Goal: Information Seeking & Learning: Check status

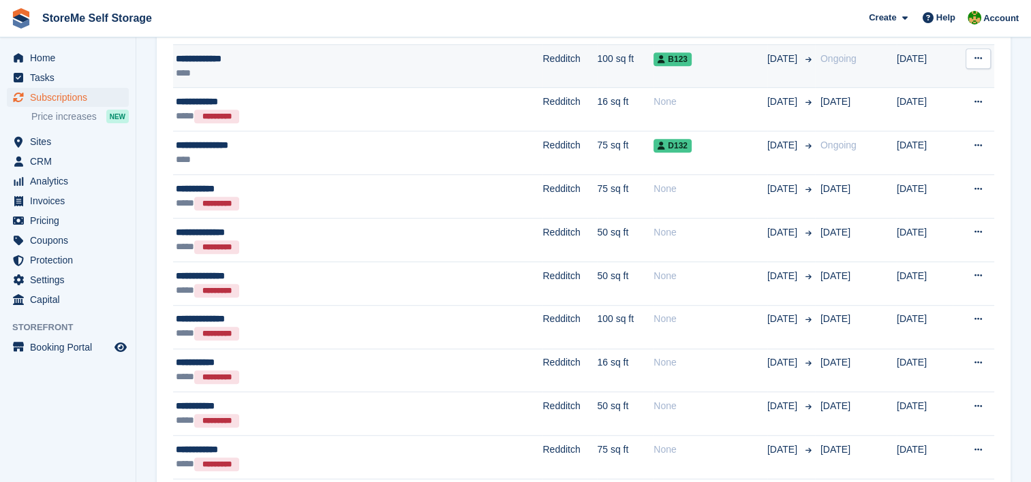
scroll to position [886, 0]
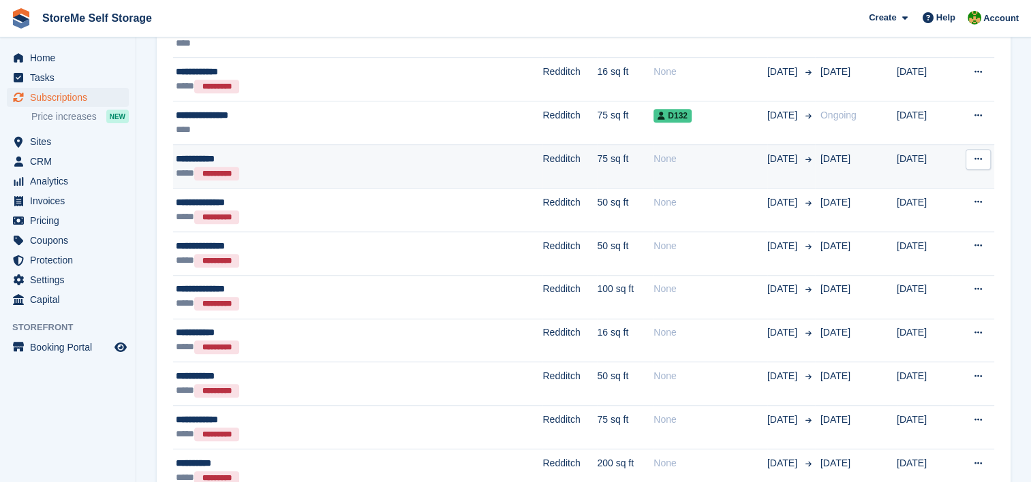
click at [420, 166] on div "**** *********" at bounding box center [302, 173] width 253 height 14
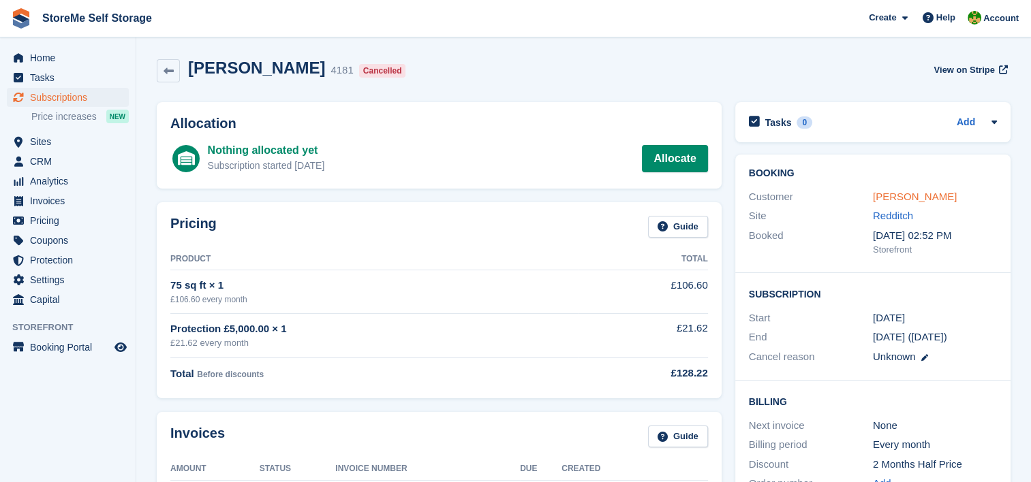
click at [907, 194] on link "[PERSON_NAME]" at bounding box center [915, 197] width 84 height 12
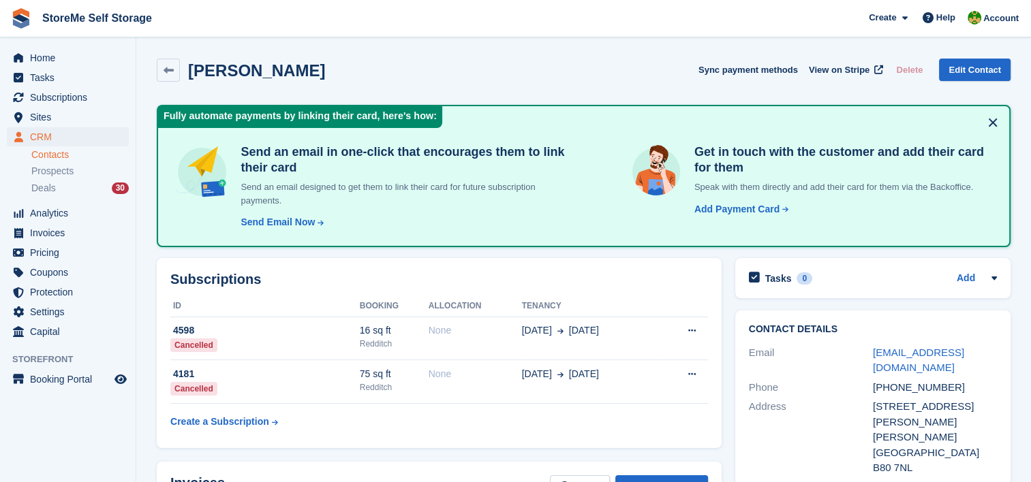
click at [989, 123] on button at bounding box center [993, 123] width 22 height 22
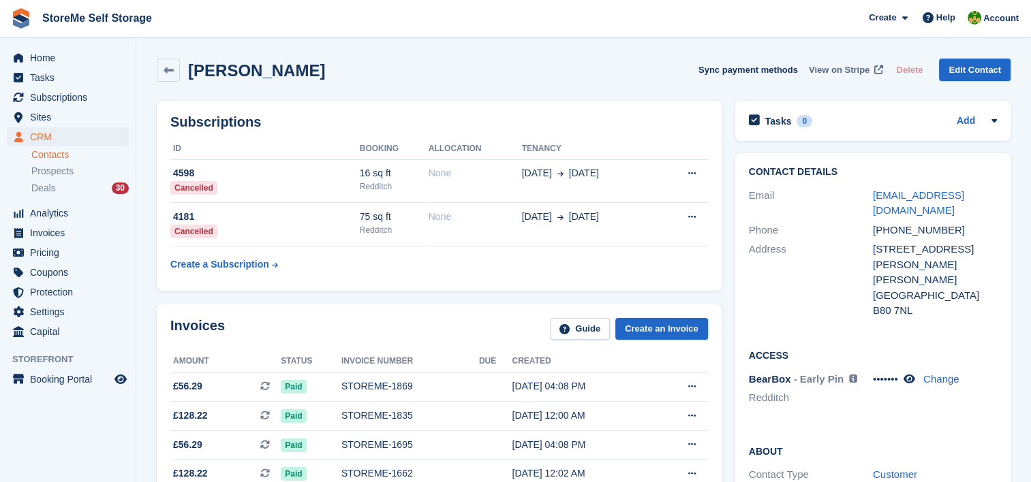
click at [856, 69] on span "View on Stripe" at bounding box center [839, 70] width 61 height 14
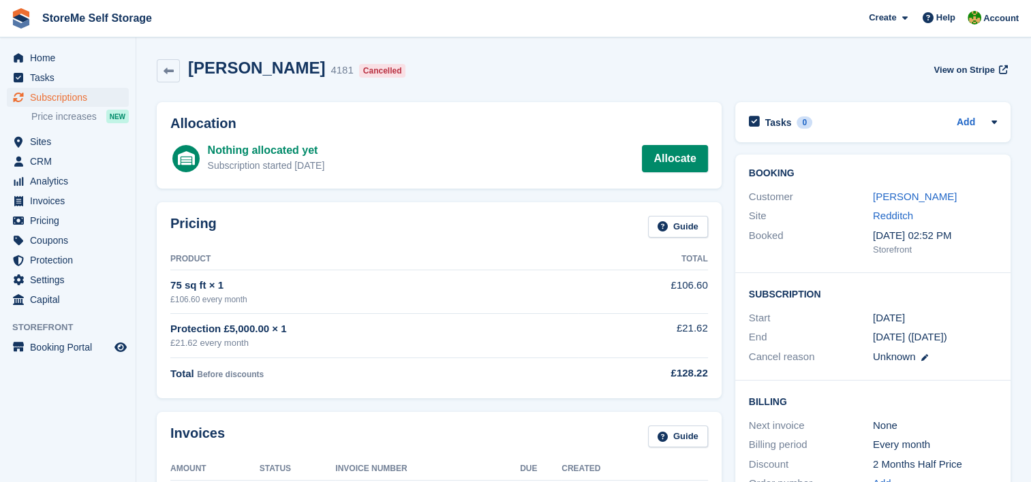
scroll to position [68, 0]
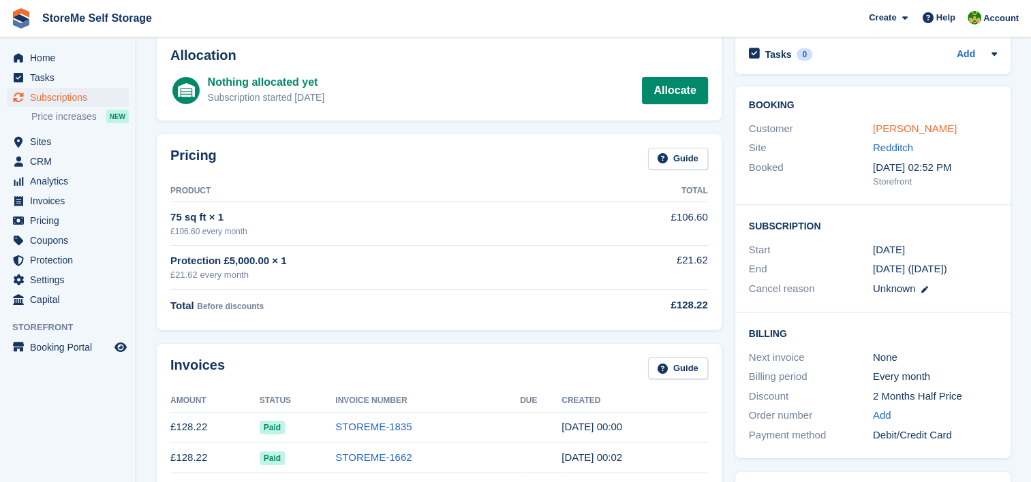
click at [902, 131] on link "Nick Furlow" at bounding box center [915, 129] width 84 height 12
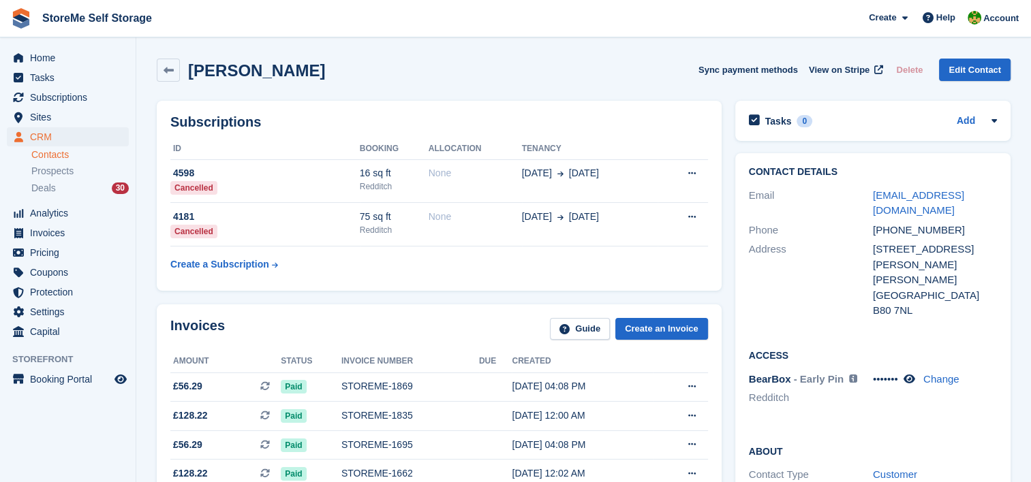
scroll to position [68, 0]
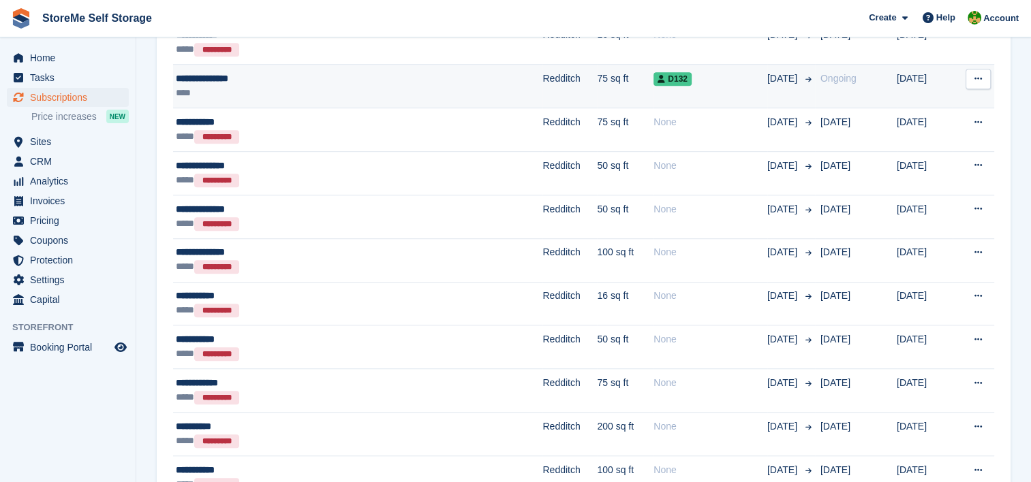
scroll to position [954, 0]
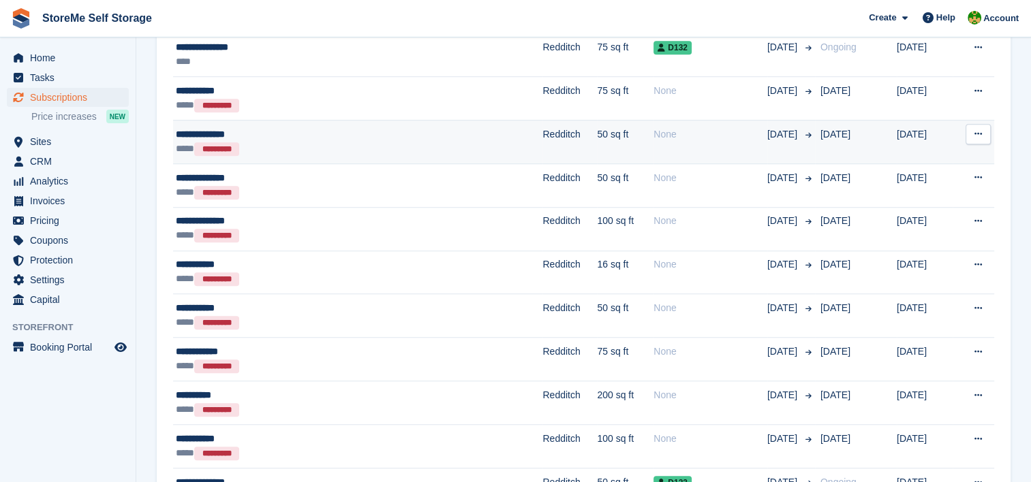
click at [542, 138] on td "Redditch" at bounding box center [569, 142] width 55 height 44
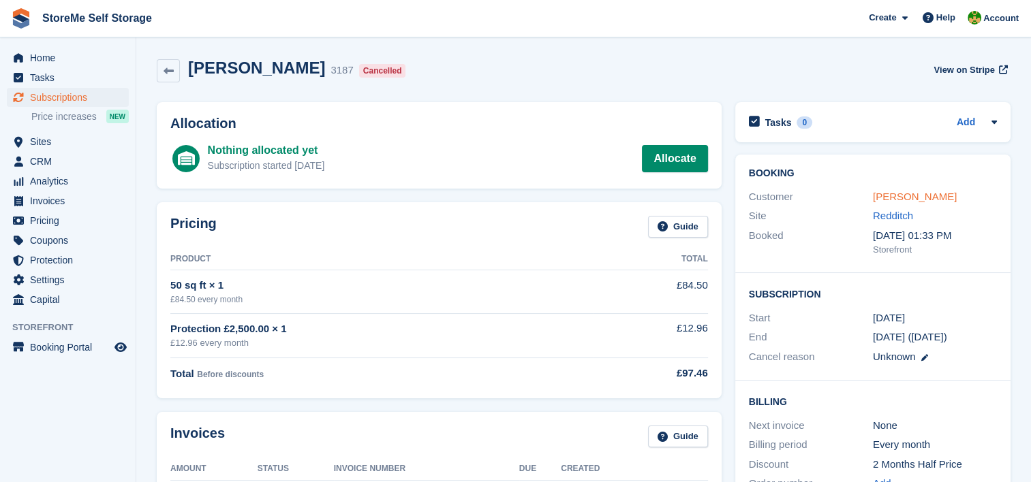
click at [913, 197] on link "Julie Birchley" at bounding box center [915, 197] width 84 height 12
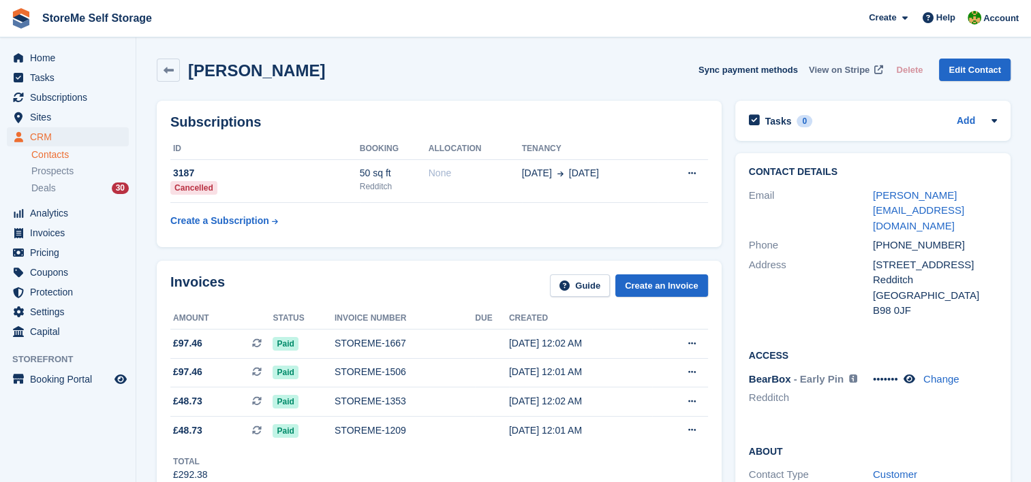
click at [837, 71] on span "View on Stripe" at bounding box center [839, 70] width 61 height 14
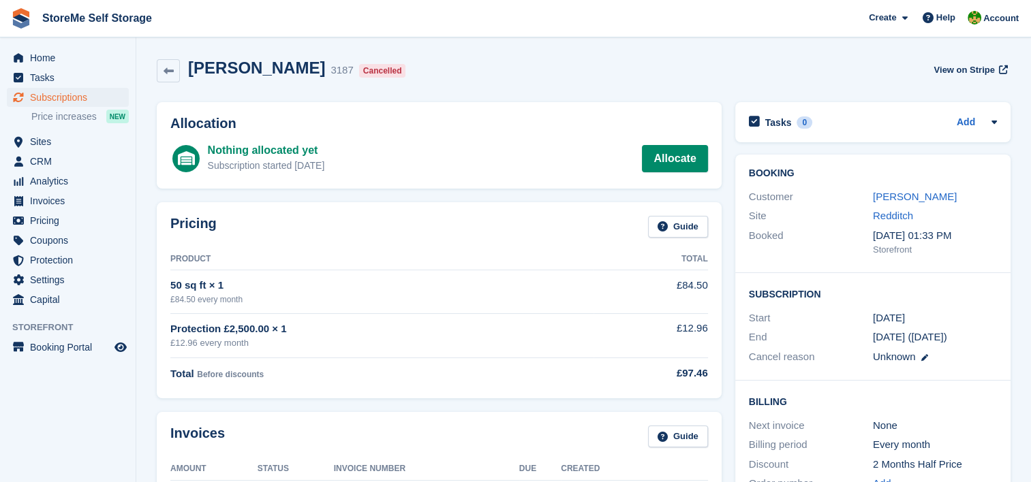
scroll to position [68, 0]
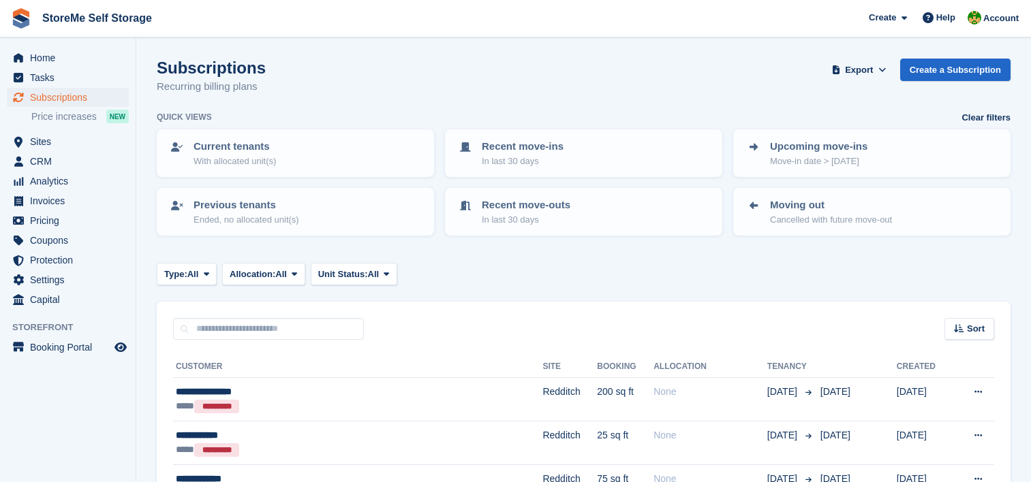
scroll to position [954, 0]
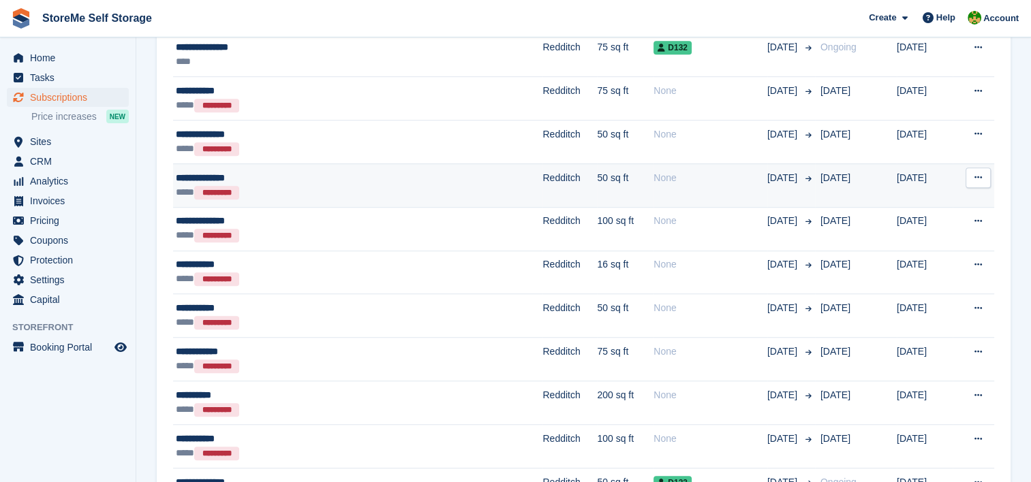
click at [360, 180] on div "**********" at bounding box center [302, 178] width 253 height 14
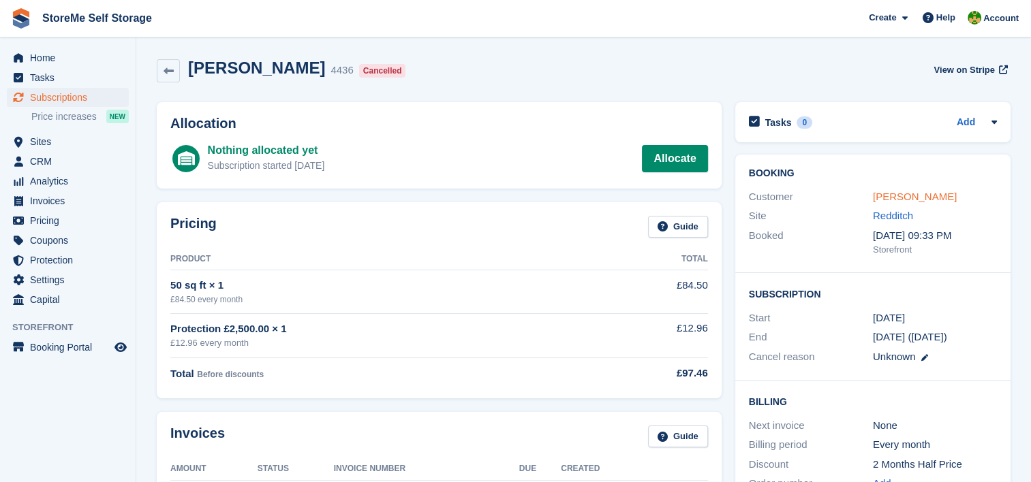
click at [910, 195] on link "Matthew Taylor" at bounding box center [915, 197] width 84 height 12
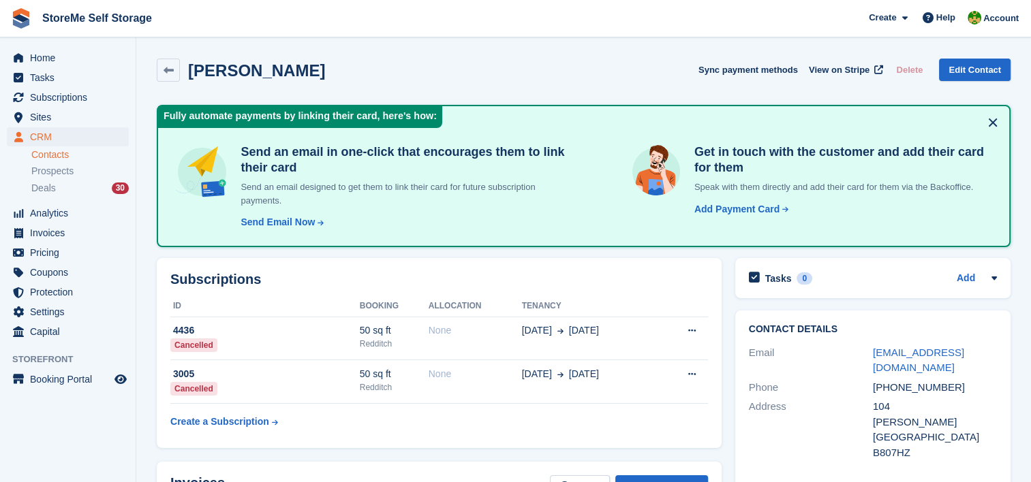
click at [995, 123] on button at bounding box center [993, 123] width 22 height 22
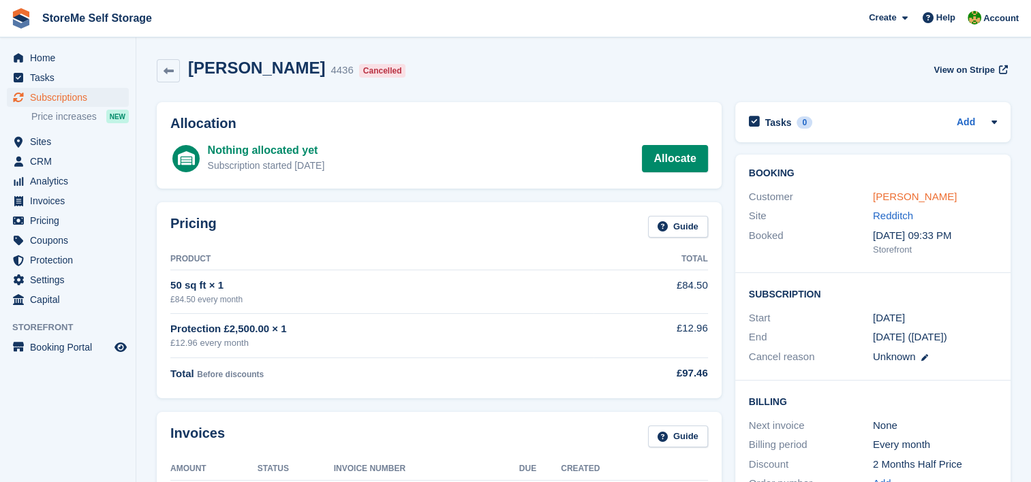
click at [929, 194] on link "Matthew Taylor" at bounding box center [915, 197] width 84 height 12
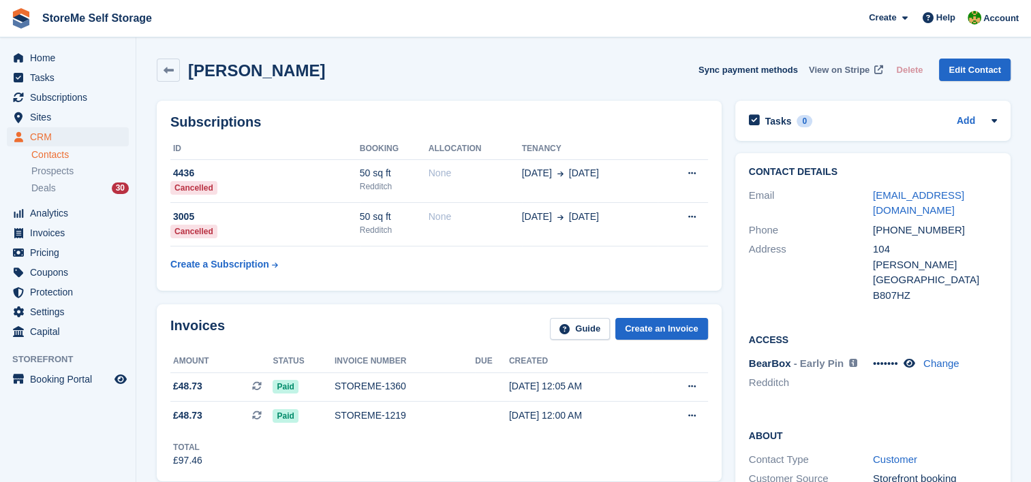
click at [860, 68] on span "View on Stripe" at bounding box center [839, 70] width 61 height 14
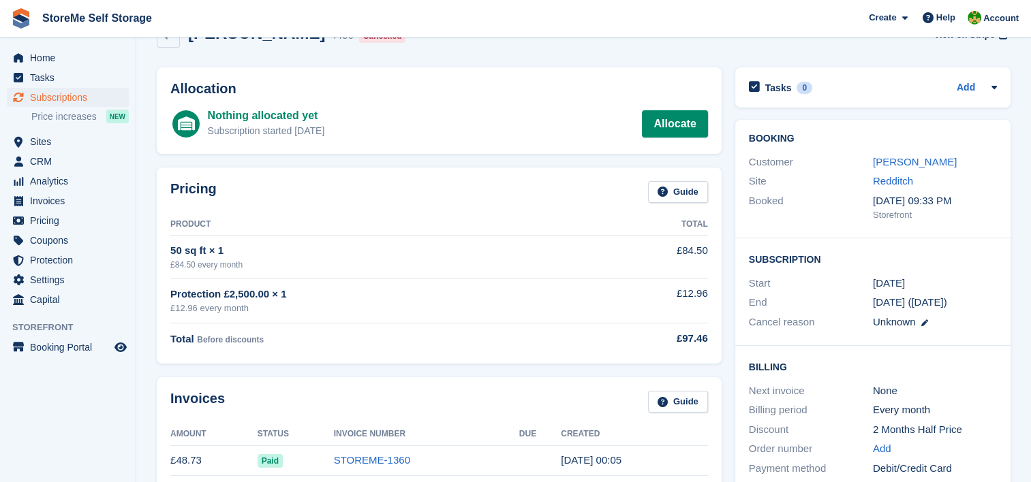
scroll to position [68, 0]
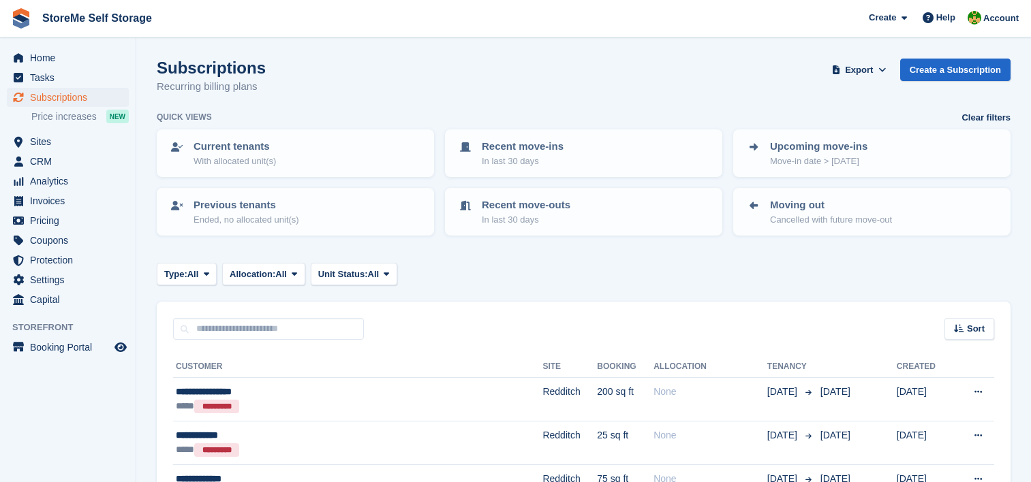
scroll to position [954, 0]
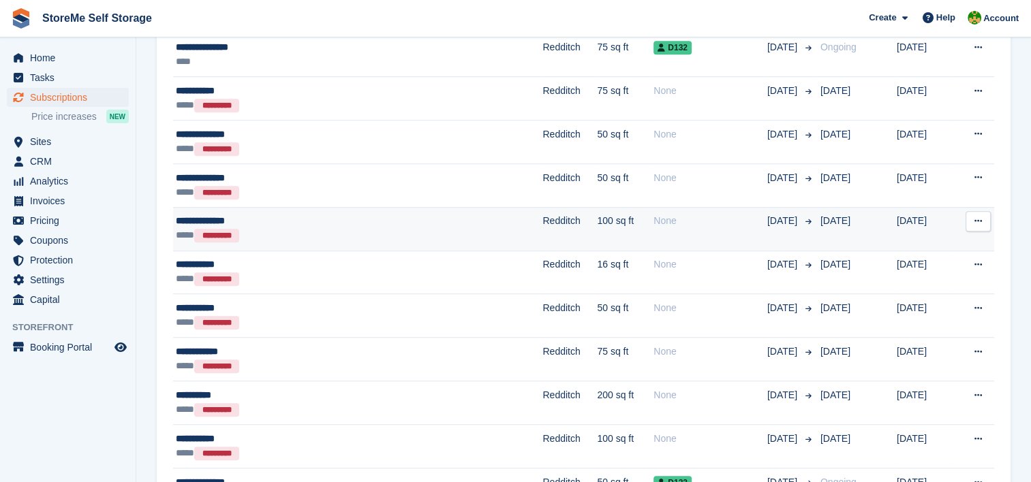
click at [542, 226] on td "Redditch" at bounding box center [569, 229] width 55 height 44
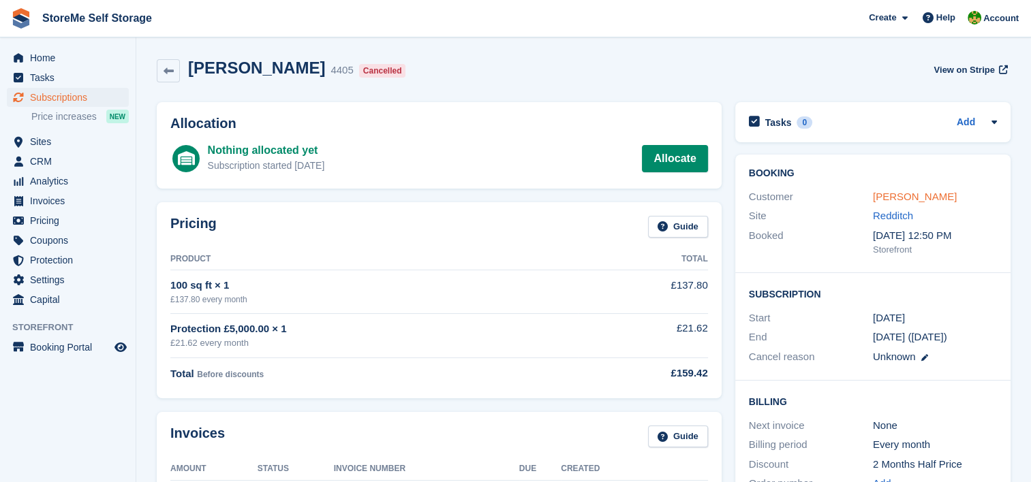
click at [914, 191] on link "[PERSON_NAME]" at bounding box center [915, 197] width 84 height 12
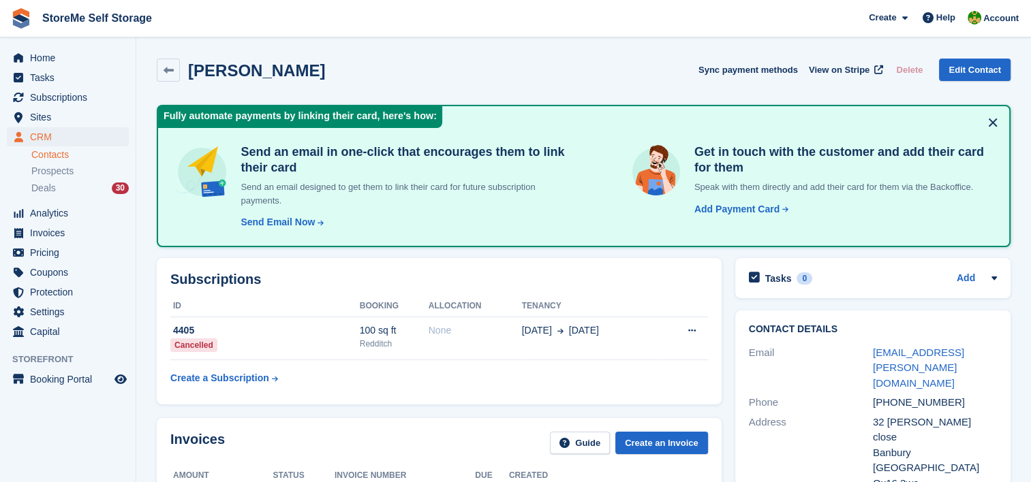
click at [993, 125] on button at bounding box center [993, 123] width 22 height 22
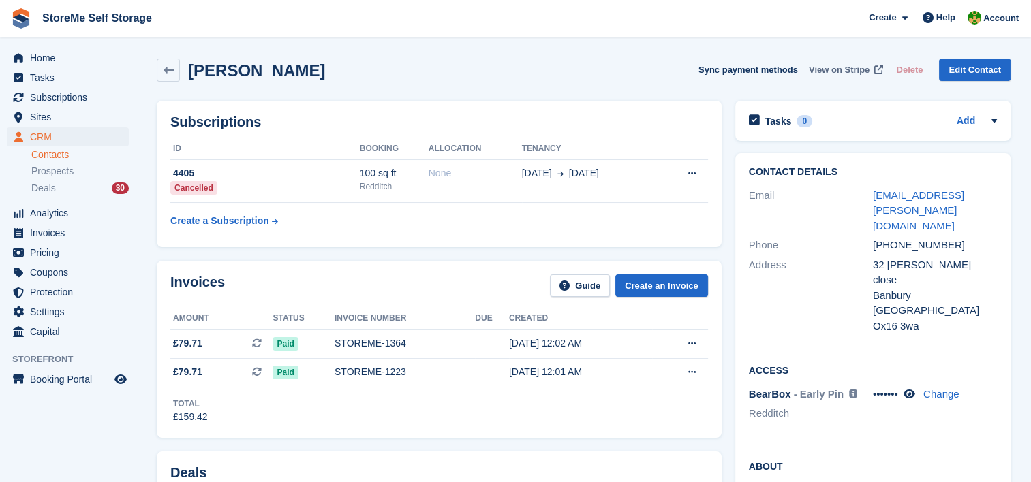
click at [856, 71] on span "View on Stripe" at bounding box center [839, 70] width 61 height 14
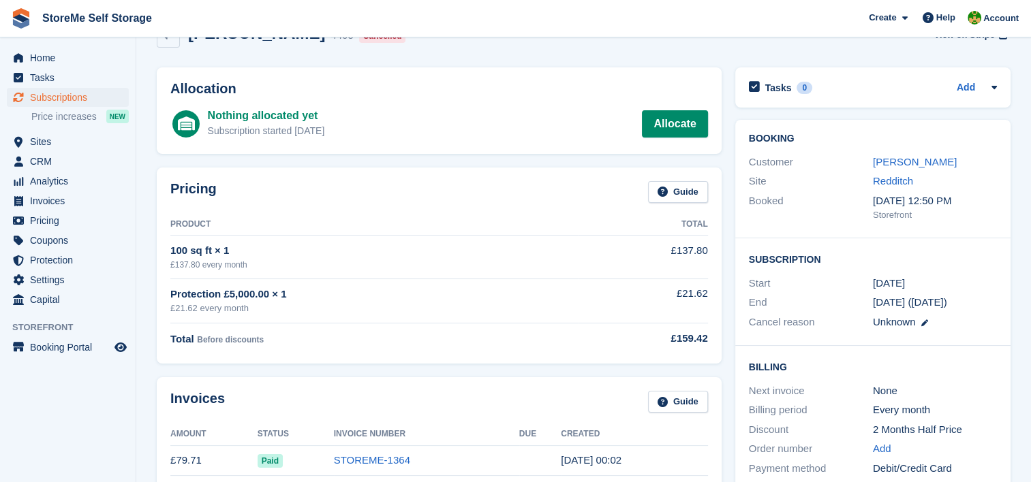
scroll to position [68, 0]
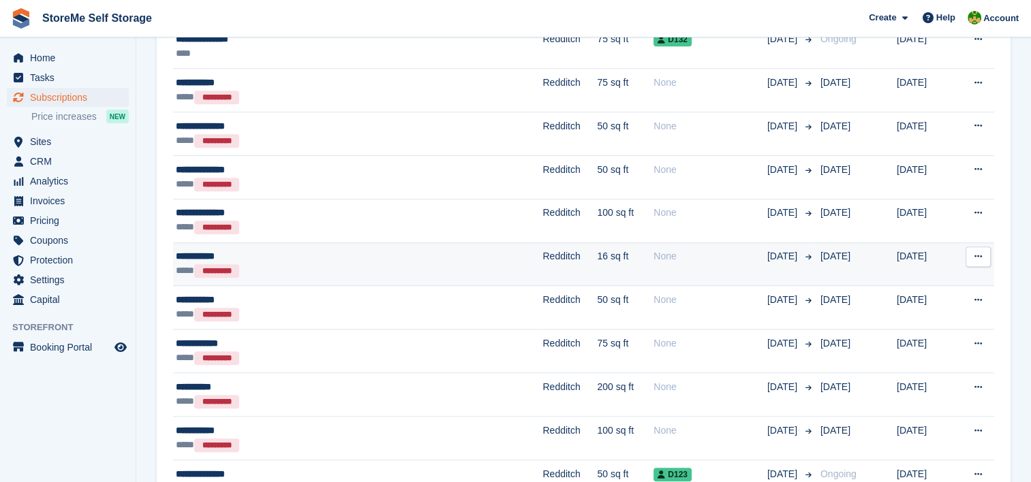
scroll to position [1022, 0]
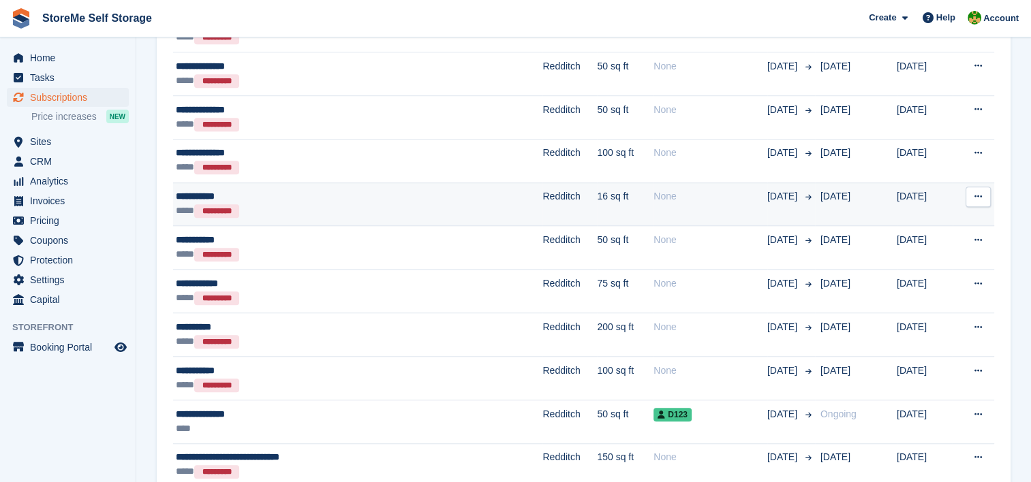
click at [422, 205] on div "**** *********" at bounding box center [302, 211] width 253 height 14
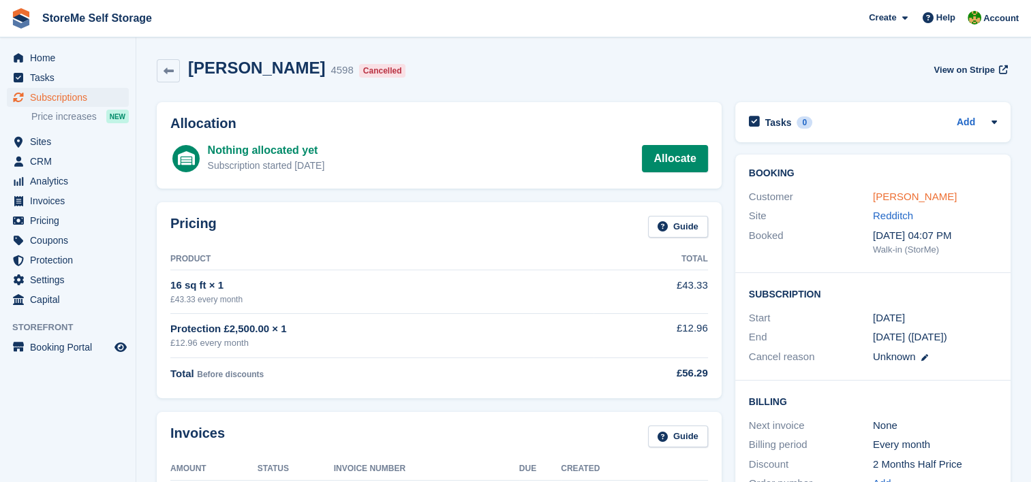
click at [913, 196] on link "Nick Furlow" at bounding box center [915, 197] width 84 height 12
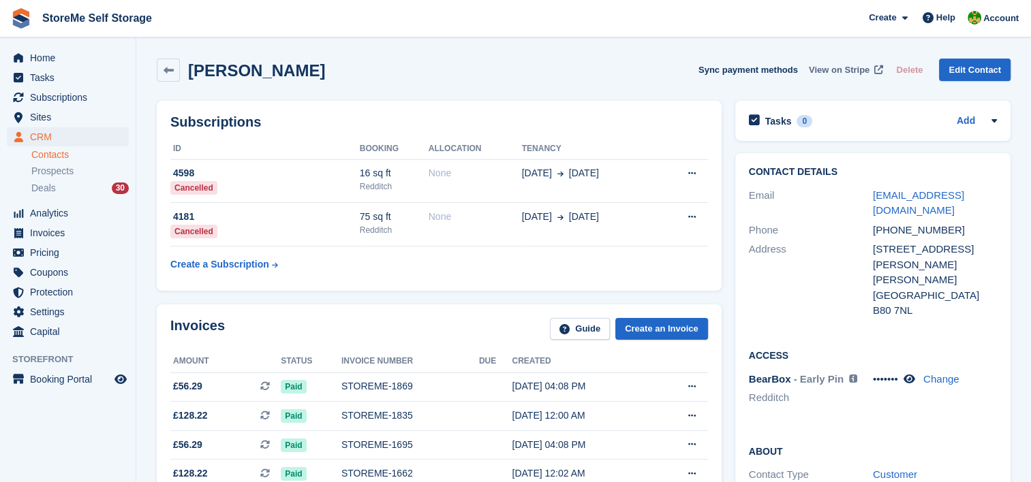
click at [850, 66] on span "View on Stripe" at bounding box center [839, 70] width 61 height 14
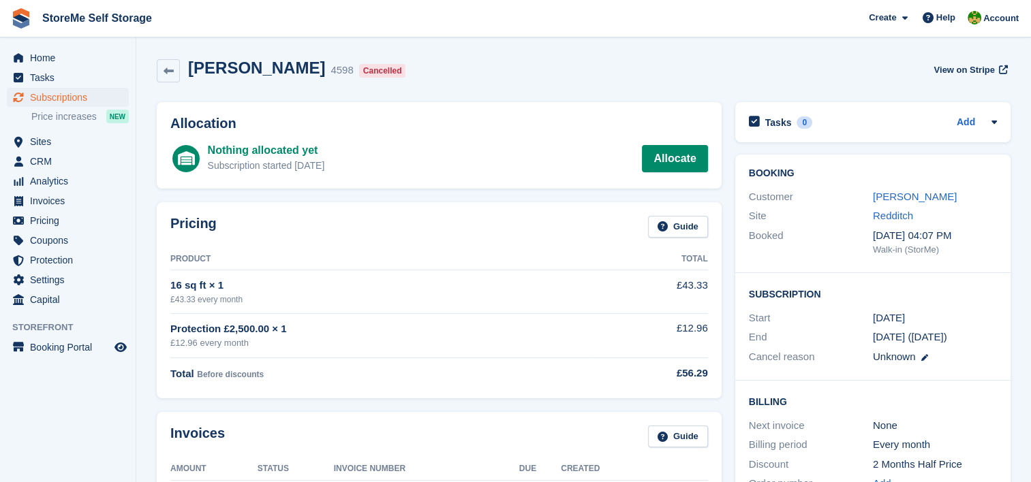
scroll to position [68, 0]
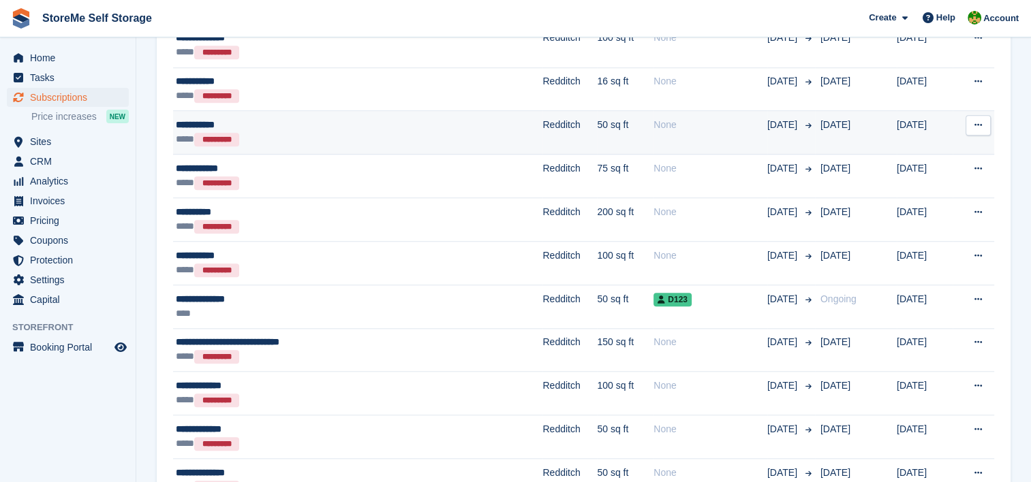
scroll to position [1158, 0]
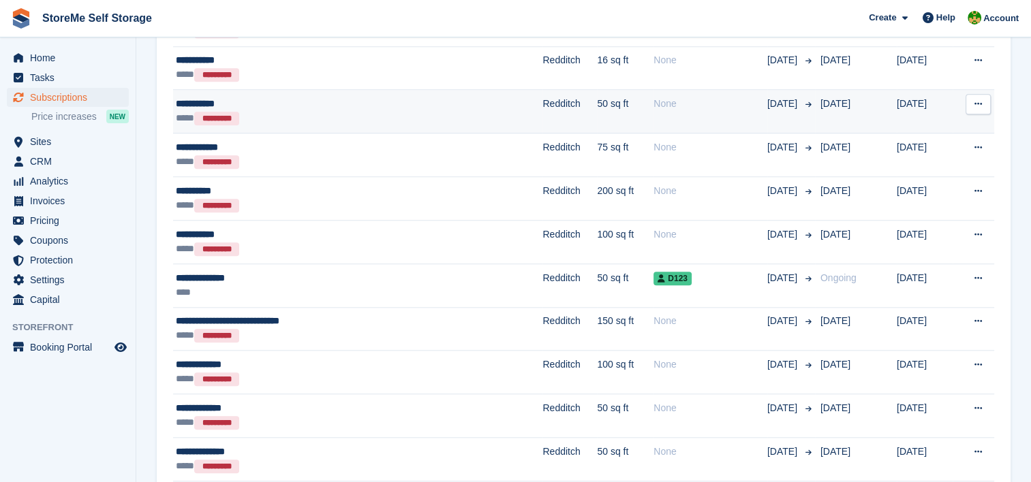
click at [402, 111] on div "**** *********" at bounding box center [302, 118] width 253 height 14
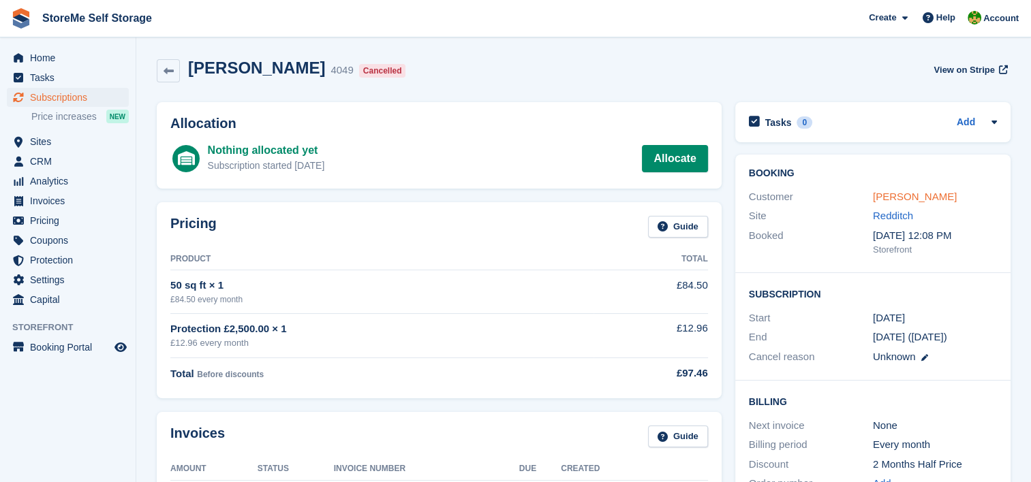
click at [911, 194] on link "[PERSON_NAME]" at bounding box center [915, 197] width 84 height 12
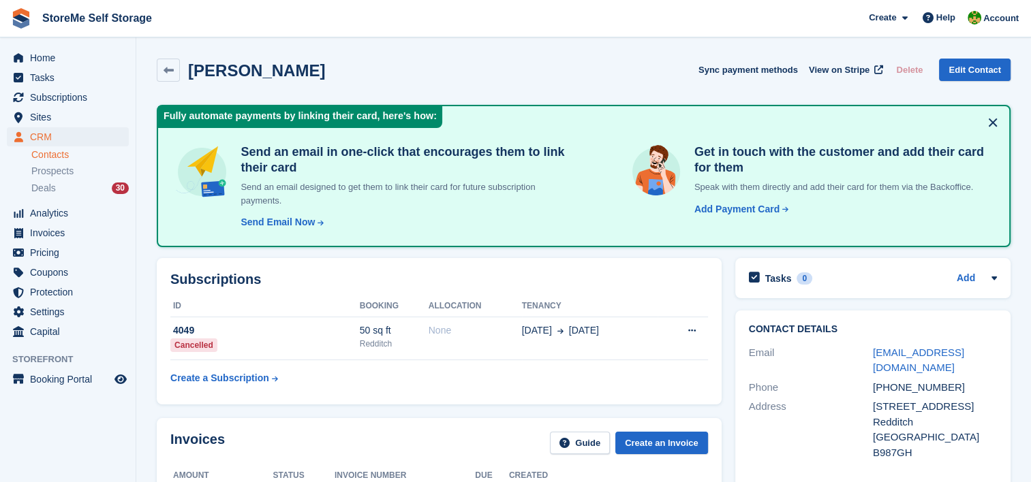
click at [989, 123] on button at bounding box center [993, 123] width 22 height 22
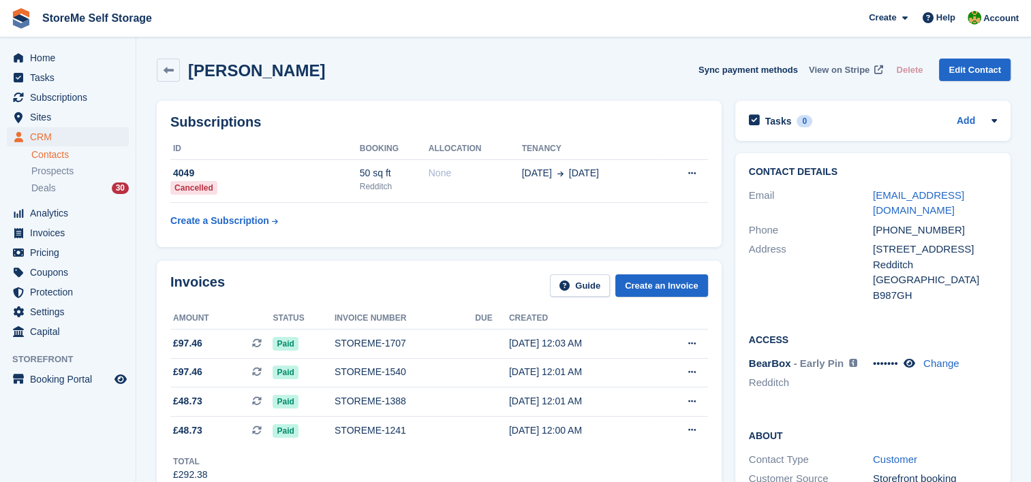
click at [831, 68] on span "View on Stripe" at bounding box center [839, 70] width 61 height 14
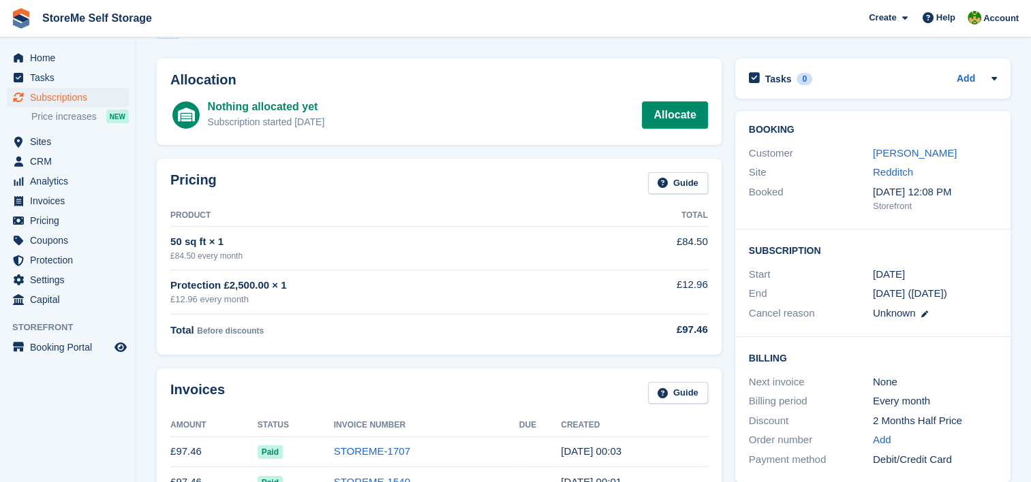
scroll to position [68, 0]
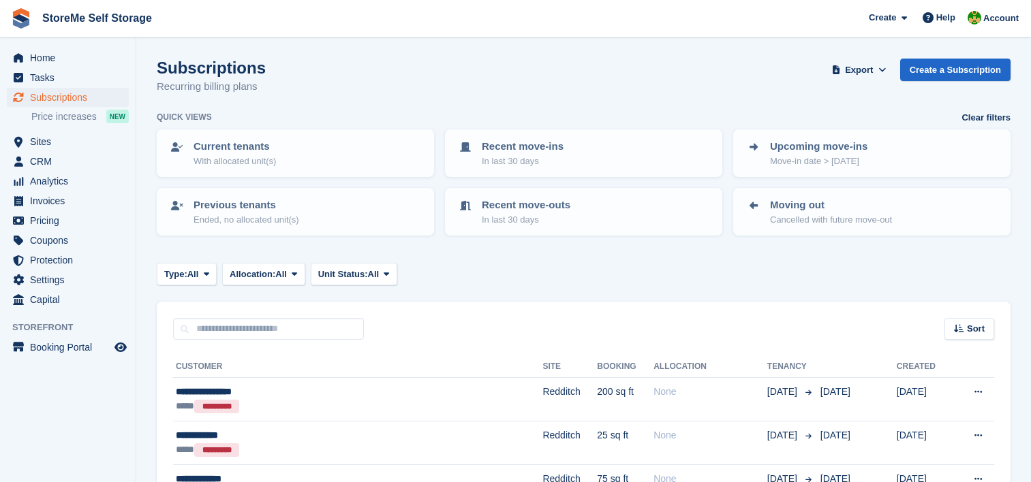
scroll to position [1158, 0]
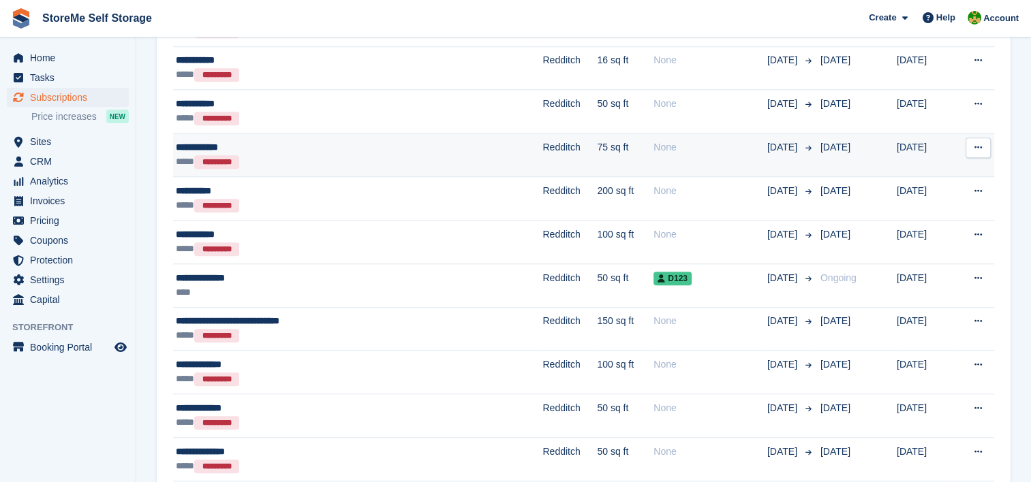
click at [410, 140] on div "**********" at bounding box center [302, 147] width 253 height 14
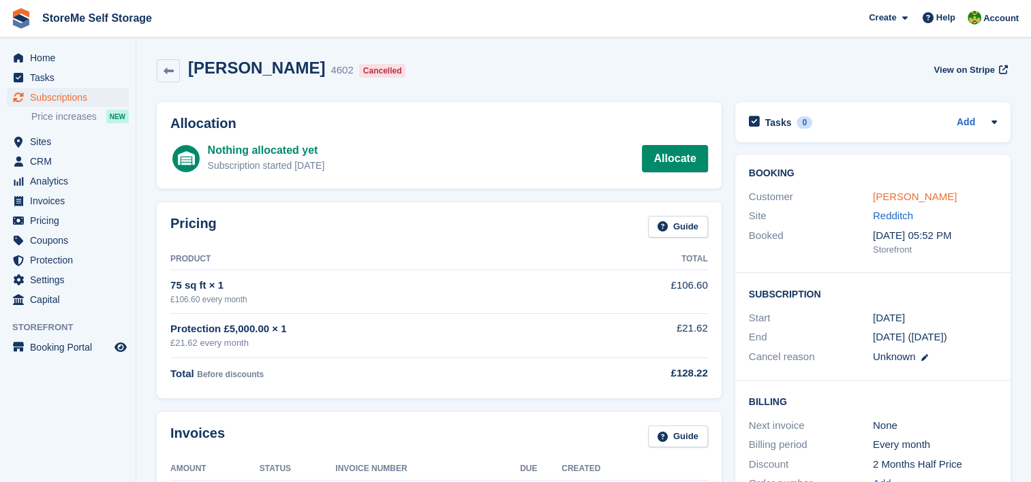
click at [902, 199] on link "Stuart booth" at bounding box center [915, 197] width 84 height 12
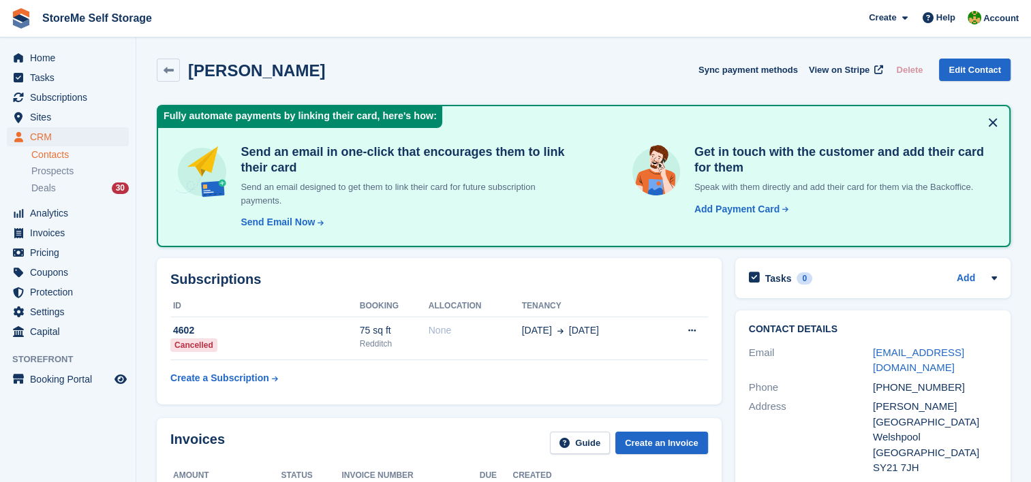
click at [999, 120] on button at bounding box center [993, 123] width 22 height 22
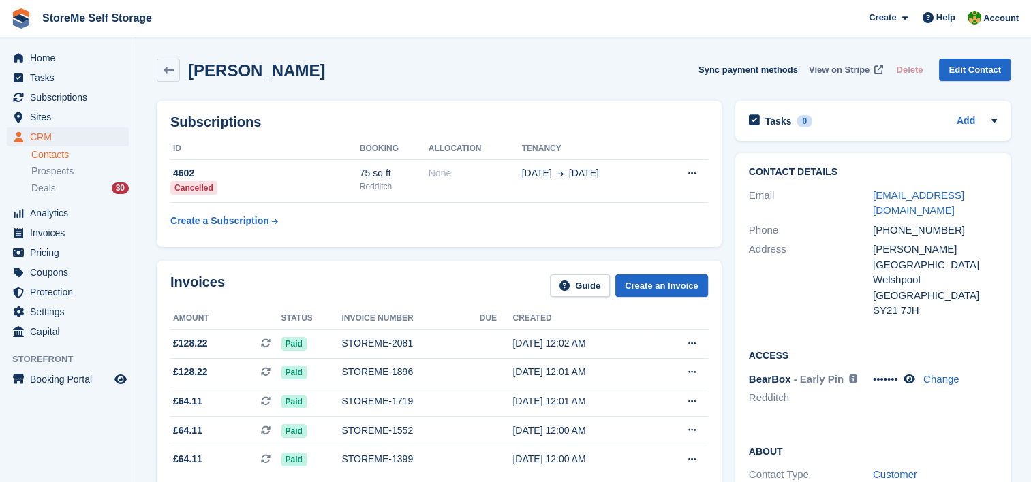
click at [852, 71] on span "View on Stripe" at bounding box center [839, 70] width 61 height 14
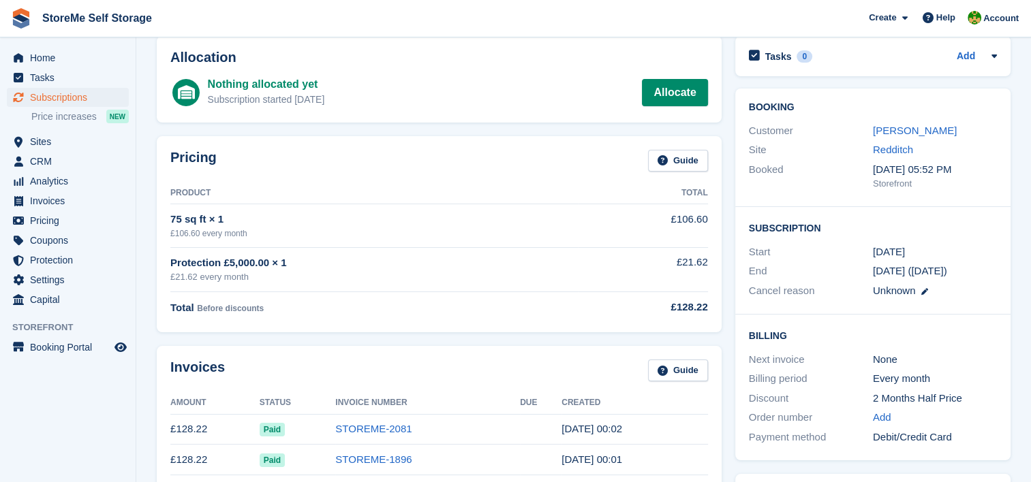
scroll to position [68, 0]
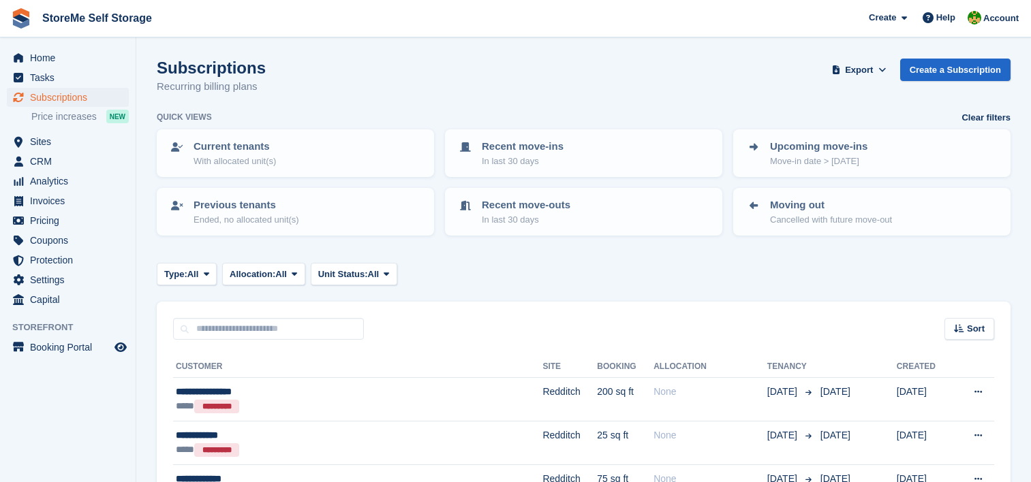
scroll to position [1158, 0]
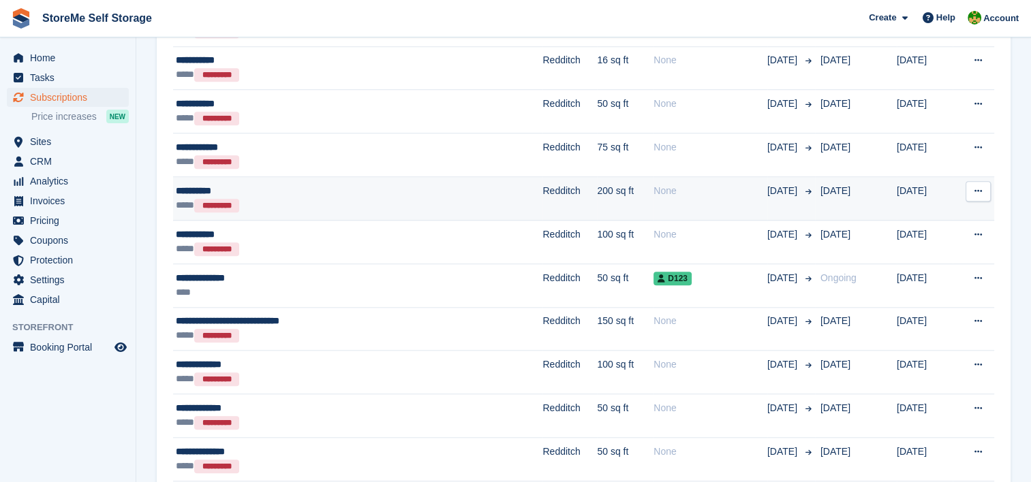
click at [394, 187] on div "**********" at bounding box center [302, 191] width 253 height 14
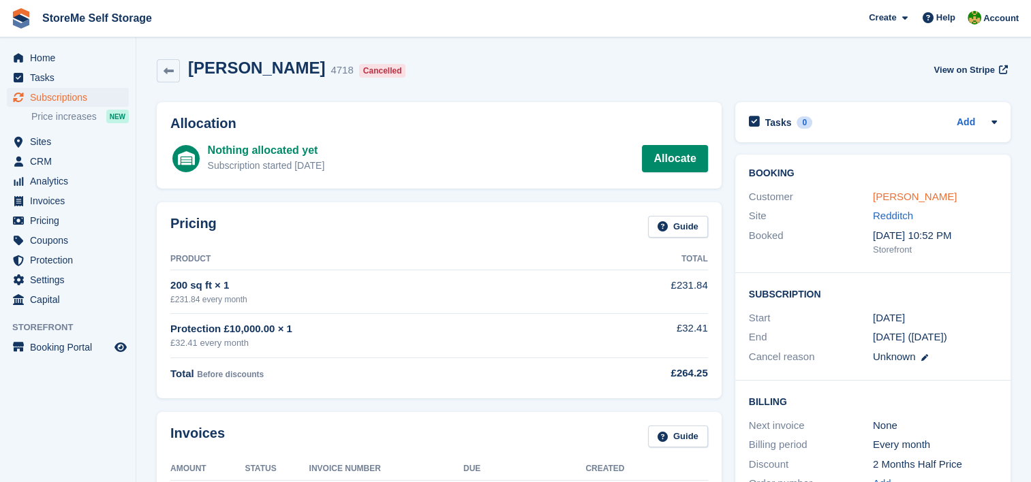
click at [902, 196] on link "[PERSON_NAME]" at bounding box center [915, 197] width 84 height 12
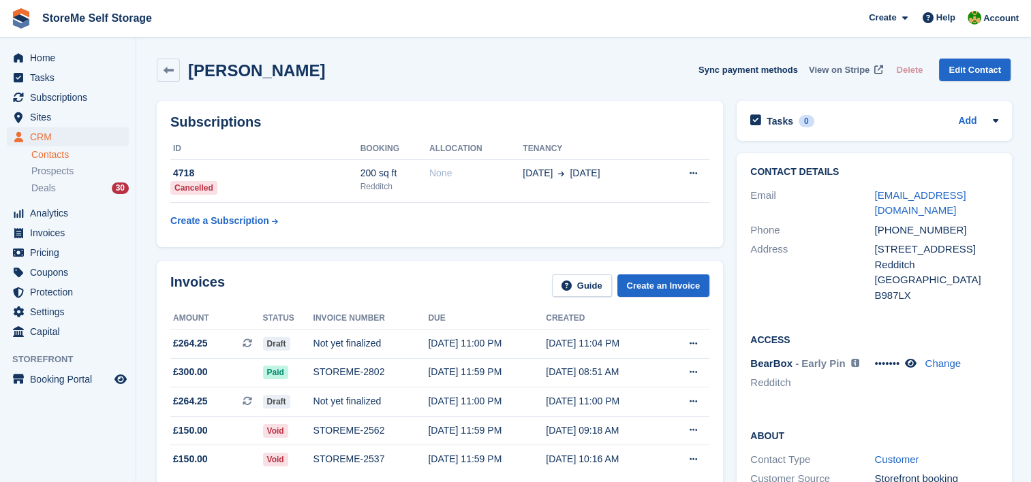
click at [850, 67] on span "View on Stripe" at bounding box center [839, 70] width 61 height 14
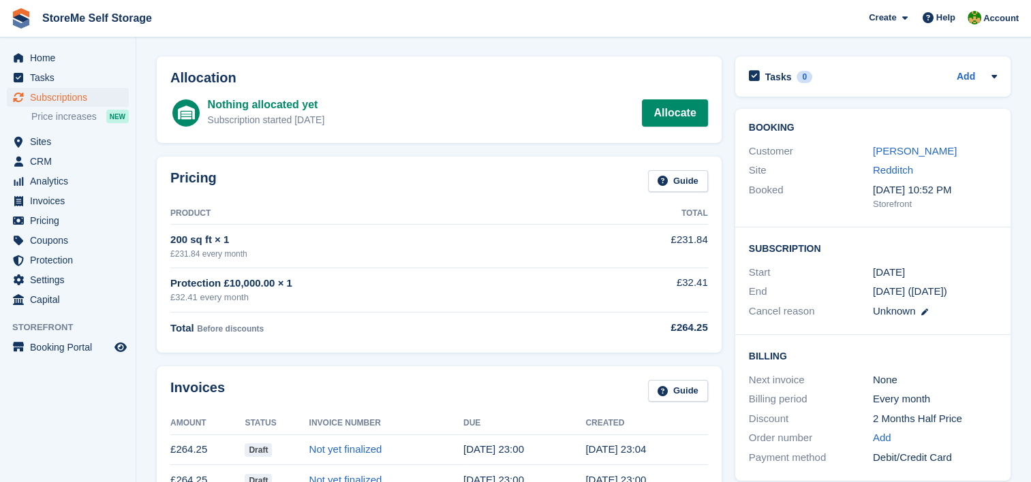
scroll to position [68, 0]
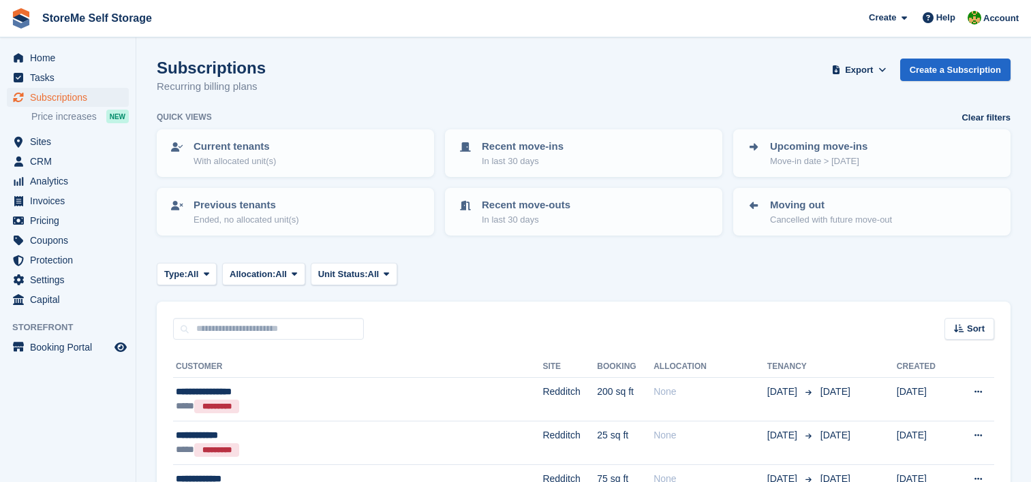
scroll to position [1158, 0]
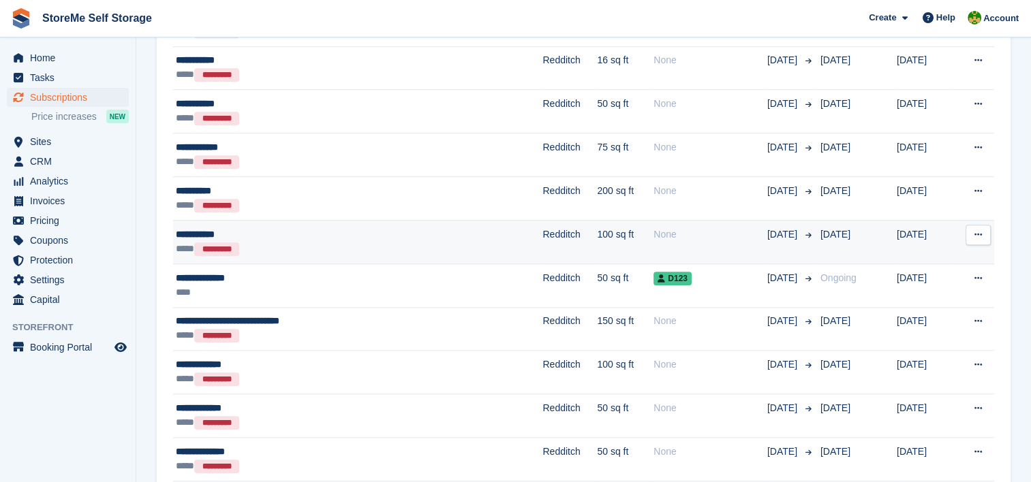
click at [407, 238] on div "**********" at bounding box center [302, 235] width 253 height 14
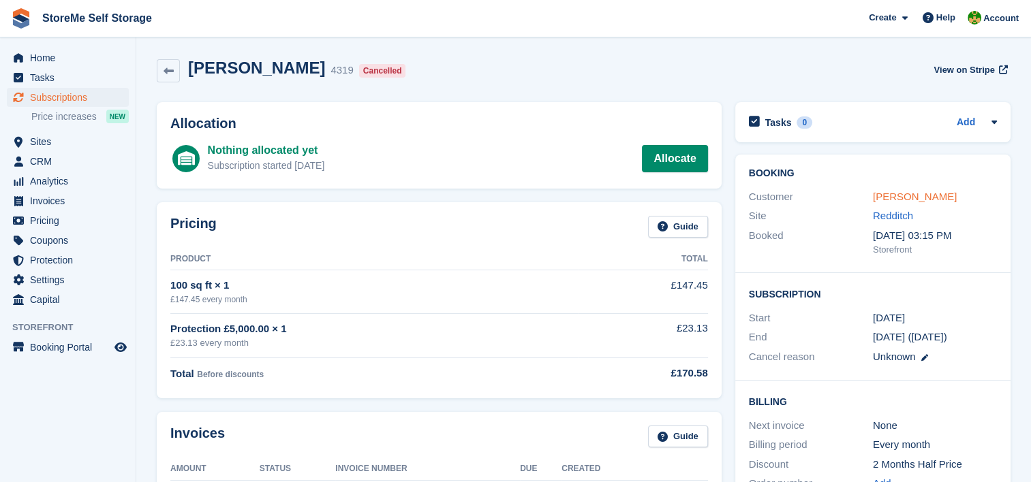
click at [902, 200] on link "Emma Cloves" at bounding box center [915, 197] width 84 height 12
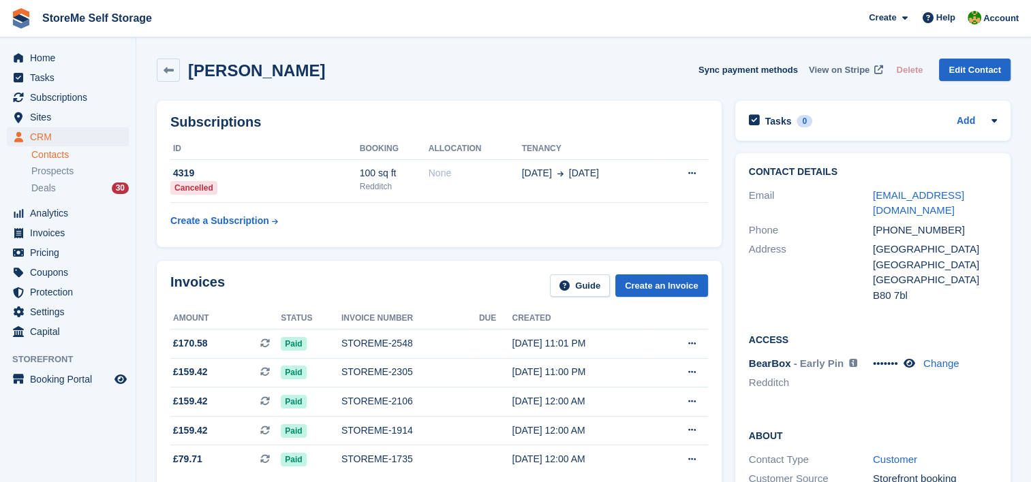
click at [840, 71] on span "View on Stripe" at bounding box center [839, 70] width 61 height 14
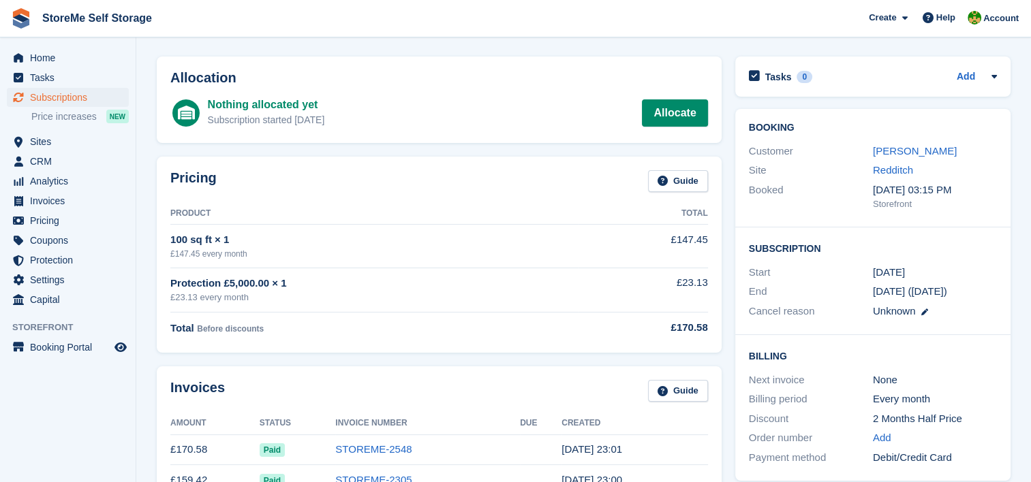
scroll to position [68, 0]
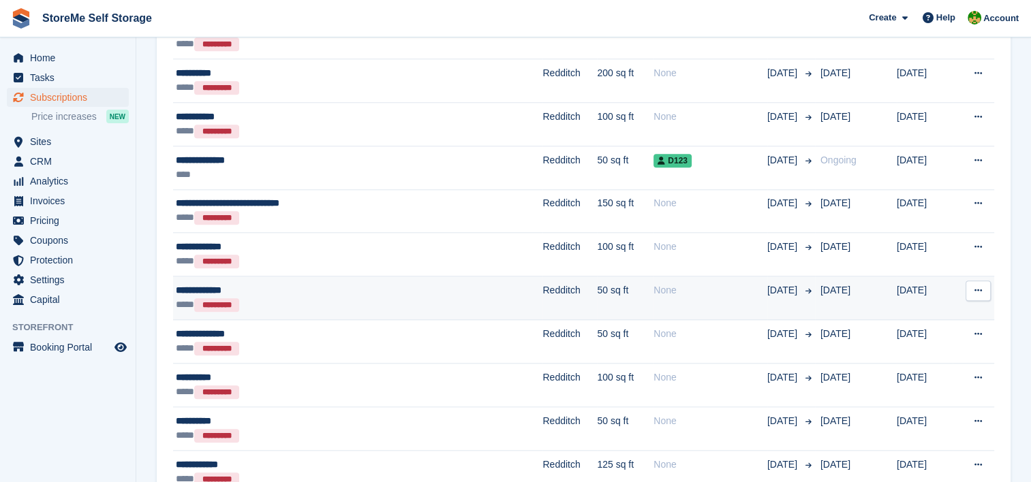
scroll to position [1295, 0]
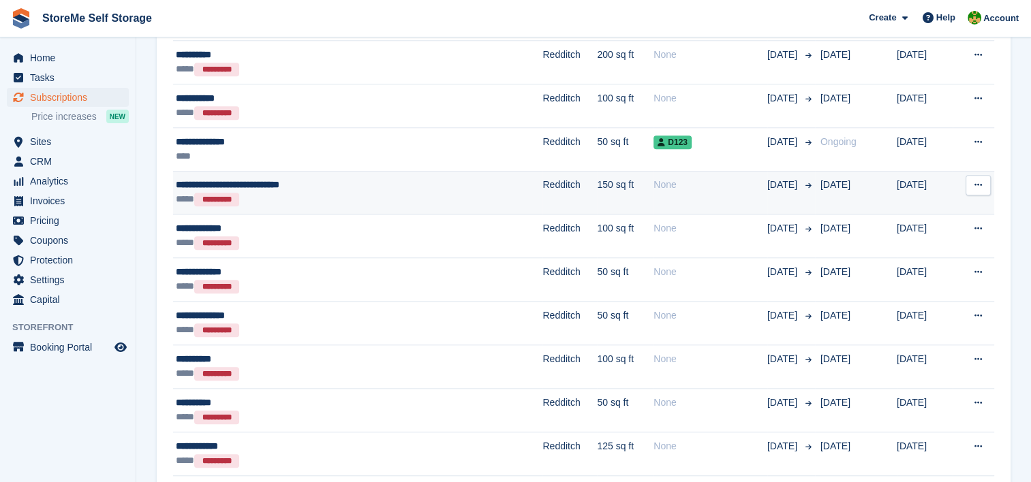
click at [352, 194] on div "**** *********" at bounding box center [302, 199] width 253 height 14
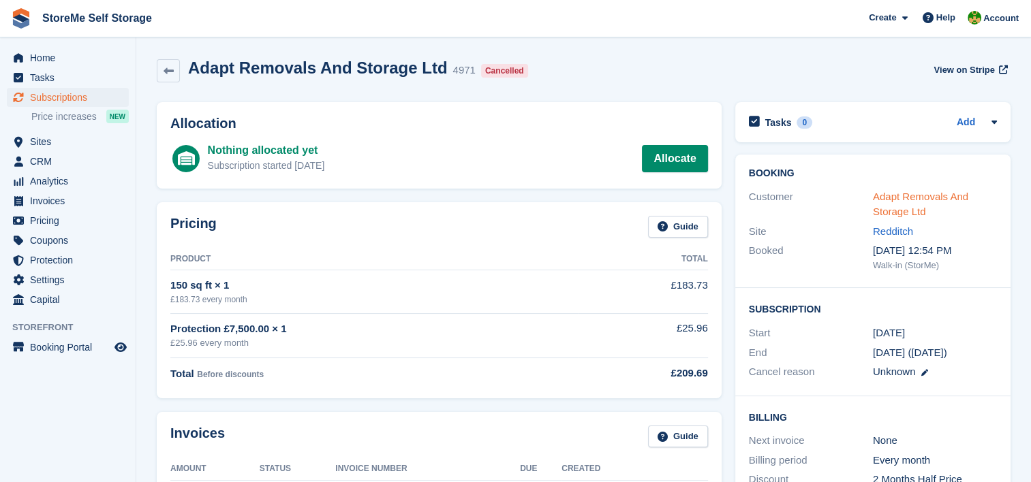
click at [921, 197] on link "Adapt Removals And Storage Ltd" at bounding box center [920, 204] width 95 height 27
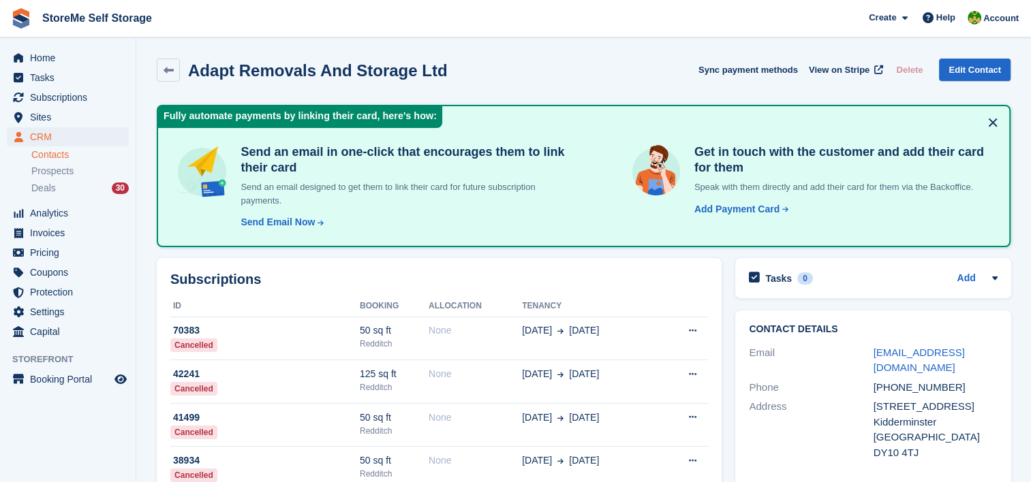
click at [996, 126] on button at bounding box center [993, 123] width 22 height 22
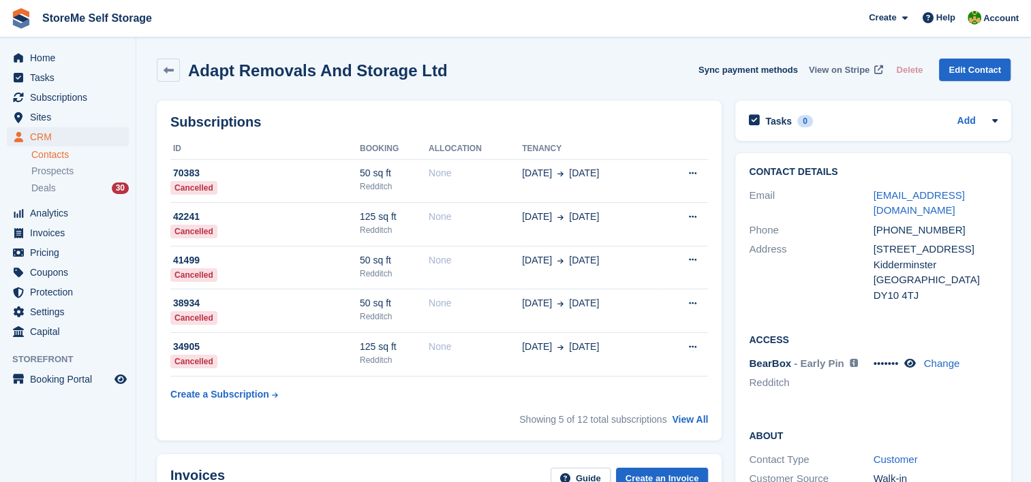
click at [852, 73] on span "View on Stripe" at bounding box center [839, 70] width 61 height 14
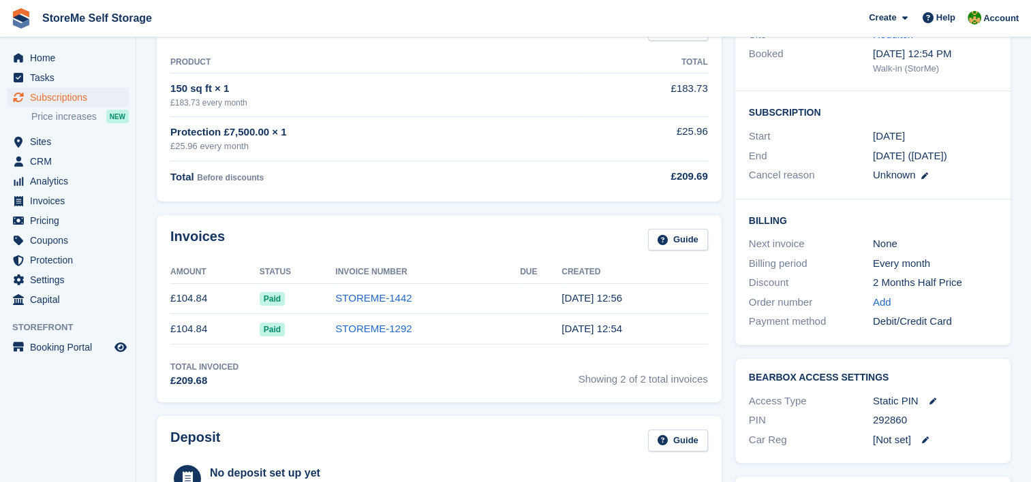
scroll to position [204, 0]
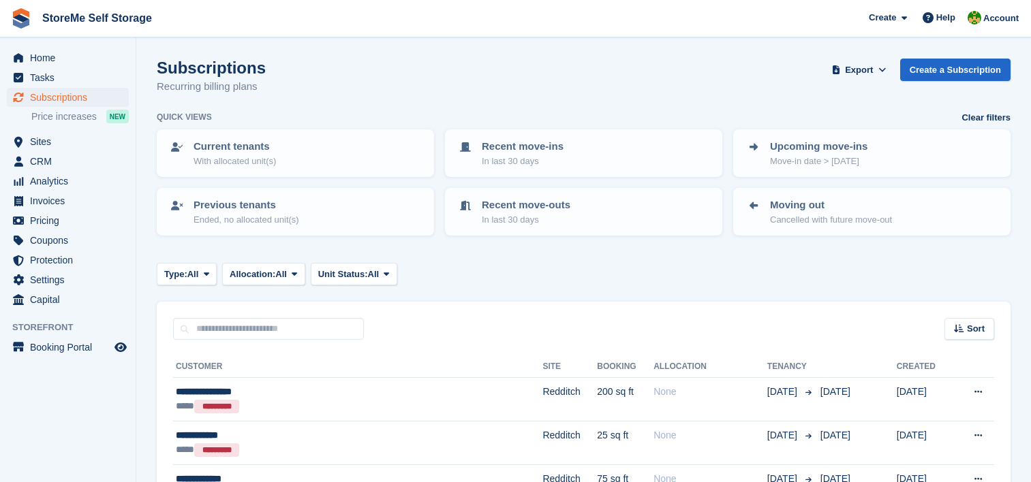
scroll to position [1295, 0]
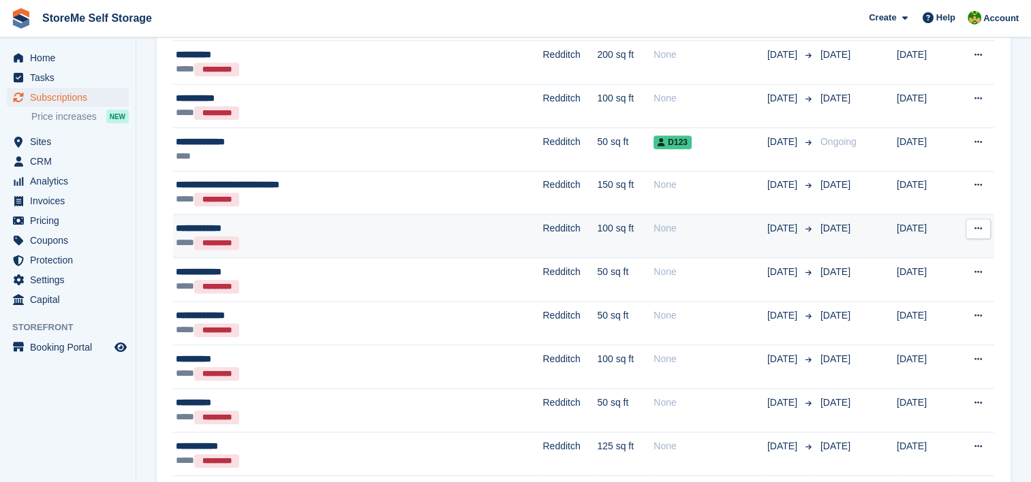
drag, startPoint x: 0, startPoint y: 0, endPoint x: 353, endPoint y: 230, distance: 421.5
click at [353, 230] on div "**********" at bounding box center [302, 228] width 253 height 14
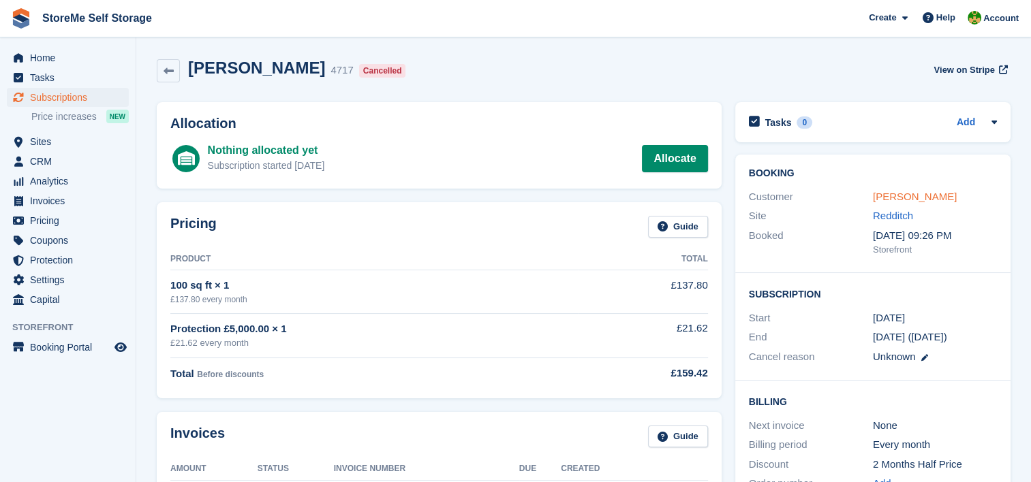
click at [924, 199] on link "chloe simpson" at bounding box center [915, 197] width 84 height 12
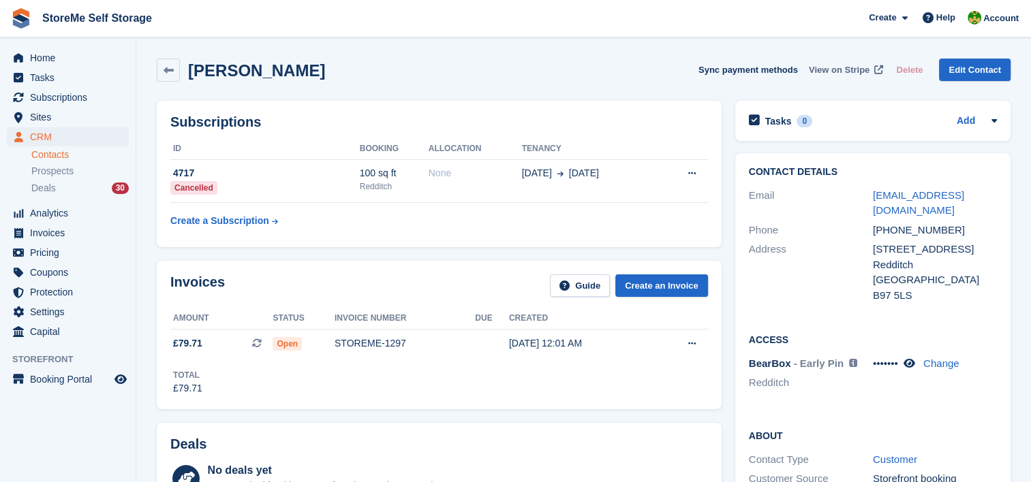
click at [850, 70] on span "View on Stripe" at bounding box center [839, 70] width 61 height 14
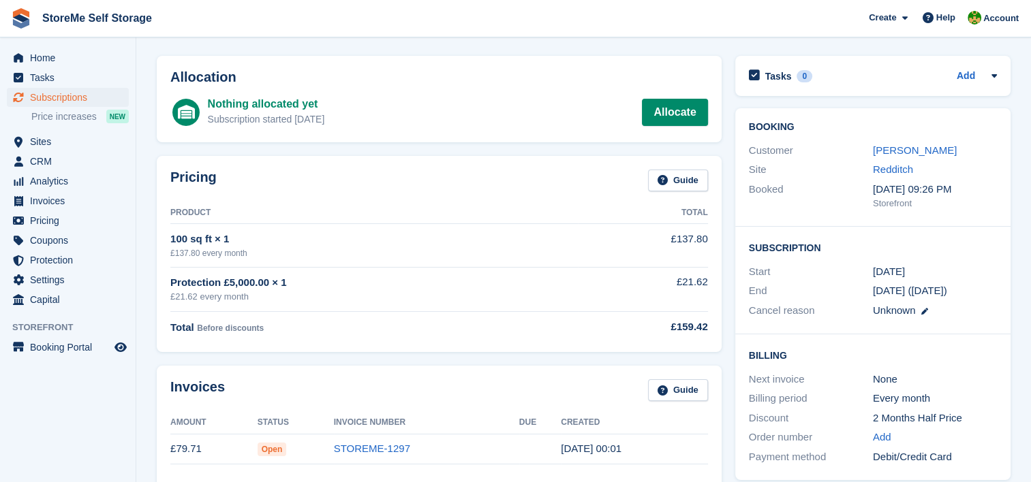
scroll to position [68, 0]
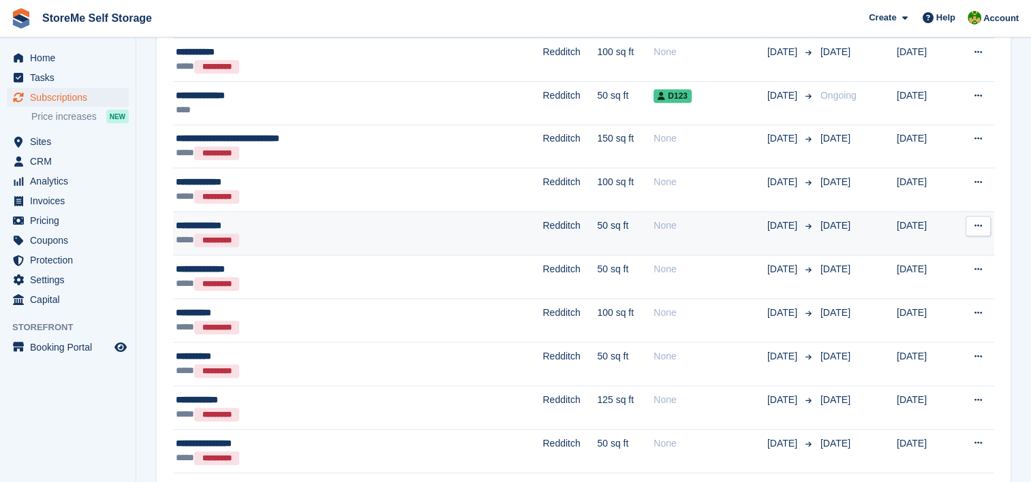
scroll to position [1363, 0]
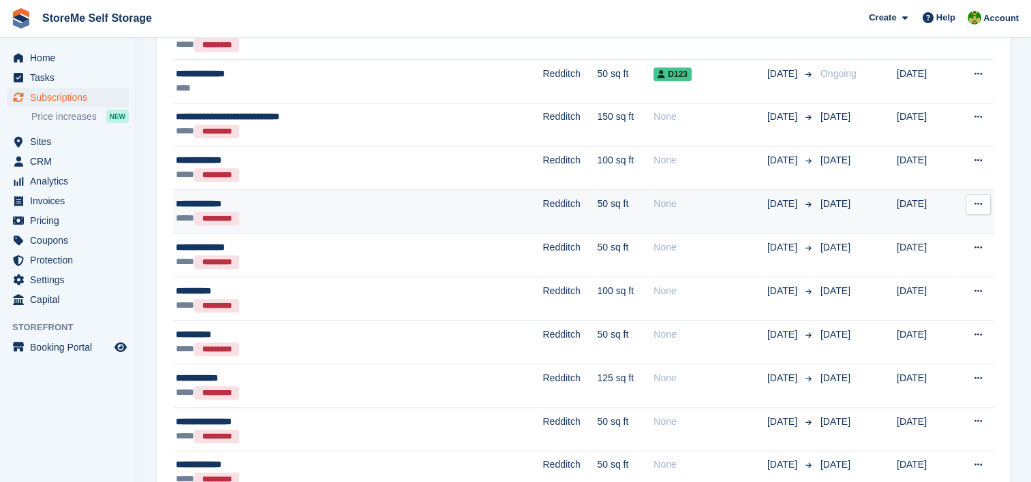
click at [542, 215] on td "Redditch" at bounding box center [569, 212] width 55 height 44
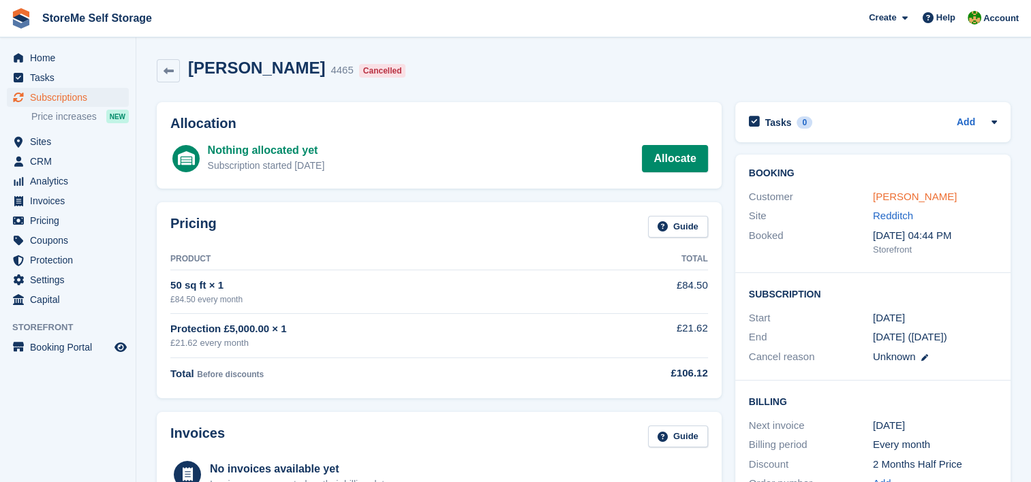
click at [923, 196] on link "[PERSON_NAME]" at bounding box center [915, 197] width 84 height 12
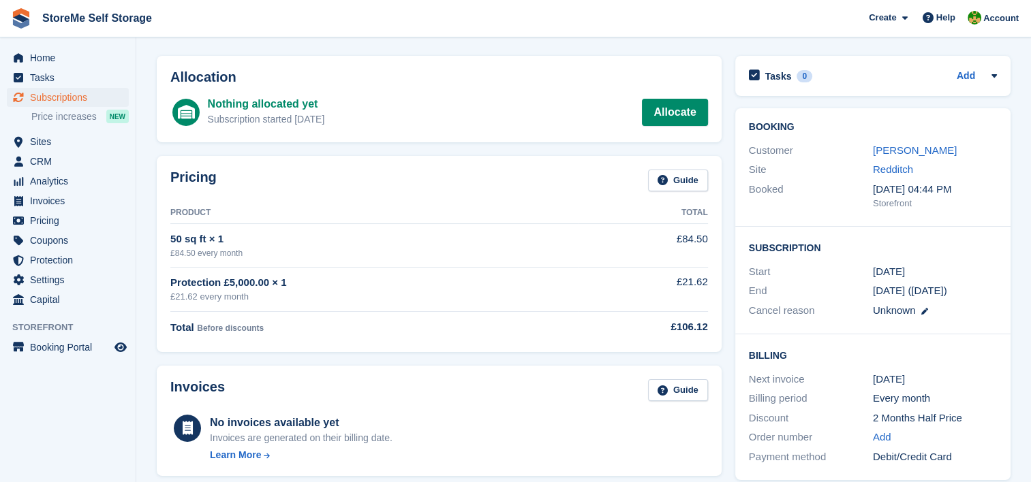
scroll to position [68, 0]
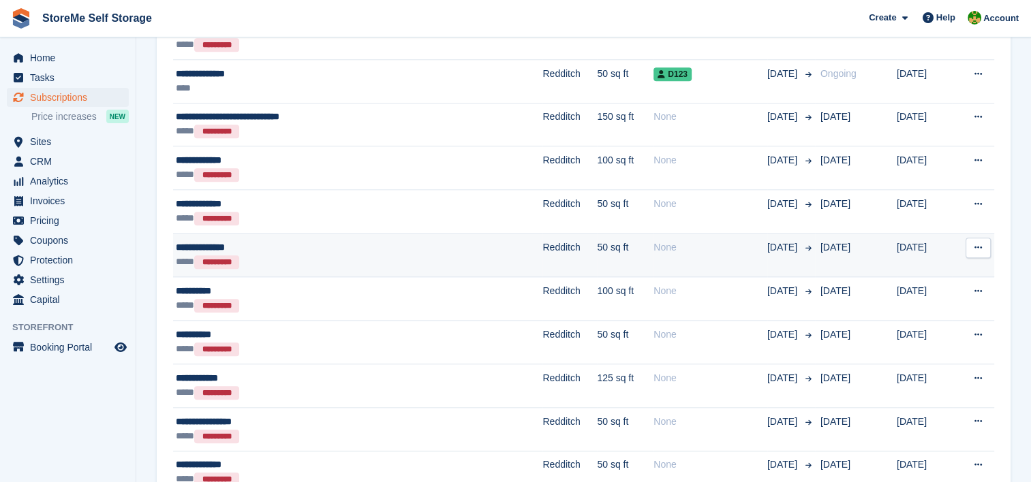
scroll to position [1363, 0]
click at [542, 251] on td "Redditch" at bounding box center [569, 256] width 55 height 44
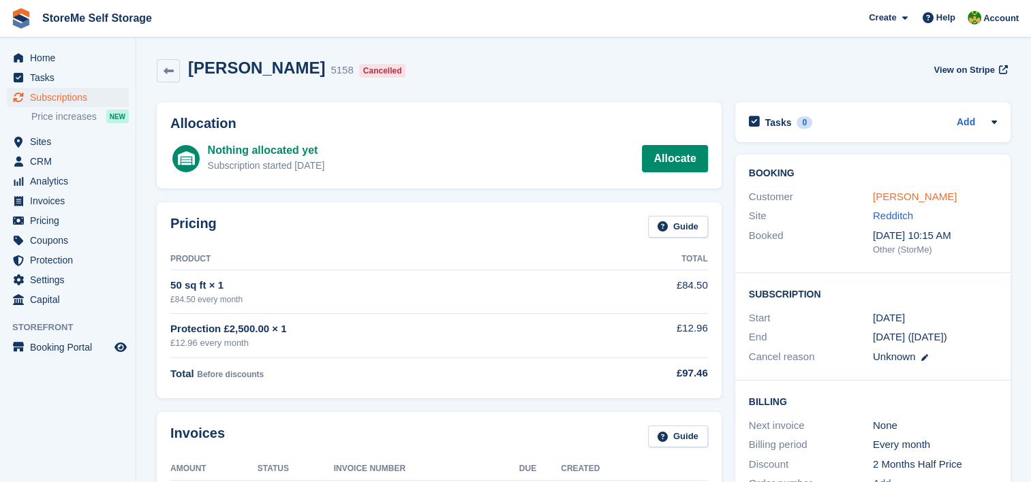
click at [894, 195] on link "Anthony bourne" at bounding box center [915, 197] width 84 height 12
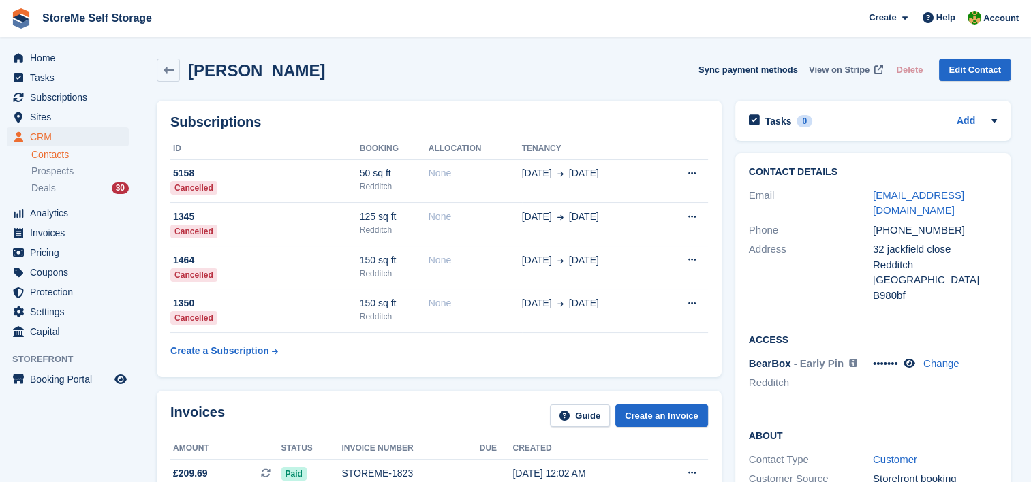
click at [854, 66] on span "View on Stripe" at bounding box center [839, 70] width 61 height 14
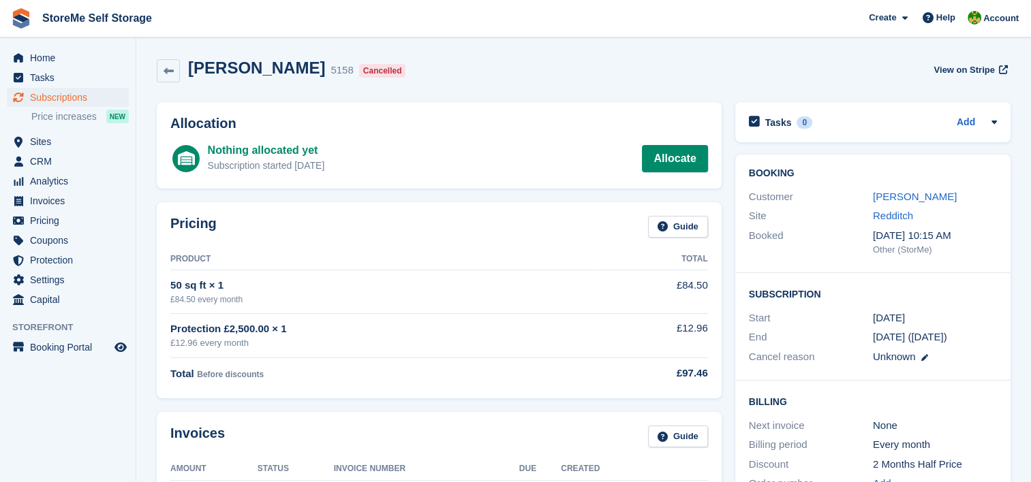
scroll to position [68, 0]
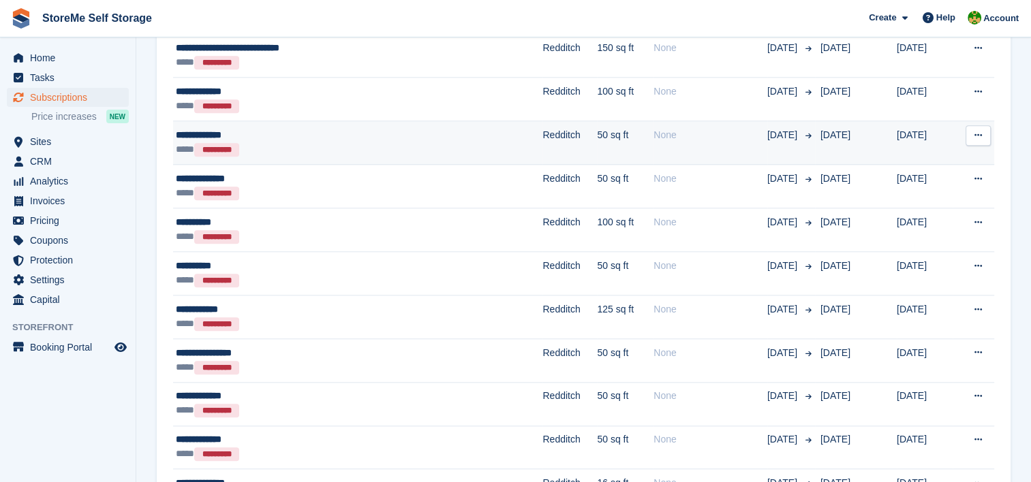
scroll to position [1499, 0]
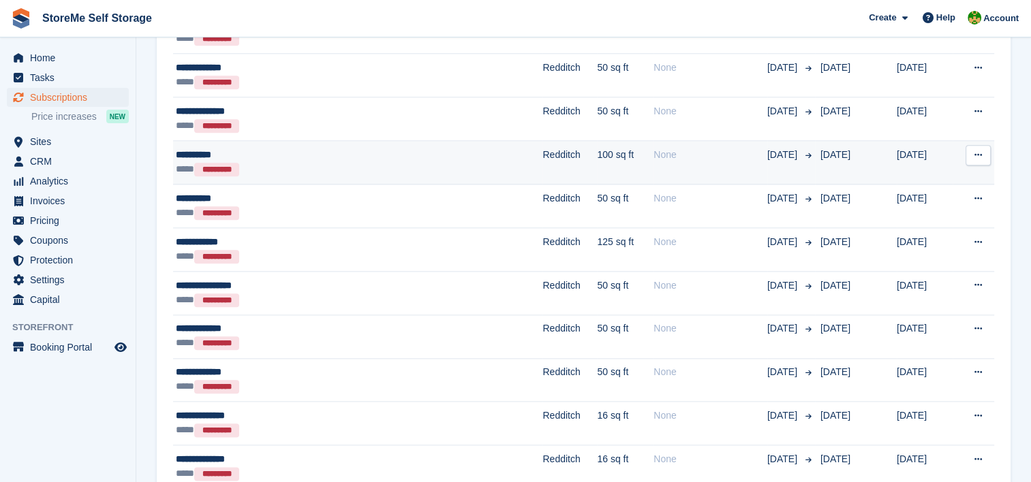
click at [383, 156] on div "**********" at bounding box center [302, 155] width 253 height 14
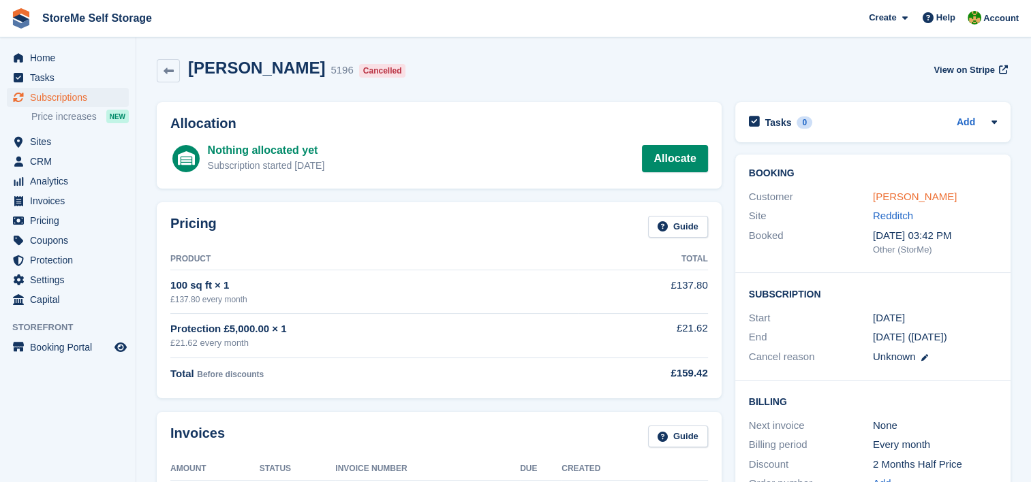
click at [897, 198] on link "[PERSON_NAME]" at bounding box center [915, 197] width 84 height 12
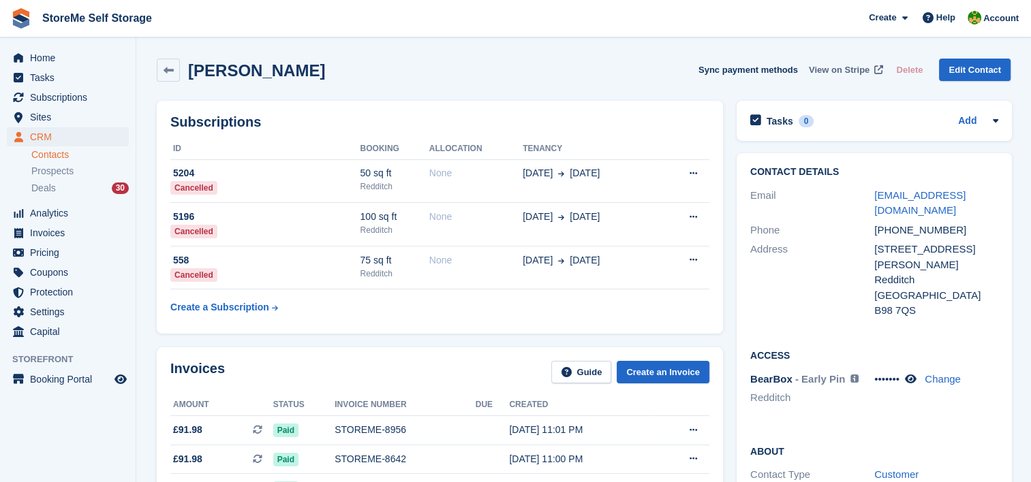
click at [855, 70] on span "View on Stripe" at bounding box center [839, 70] width 61 height 14
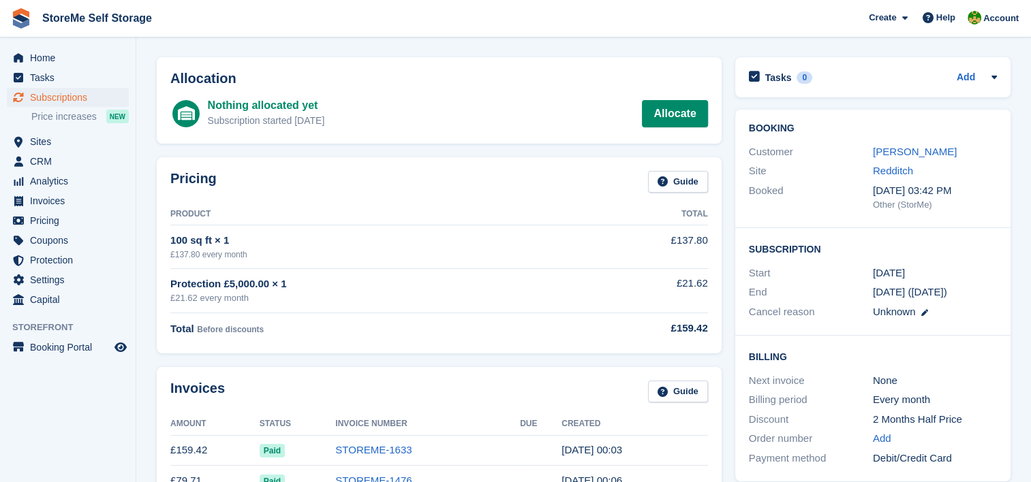
scroll to position [68, 0]
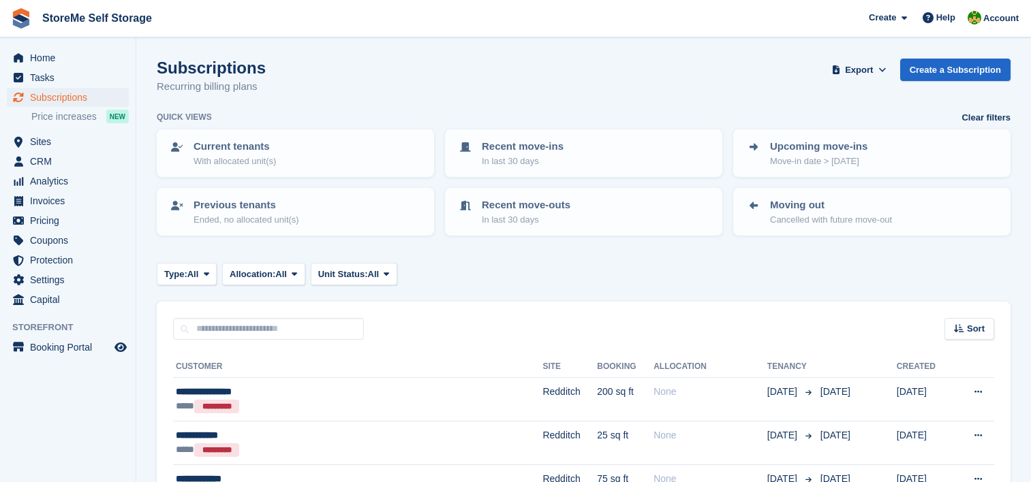
scroll to position [1499, 0]
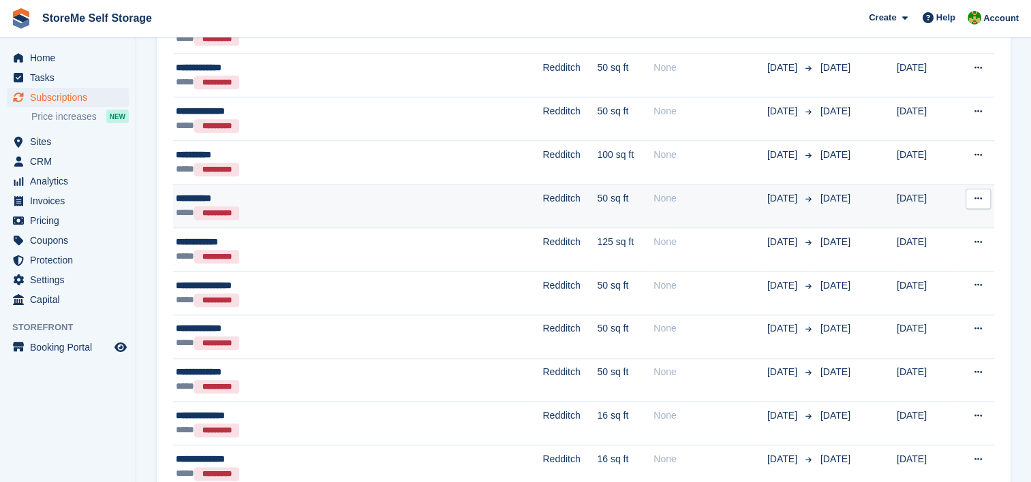
click at [388, 206] on div "**** *********" at bounding box center [302, 213] width 253 height 14
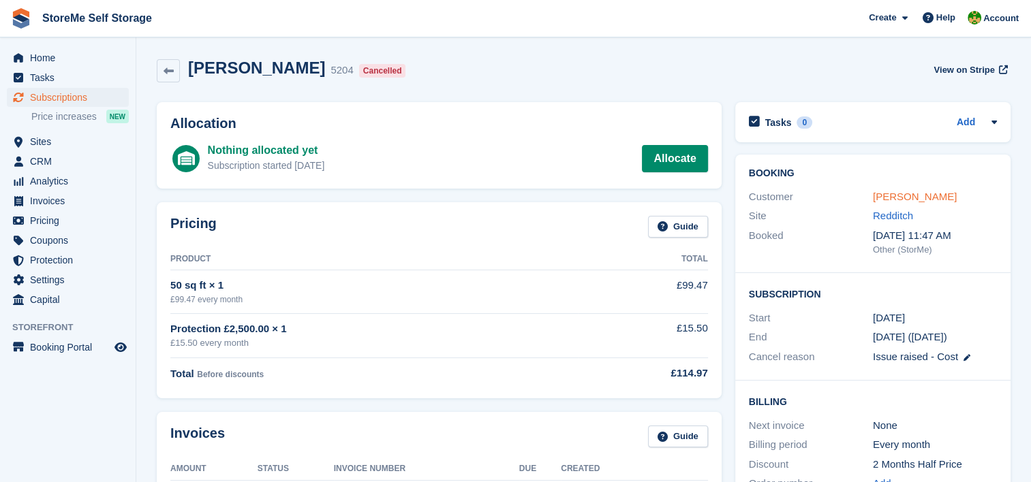
click at [910, 195] on link "[PERSON_NAME]" at bounding box center [915, 197] width 84 height 12
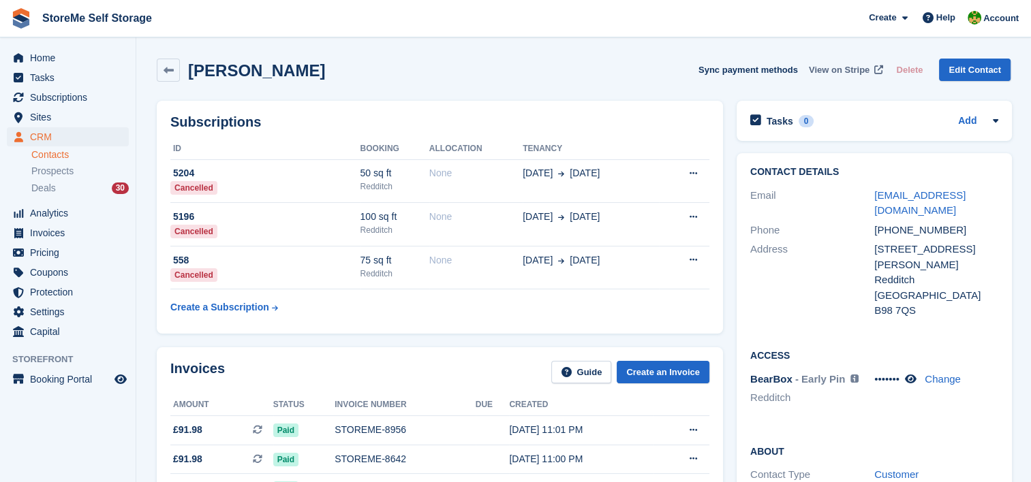
click at [849, 68] on span "View on Stripe" at bounding box center [839, 70] width 61 height 14
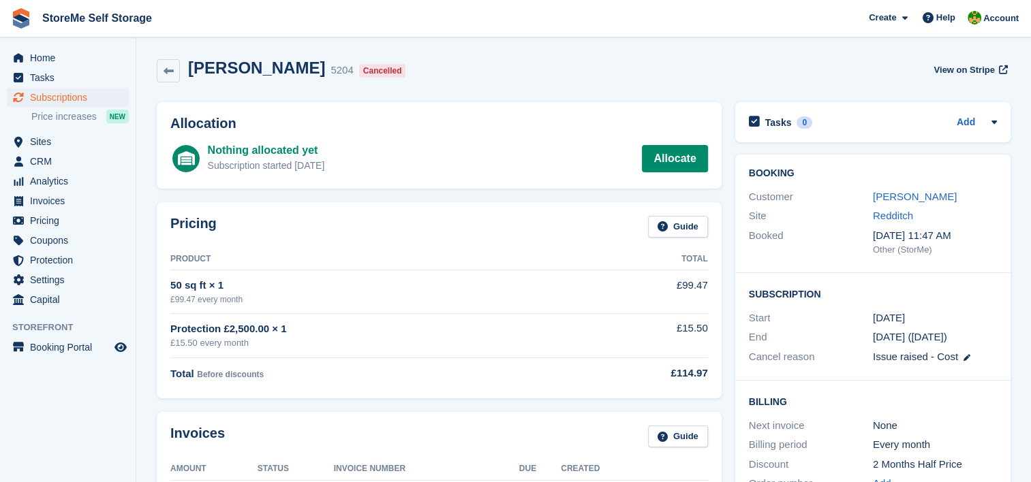
scroll to position [68, 0]
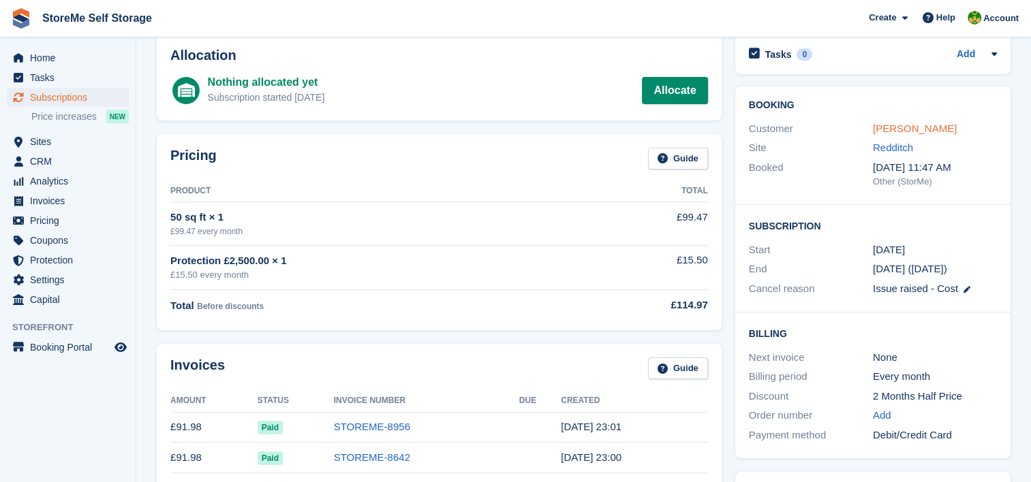
click at [891, 127] on link "[PERSON_NAME]" at bounding box center [915, 129] width 84 height 12
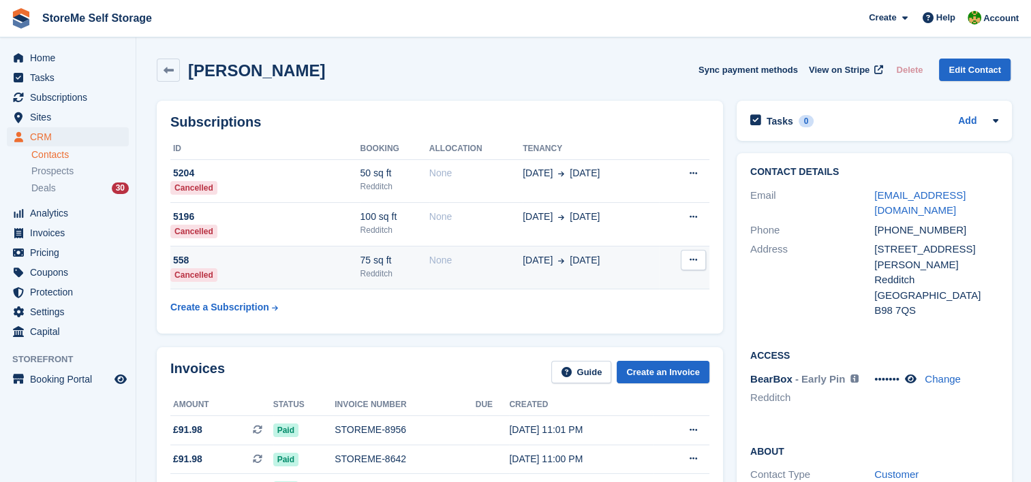
click at [559, 268] on td "15 Jun 2 Apr" at bounding box center [591, 268] width 136 height 44
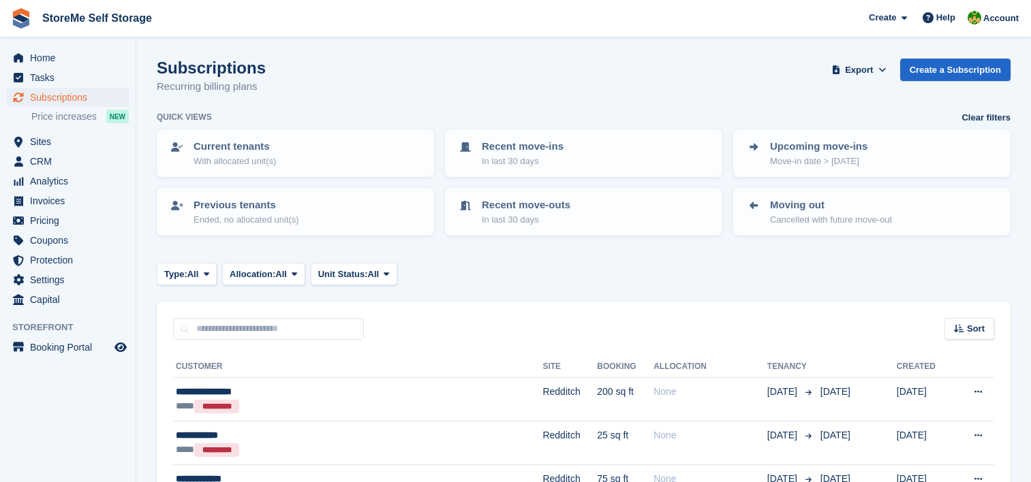
scroll to position [1499, 0]
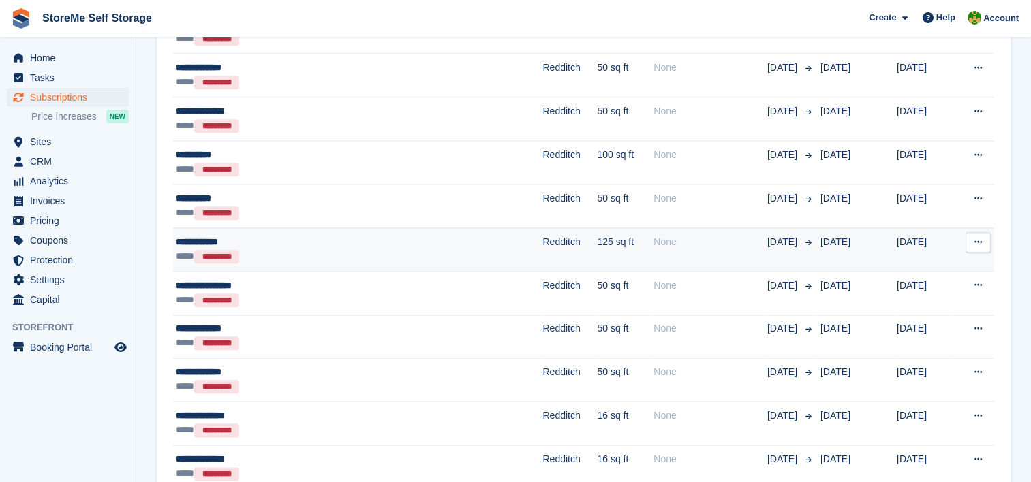
click at [404, 238] on div "**********" at bounding box center [302, 242] width 253 height 14
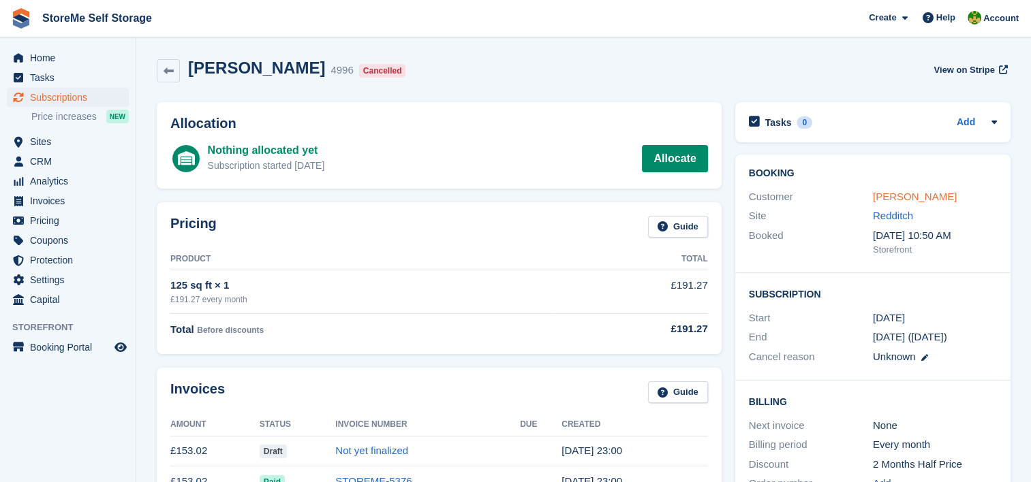
click at [885, 201] on link "[PERSON_NAME]" at bounding box center [915, 197] width 84 height 12
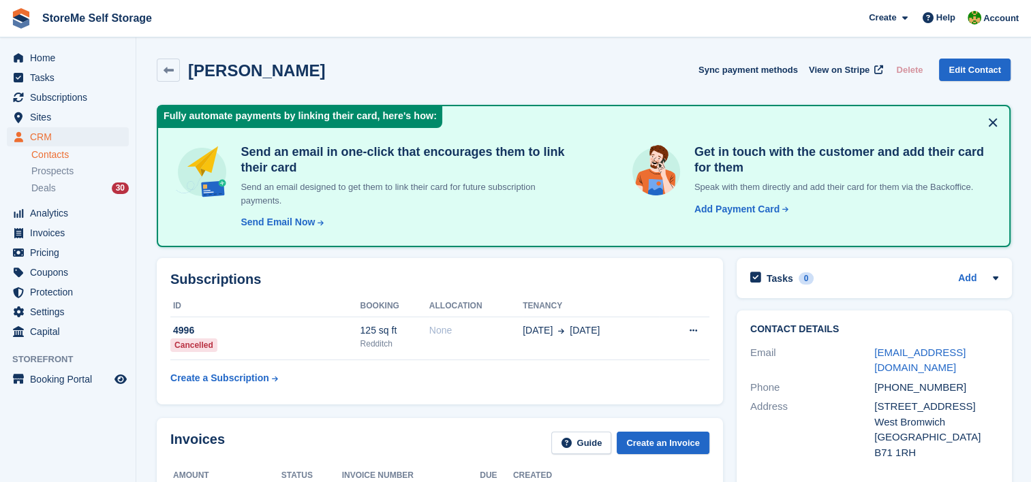
click at [991, 119] on button at bounding box center [993, 123] width 22 height 22
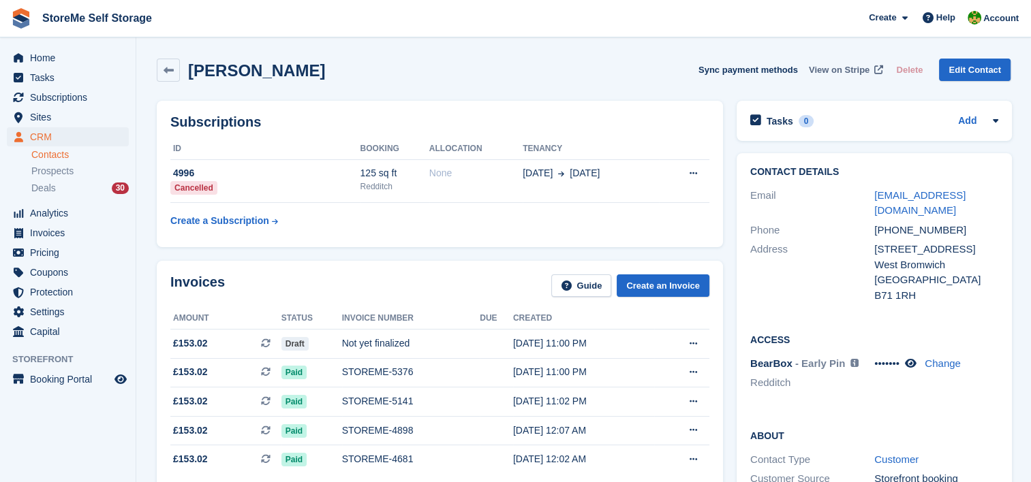
click at [851, 70] on span "View on Stripe" at bounding box center [839, 70] width 61 height 14
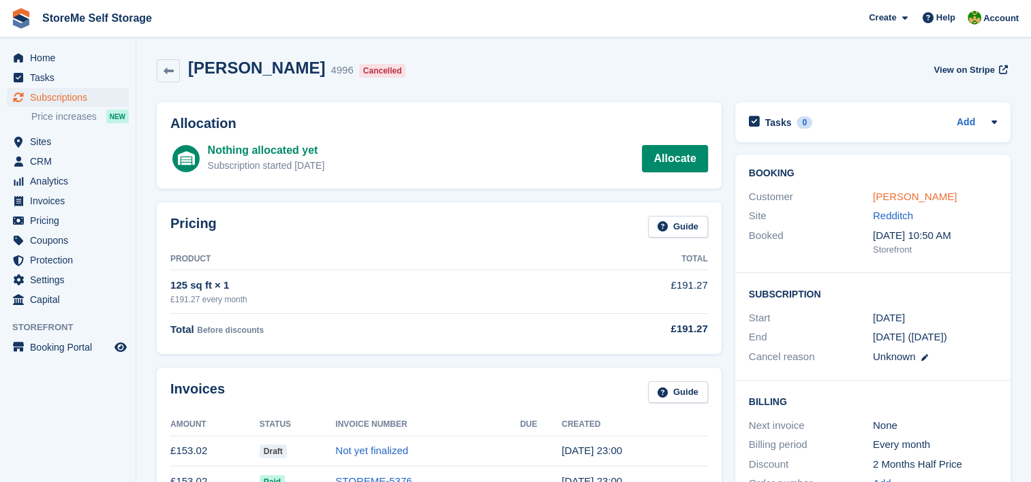
click at [882, 197] on link "[PERSON_NAME]" at bounding box center [915, 197] width 84 height 12
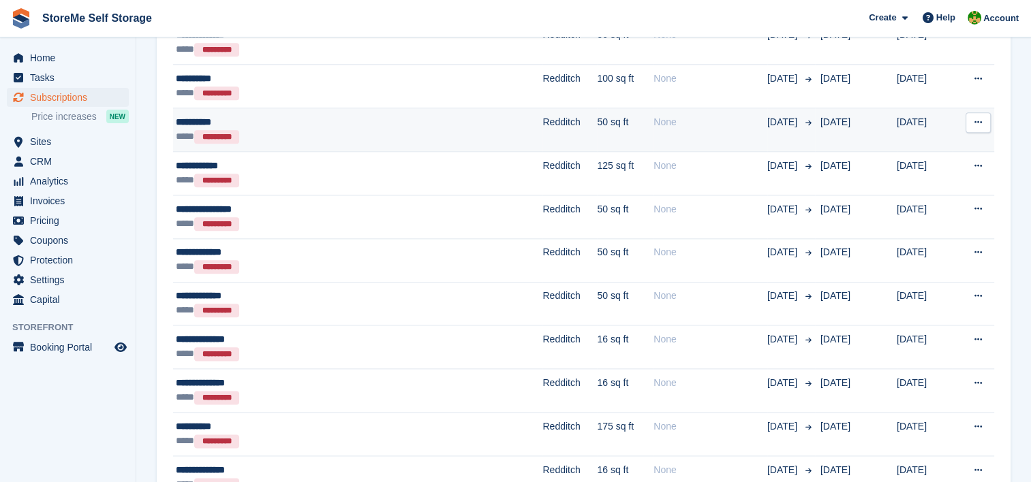
scroll to position [1635, 0]
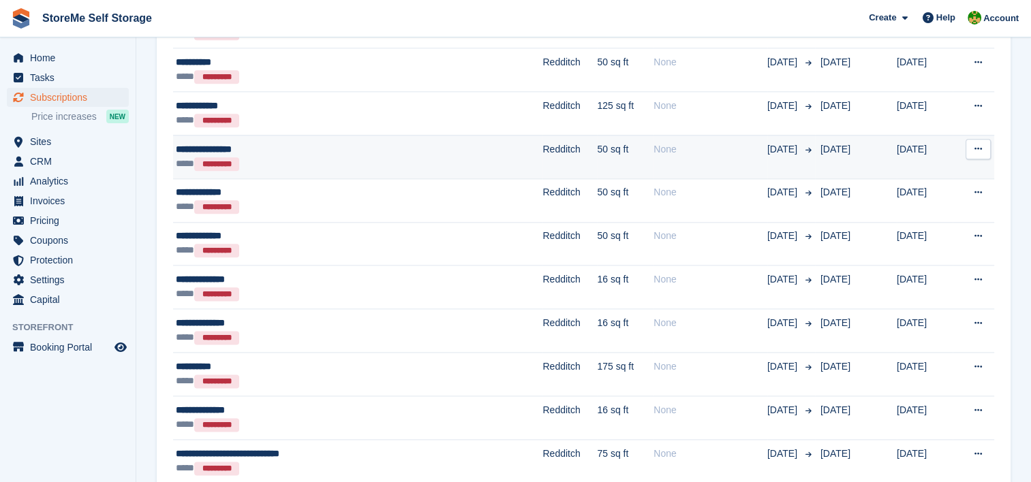
click at [542, 153] on td "Redditch" at bounding box center [569, 157] width 55 height 44
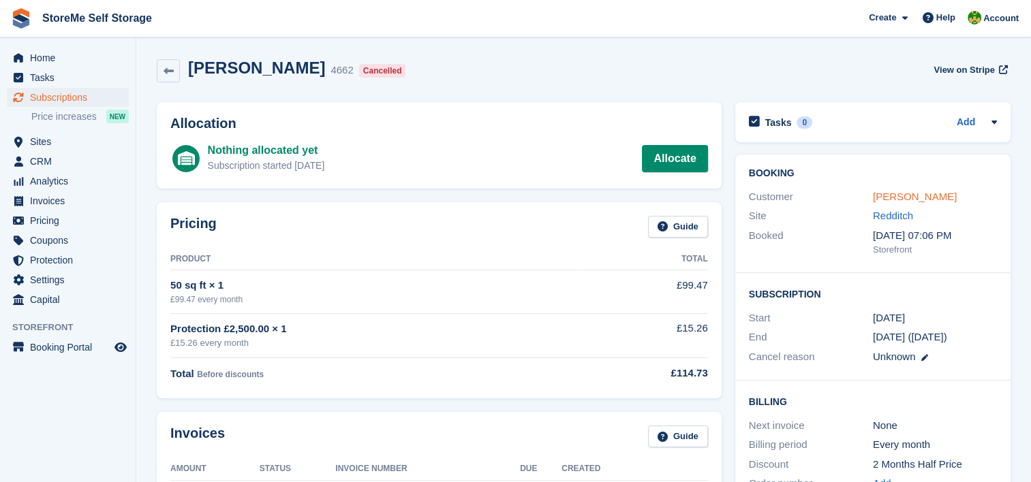
click at [880, 191] on link "Dimitri Nickloes" at bounding box center [915, 197] width 84 height 12
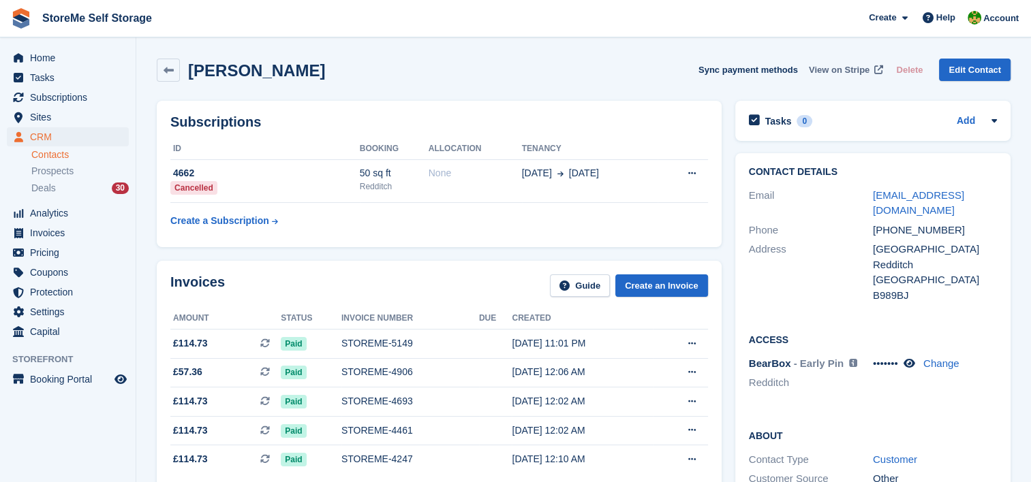
click at [855, 66] on span "View on Stripe" at bounding box center [839, 70] width 61 height 14
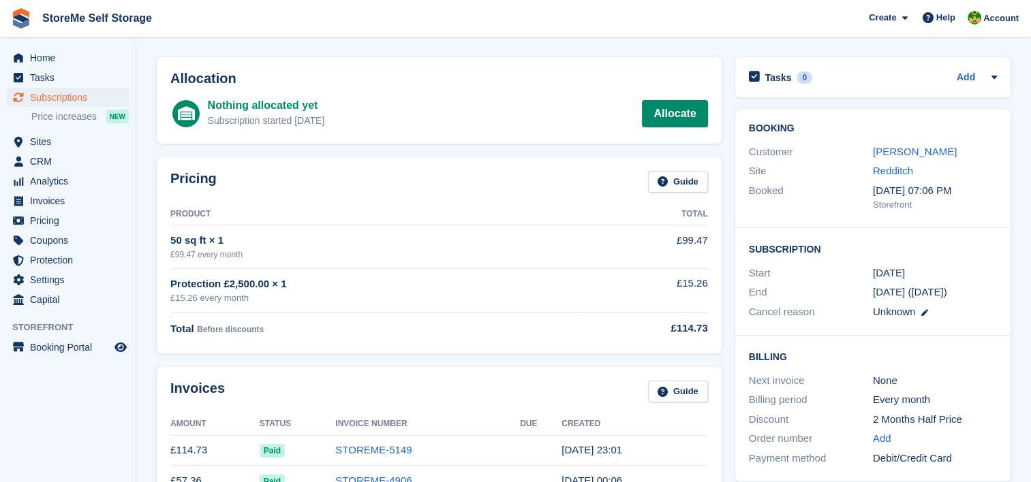
scroll to position [68, 0]
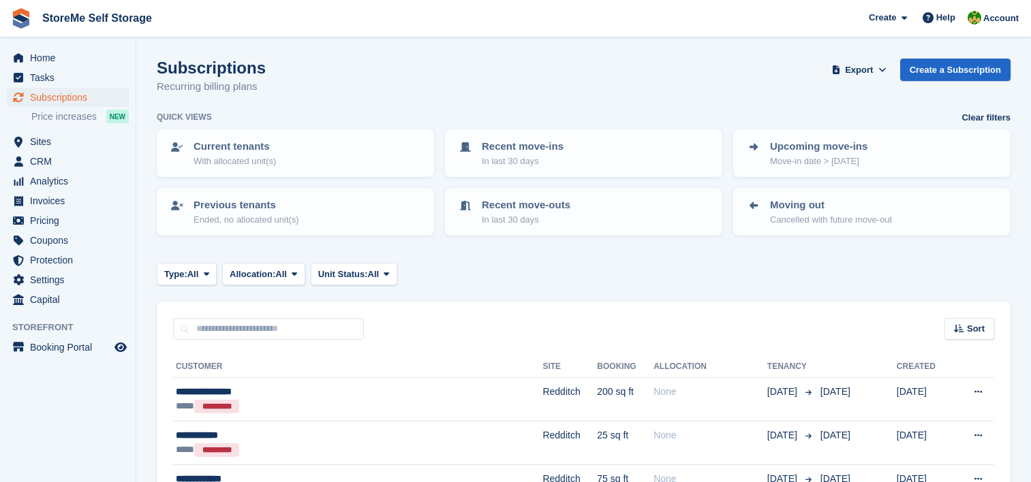
scroll to position [1635, 0]
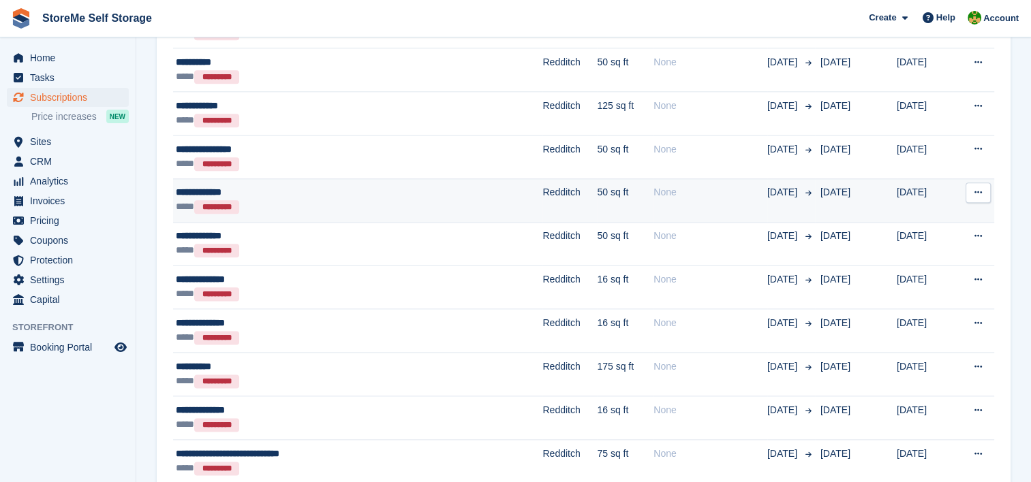
click at [542, 198] on td "Redditch" at bounding box center [569, 201] width 55 height 44
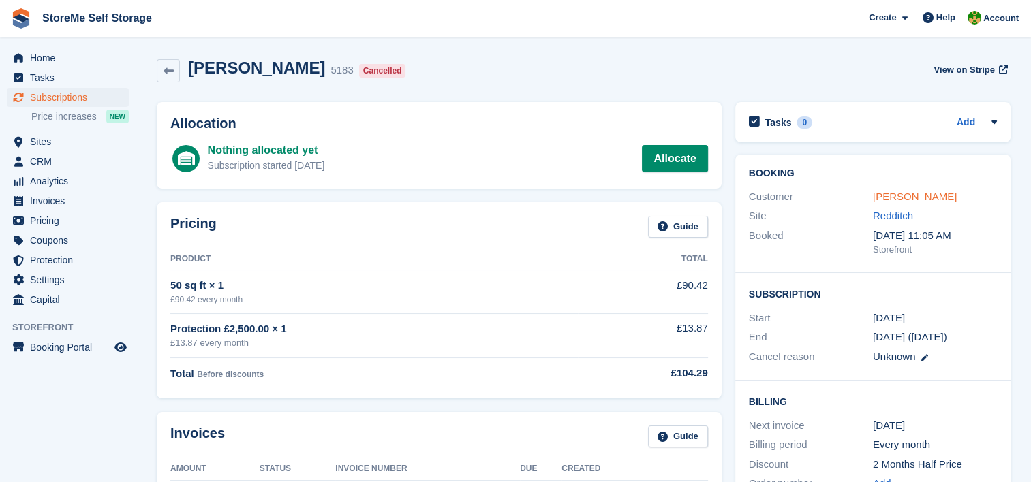
click at [888, 198] on link "[PERSON_NAME]" at bounding box center [915, 197] width 84 height 12
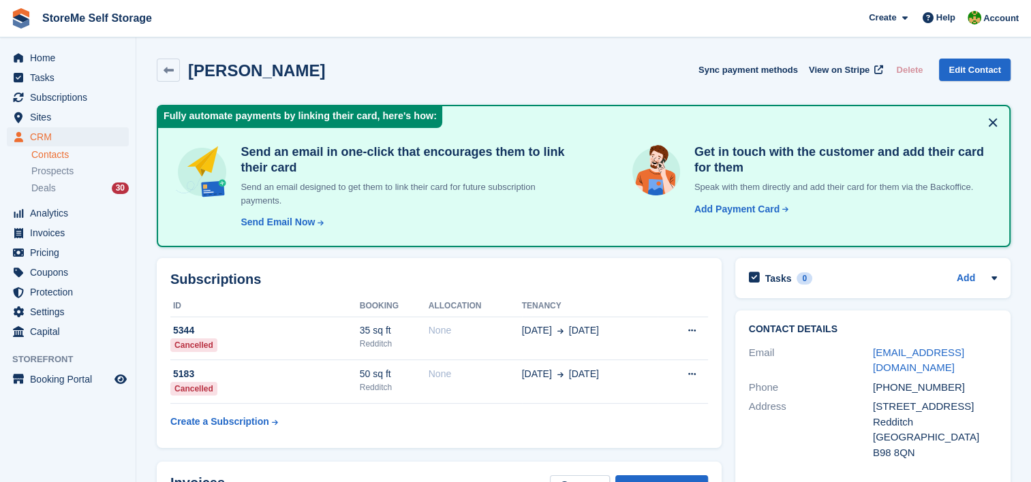
click at [994, 123] on button at bounding box center [993, 123] width 22 height 22
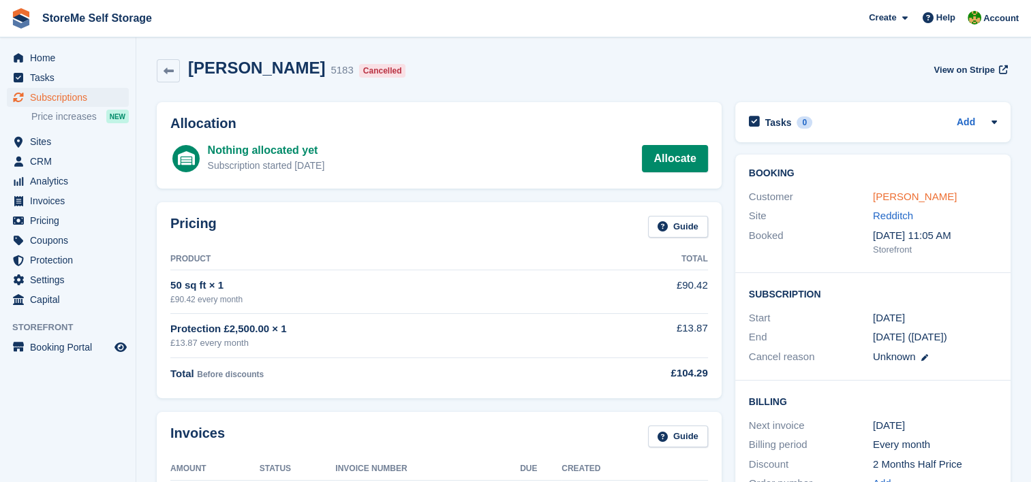
click at [933, 196] on link "[PERSON_NAME]" at bounding box center [915, 197] width 84 height 12
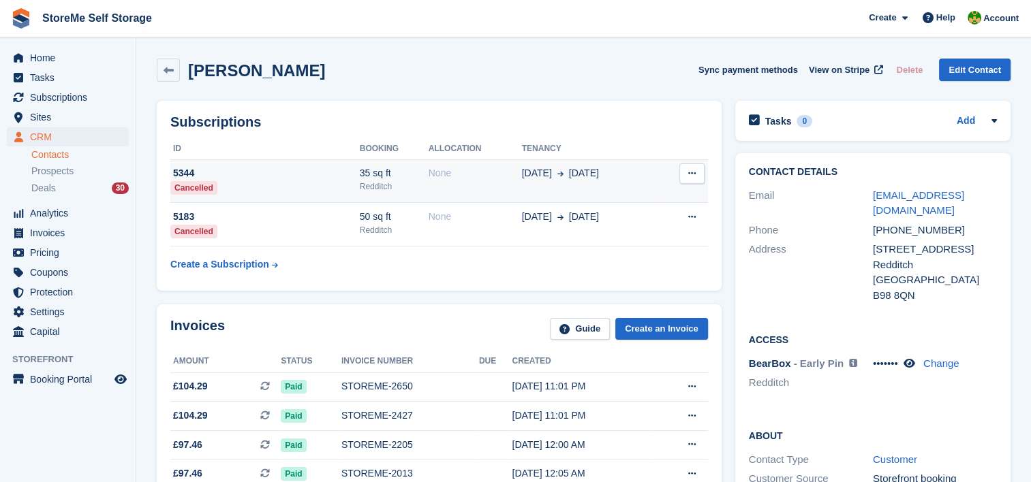
click at [450, 180] on div "None" at bounding box center [475, 173] width 93 height 14
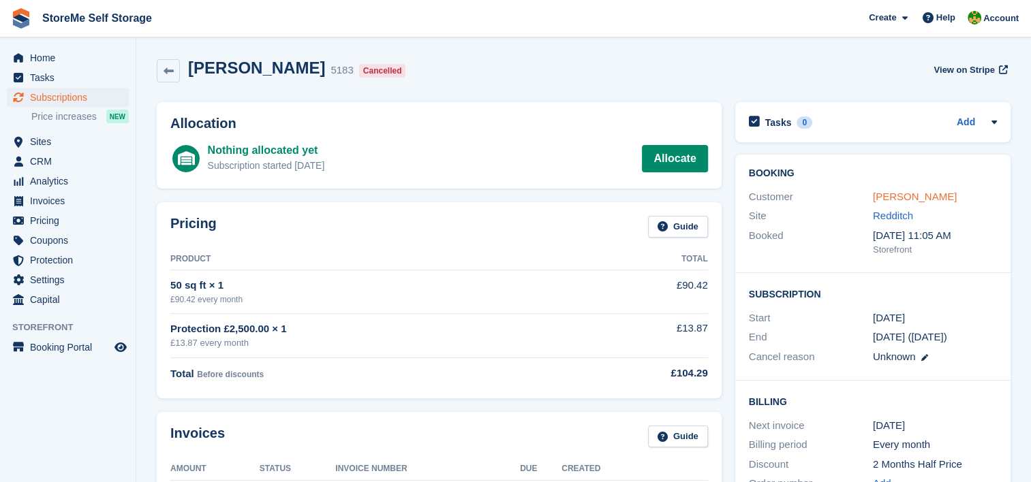
click at [910, 191] on link "[PERSON_NAME]" at bounding box center [915, 197] width 84 height 12
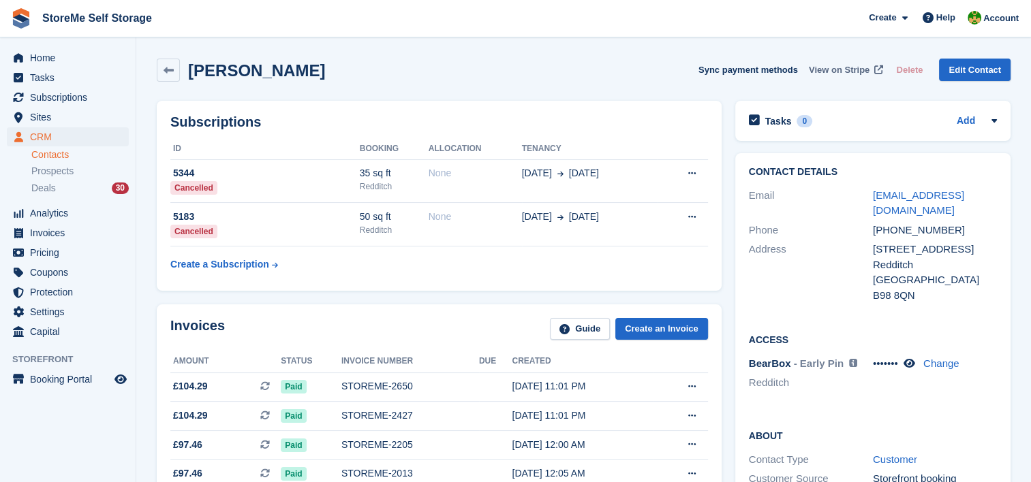
click at [867, 74] on span "View on Stripe" at bounding box center [839, 70] width 61 height 14
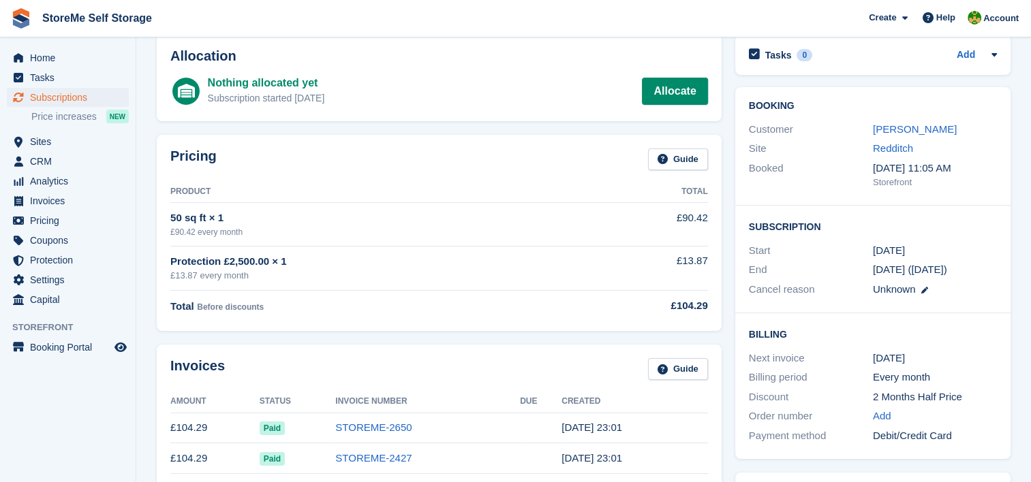
scroll to position [68, 0]
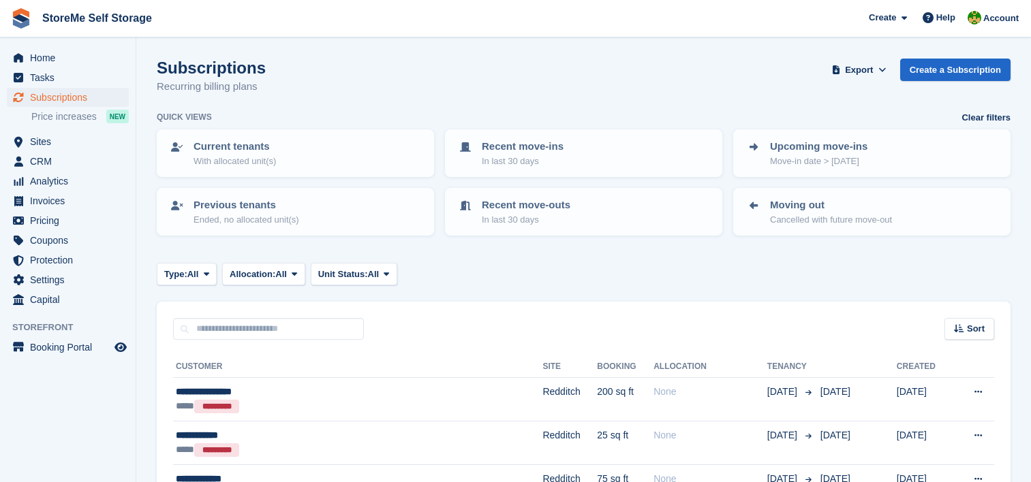
scroll to position [1635, 0]
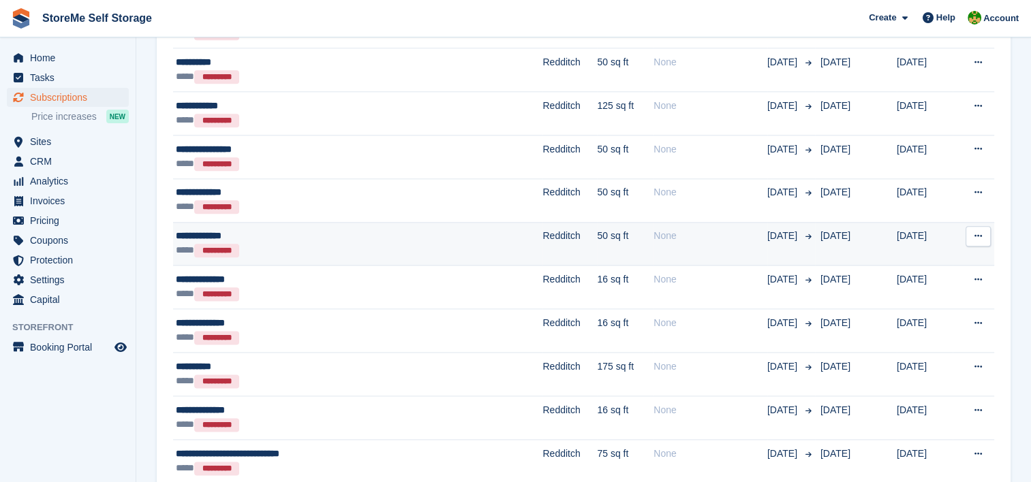
click at [384, 250] on div "**** *********" at bounding box center [302, 250] width 253 height 14
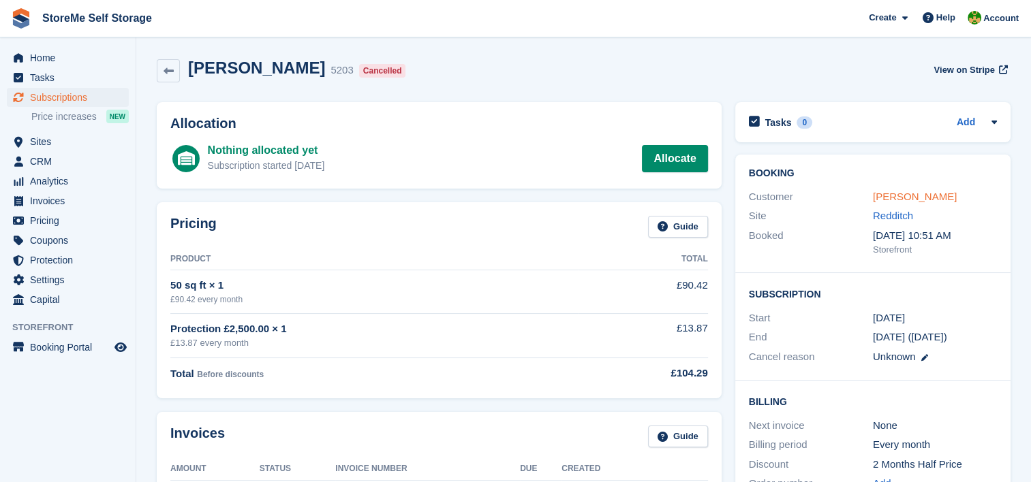
click at [891, 199] on link "[PERSON_NAME]" at bounding box center [915, 197] width 84 height 12
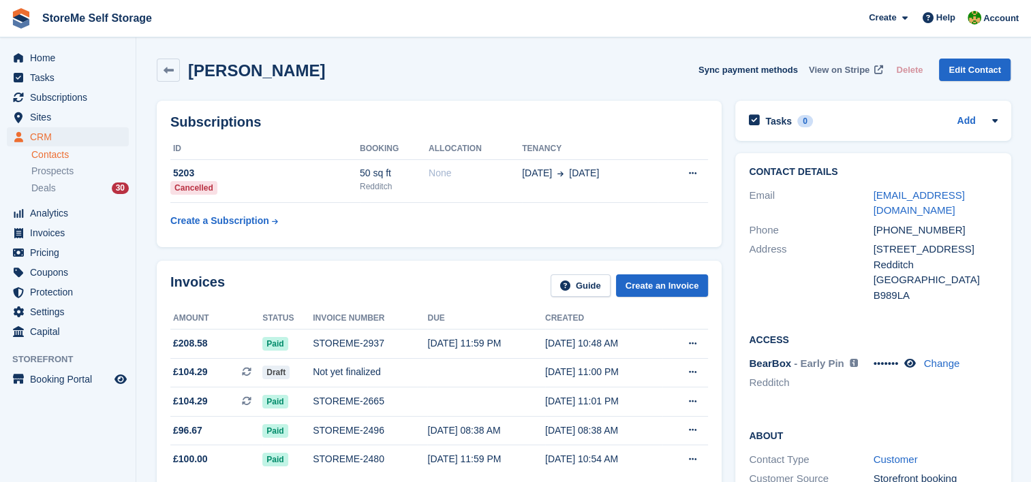
click at [850, 68] on span "View on Stripe" at bounding box center [839, 70] width 61 height 14
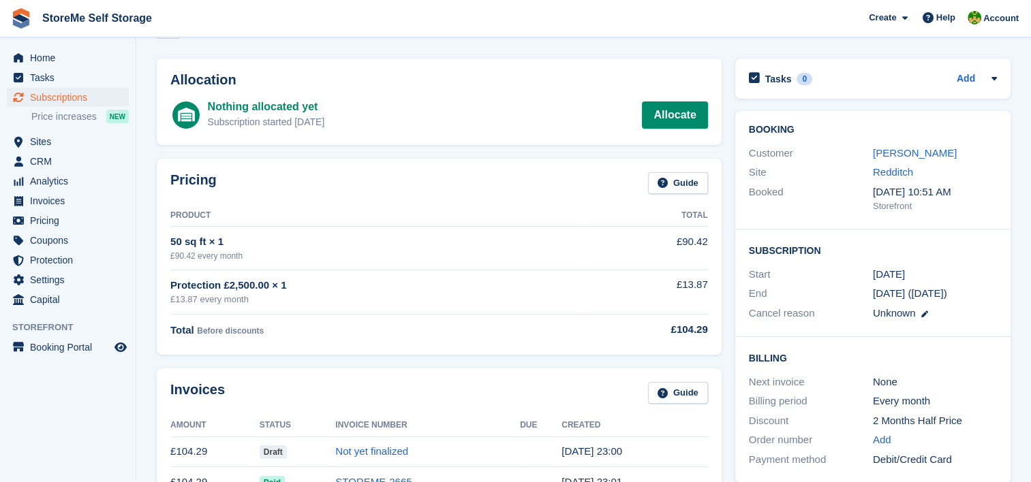
scroll to position [68, 0]
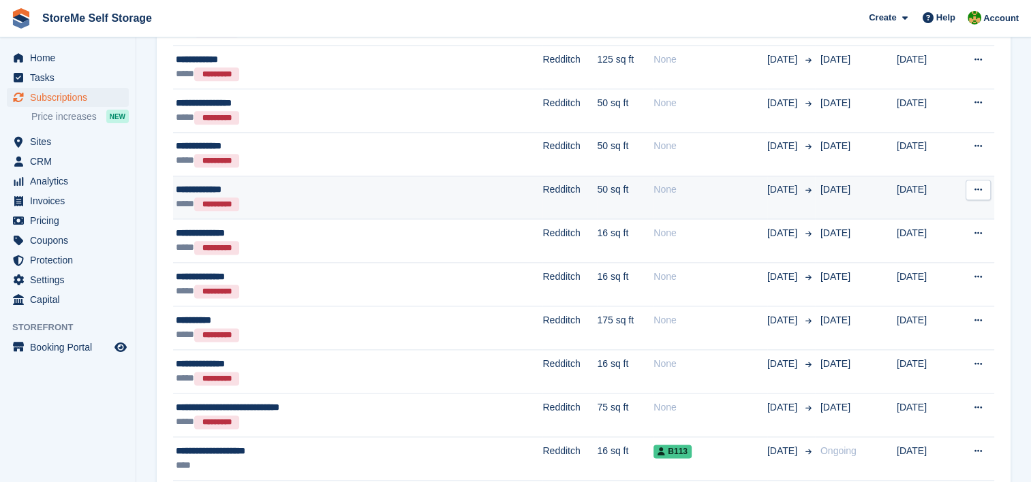
scroll to position [1704, 0]
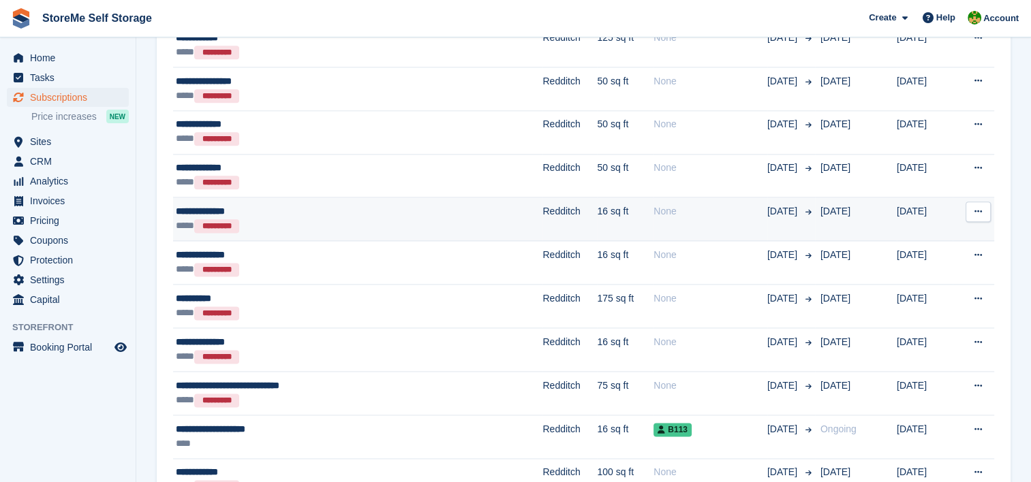
click at [542, 215] on td "Redditch" at bounding box center [569, 220] width 55 height 44
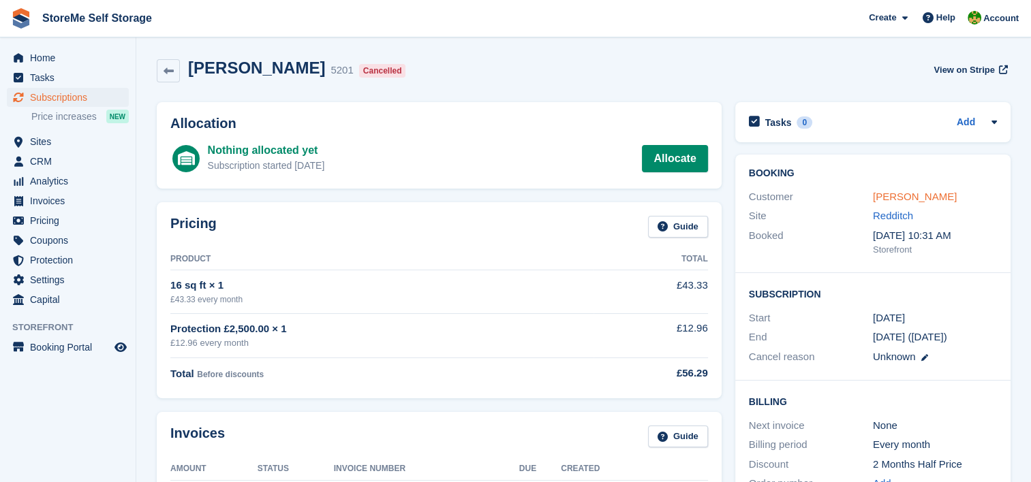
click at [919, 200] on link "[PERSON_NAME]" at bounding box center [915, 197] width 84 height 12
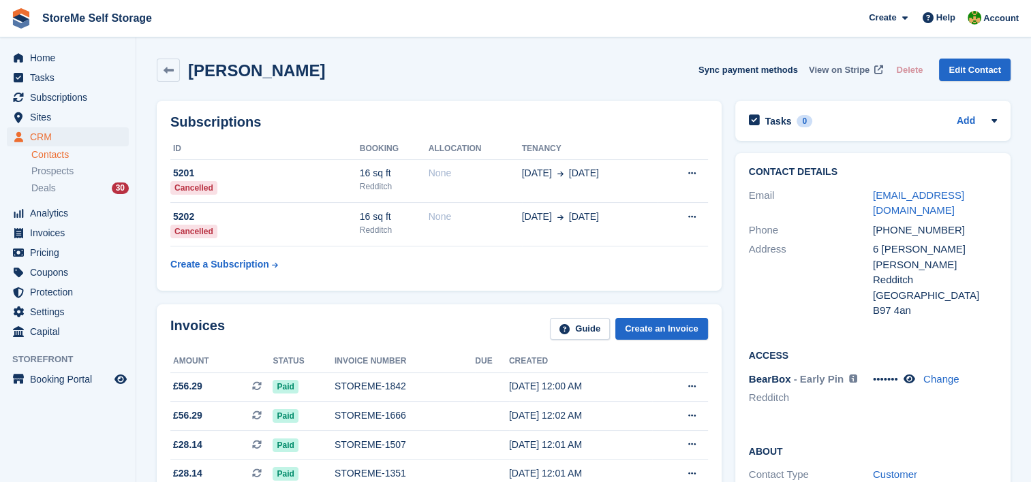
click at [840, 71] on span "View on Stripe" at bounding box center [839, 70] width 61 height 14
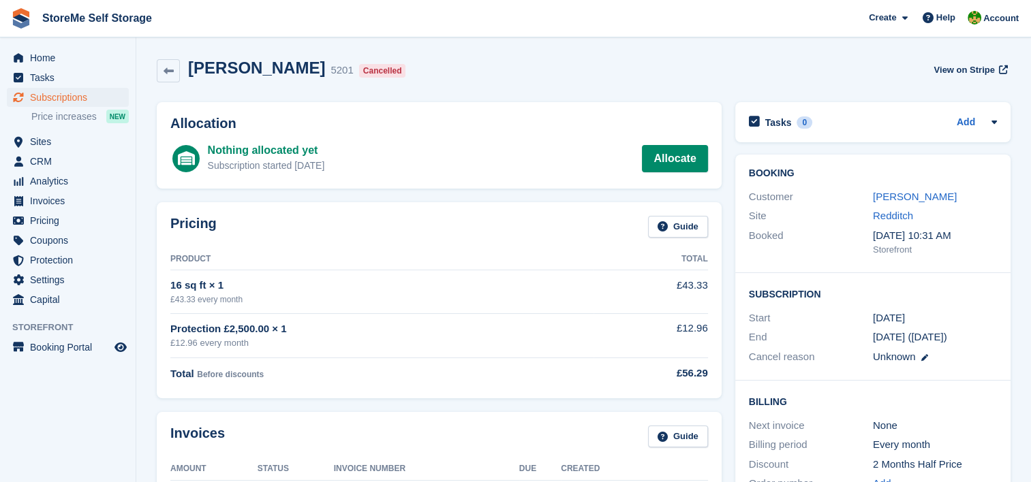
scroll to position [68, 0]
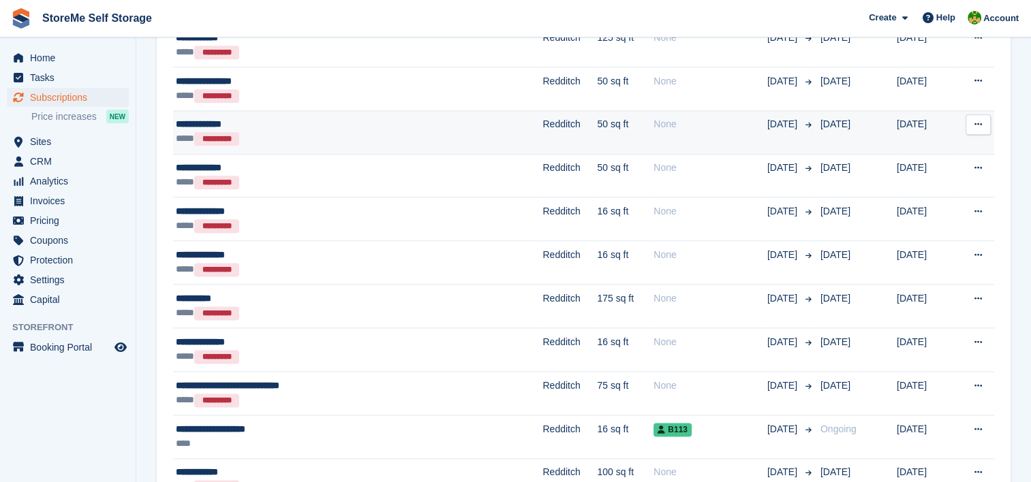
scroll to position [1772, 0]
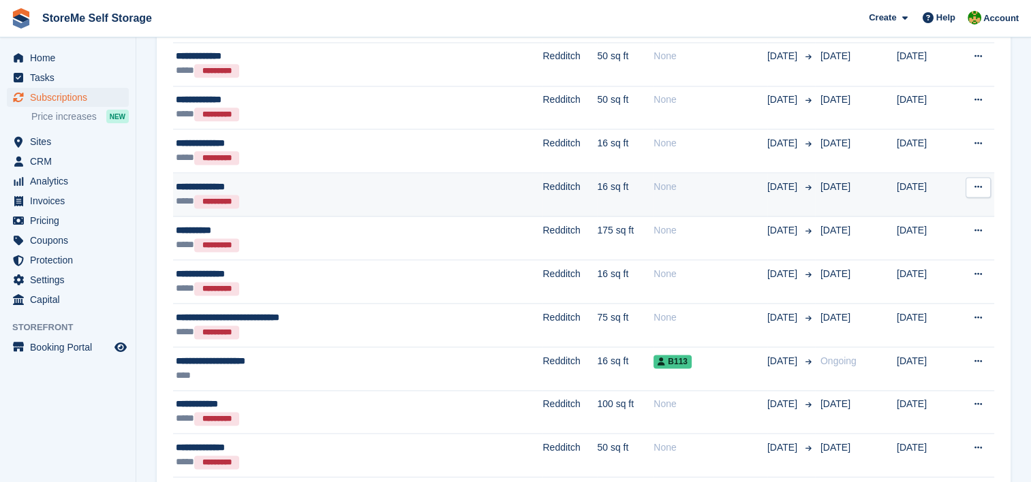
click at [542, 183] on td "Redditch" at bounding box center [569, 195] width 55 height 44
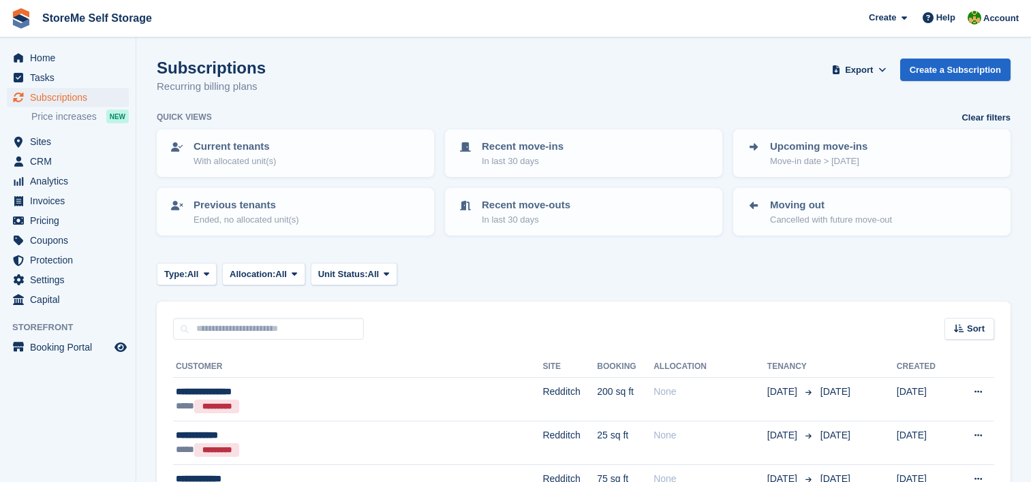
scroll to position [1772, 0]
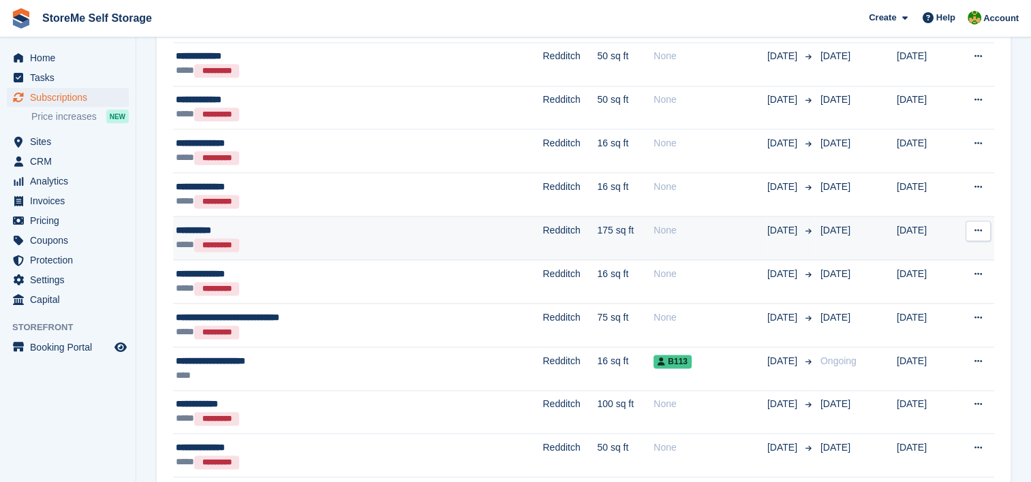
click at [542, 232] on td "Redditch" at bounding box center [569, 239] width 55 height 44
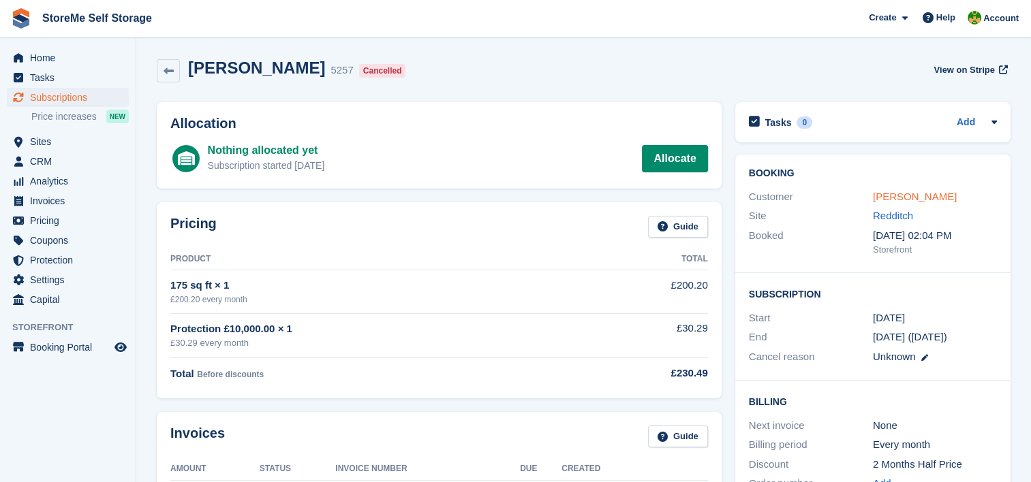
click at [897, 194] on link "[PERSON_NAME]" at bounding box center [915, 197] width 84 height 12
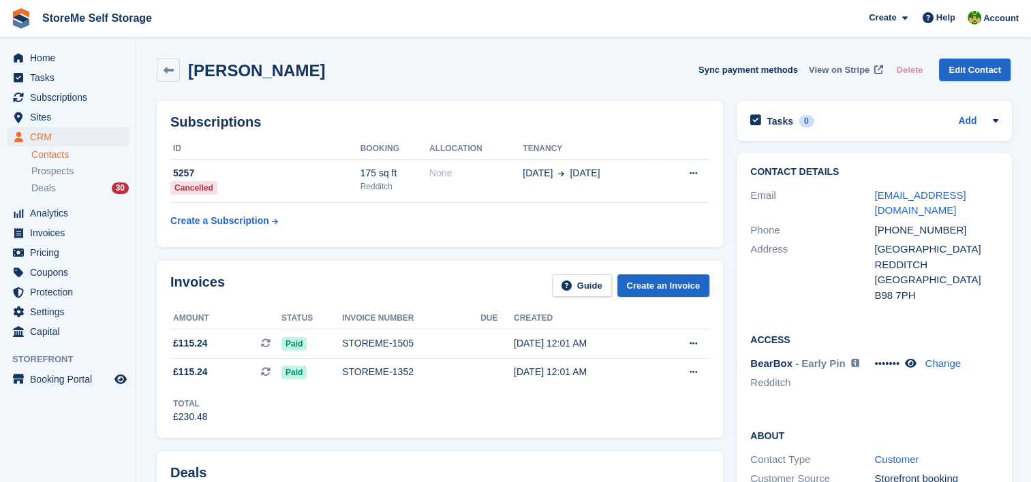
click at [844, 68] on span "View on Stripe" at bounding box center [839, 70] width 61 height 14
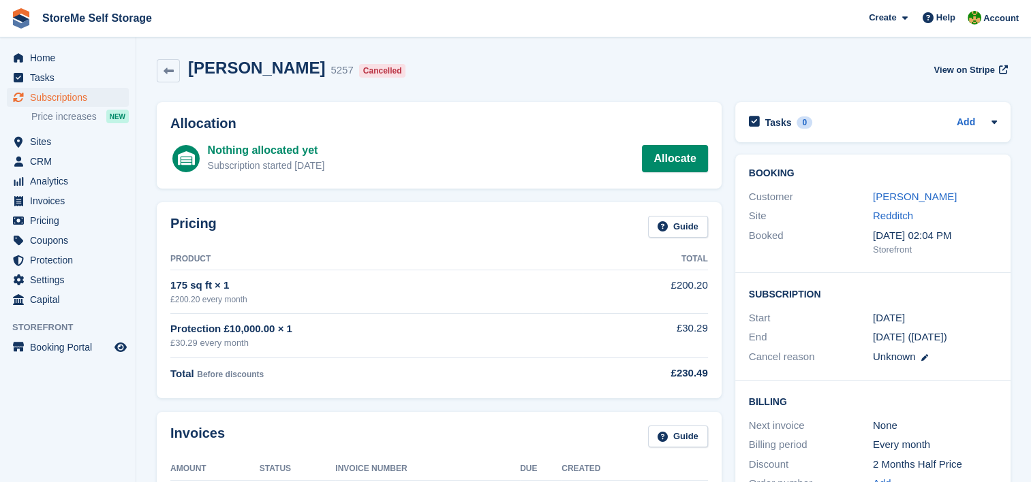
scroll to position [68, 0]
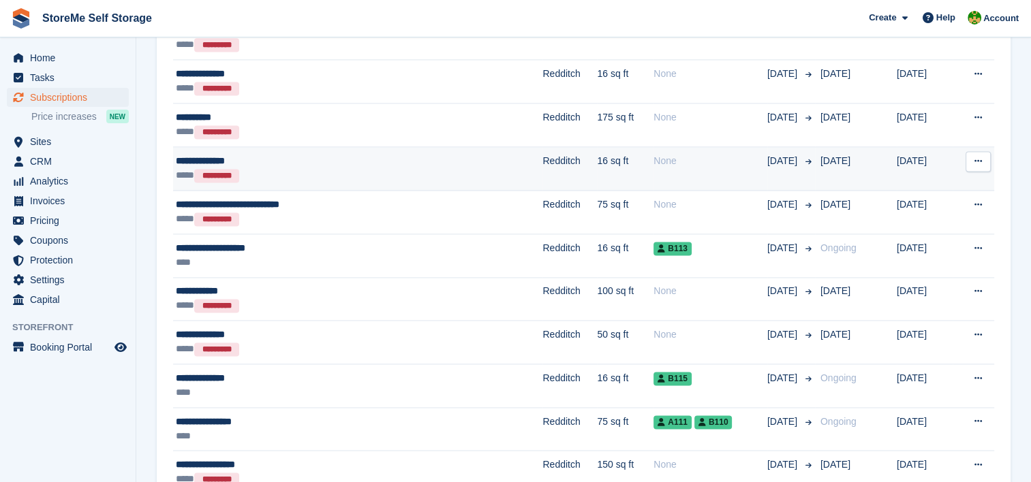
scroll to position [1908, 0]
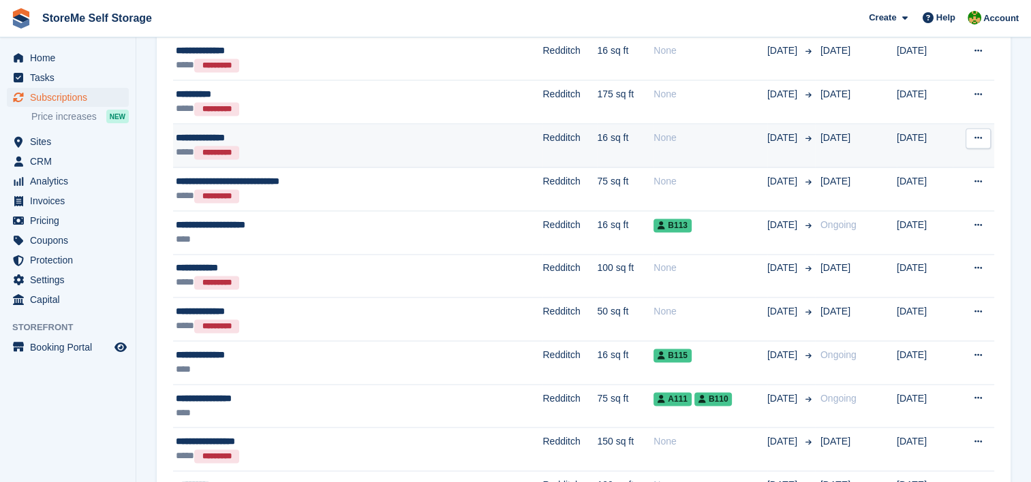
click at [380, 145] on div "**** *********" at bounding box center [302, 152] width 253 height 14
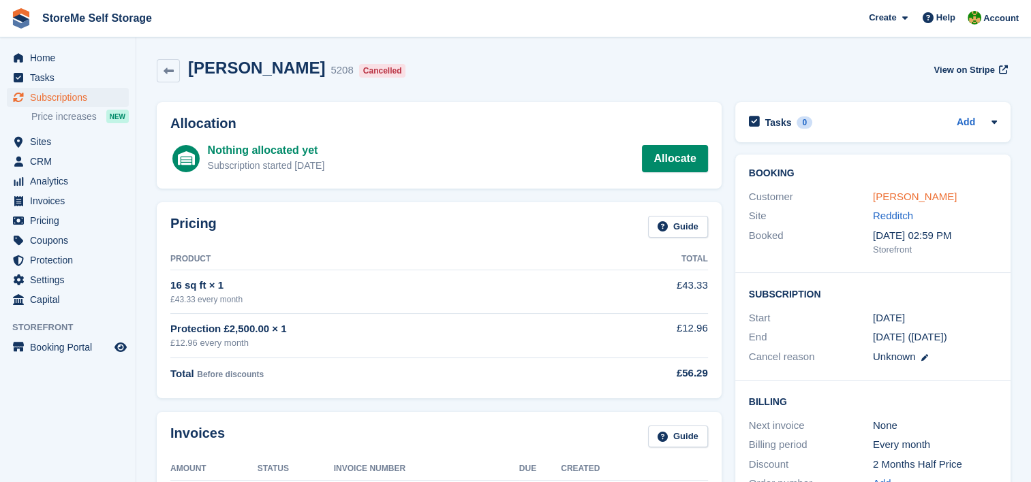
click at [925, 194] on link "Nathan kerwick" at bounding box center [915, 197] width 84 height 12
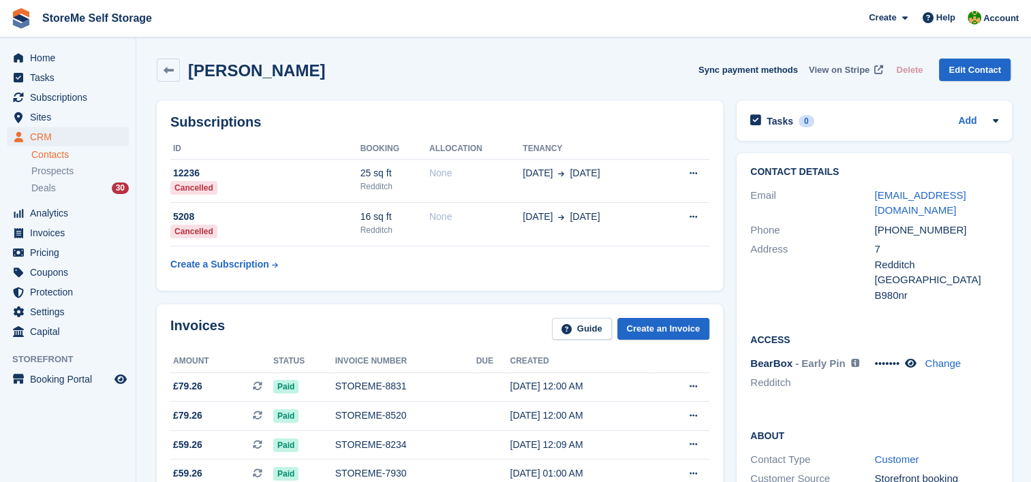
click at [848, 67] on span "View on Stripe" at bounding box center [839, 70] width 61 height 14
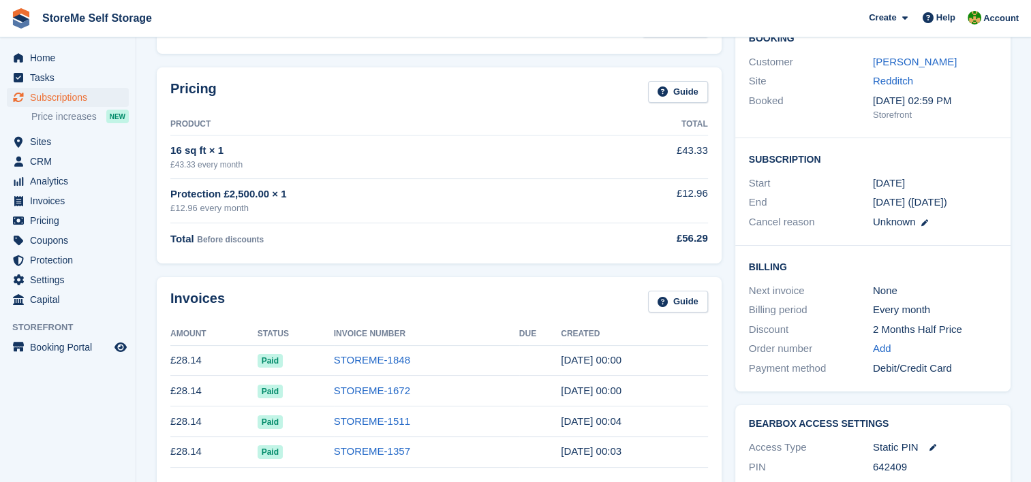
scroll to position [68, 0]
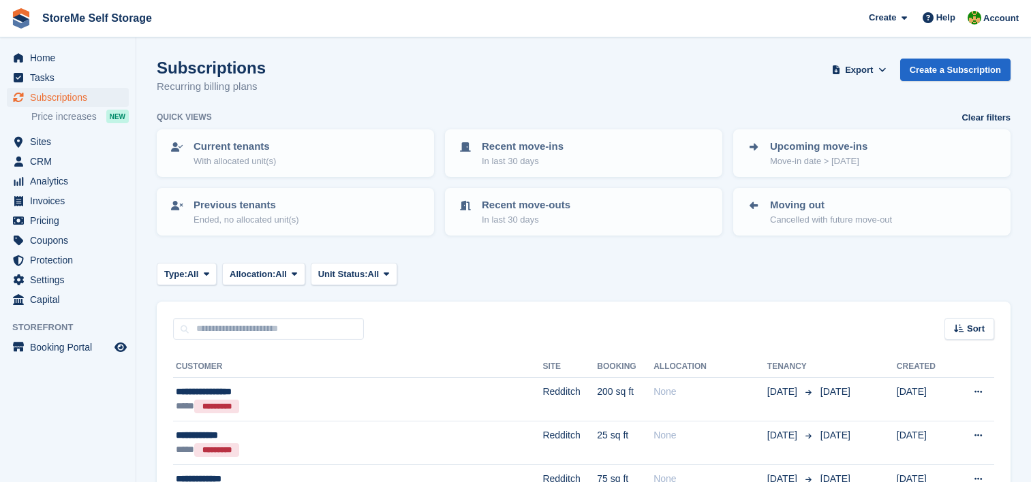
scroll to position [1908, 0]
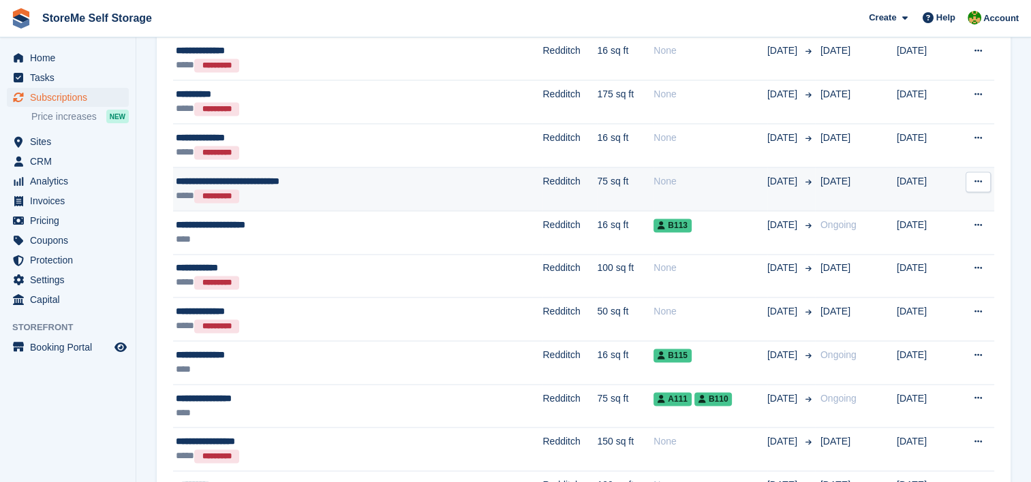
click at [406, 189] on div "**** *********" at bounding box center [302, 196] width 253 height 14
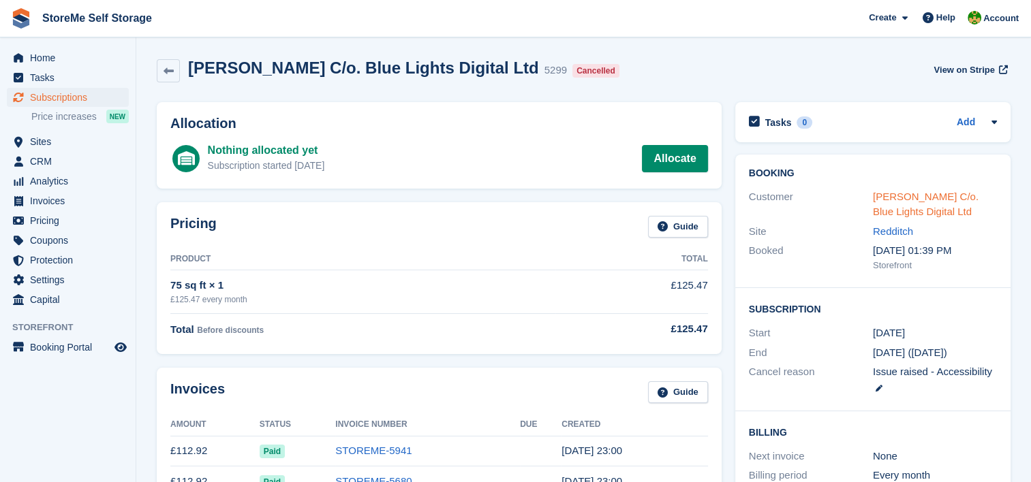
click at [929, 196] on link "Pete Whyman C/o. Blue Lights Digital Ltd" at bounding box center [926, 204] width 106 height 27
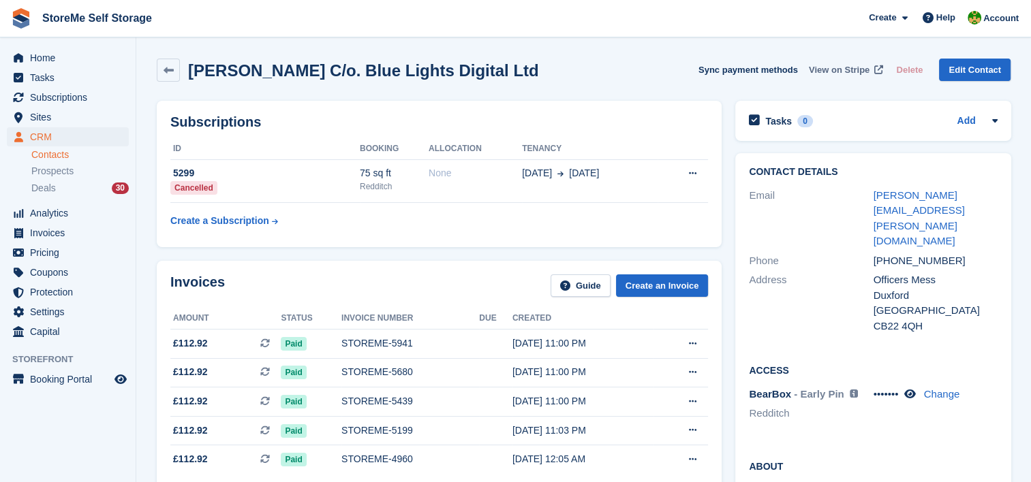
click at [851, 72] on span "View on Stripe" at bounding box center [839, 70] width 61 height 14
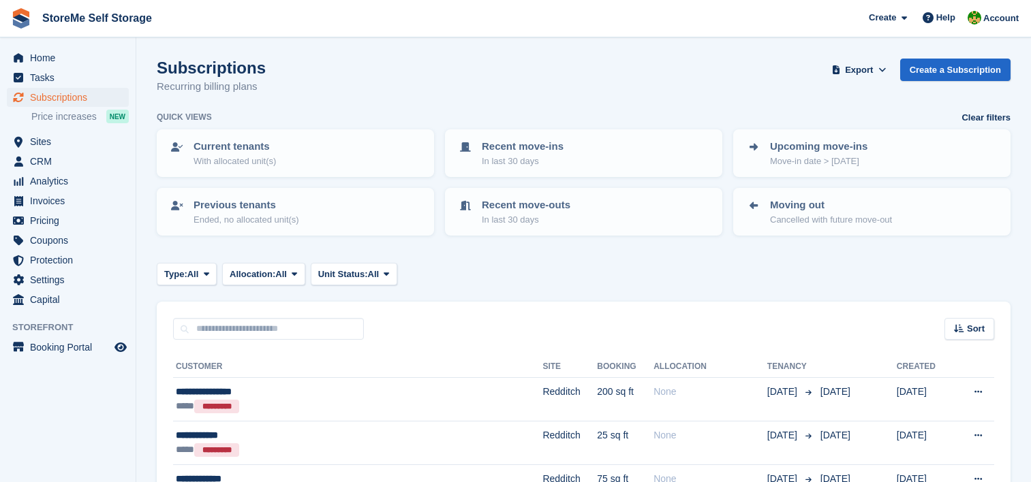
scroll to position [1908, 0]
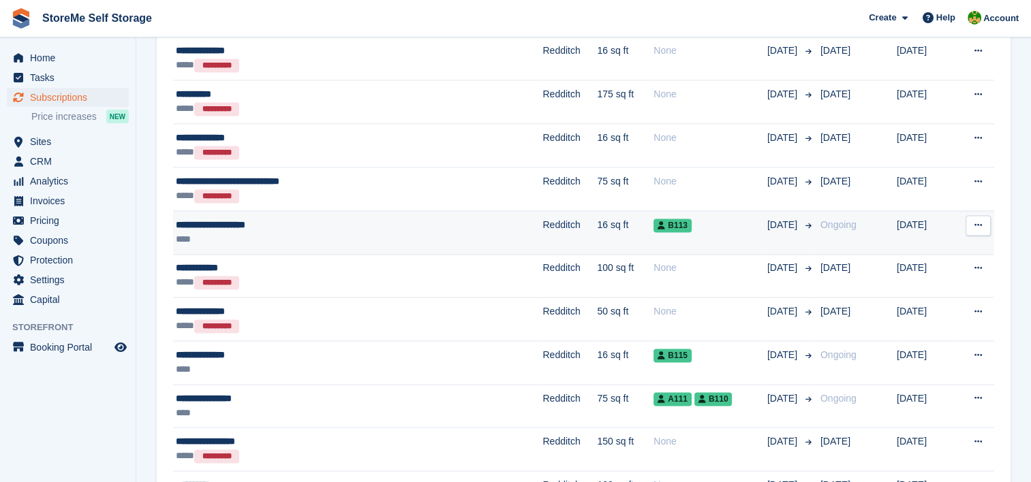
click at [542, 226] on td "Redditch" at bounding box center [569, 233] width 55 height 44
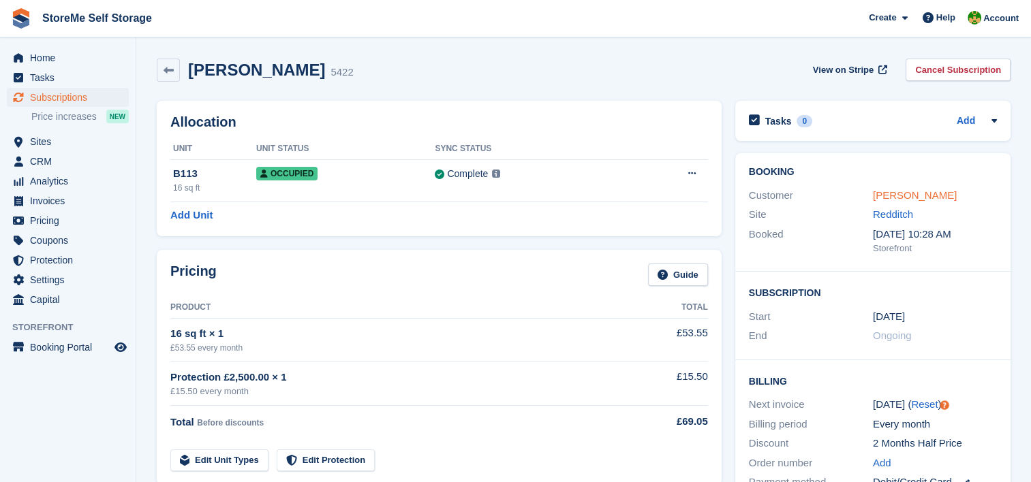
click at [889, 195] on link "Caroline Ann Roberts" at bounding box center [915, 195] width 84 height 12
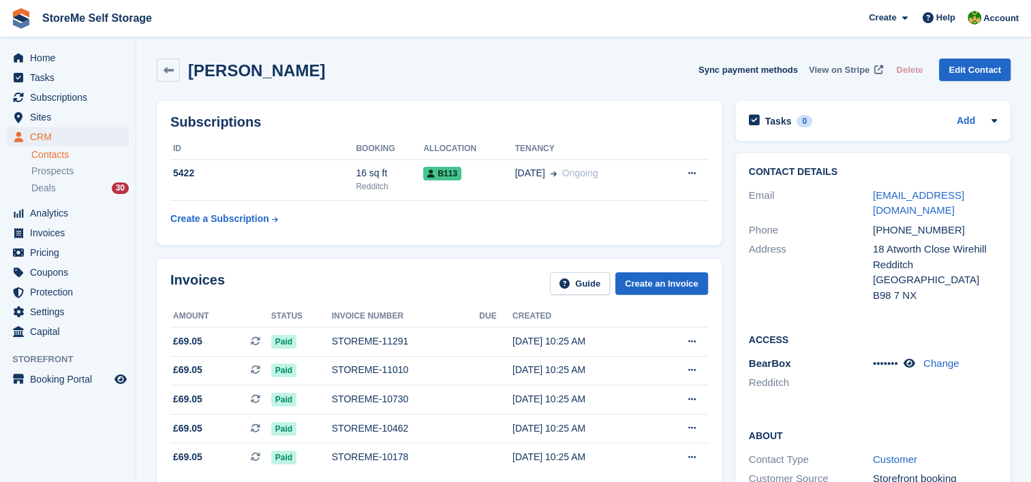
click at [842, 65] on span "View on Stripe" at bounding box center [839, 70] width 61 height 14
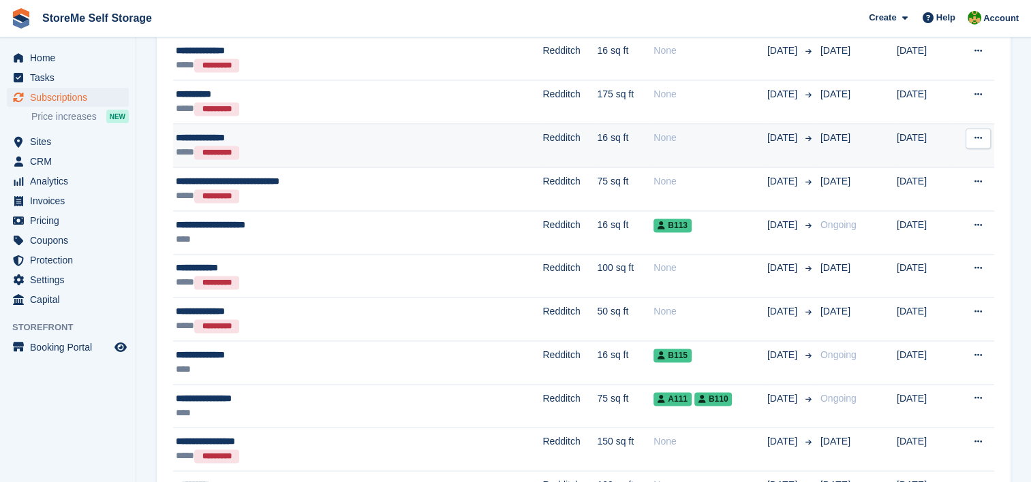
scroll to position [1976, 0]
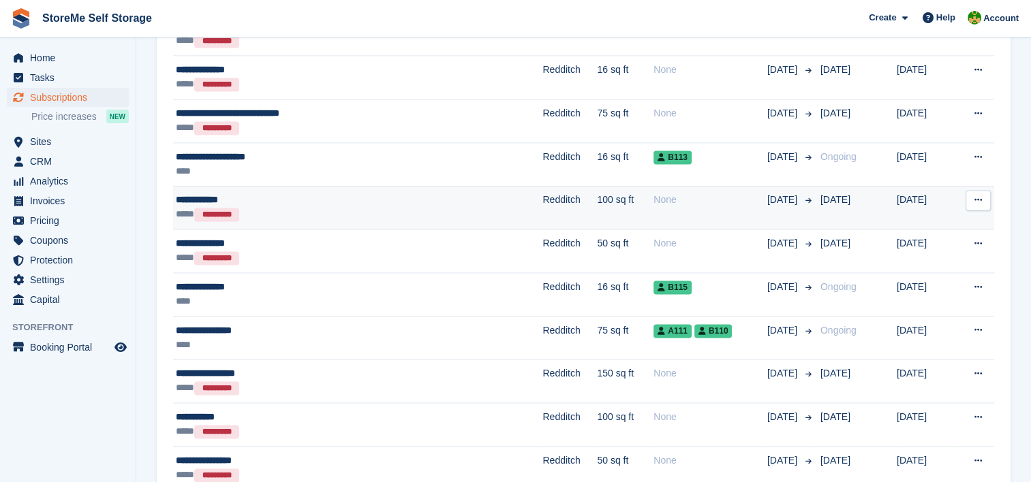
click at [367, 207] on div "**** *********" at bounding box center [302, 214] width 253 height 14
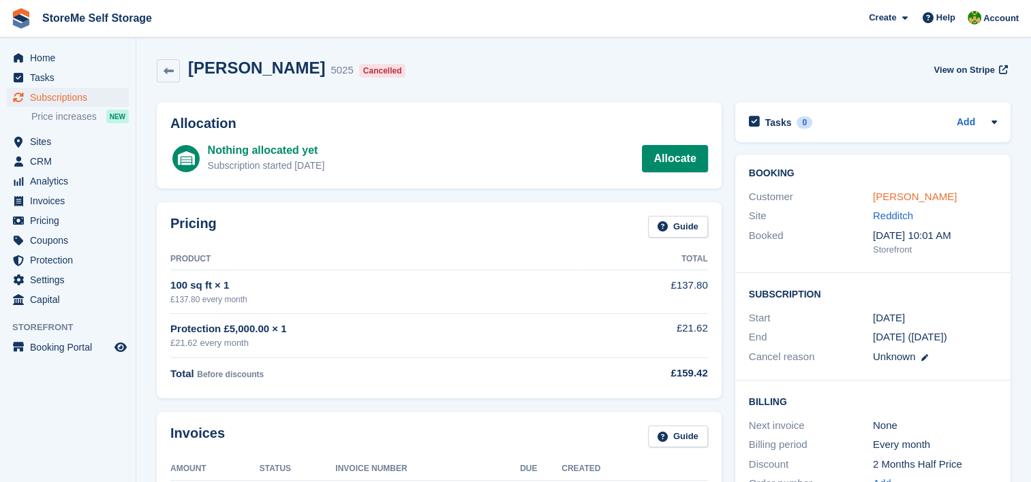
click at [891, 197] on link "Norman Essex" at bounding box center [915, 197] width 84 height 12
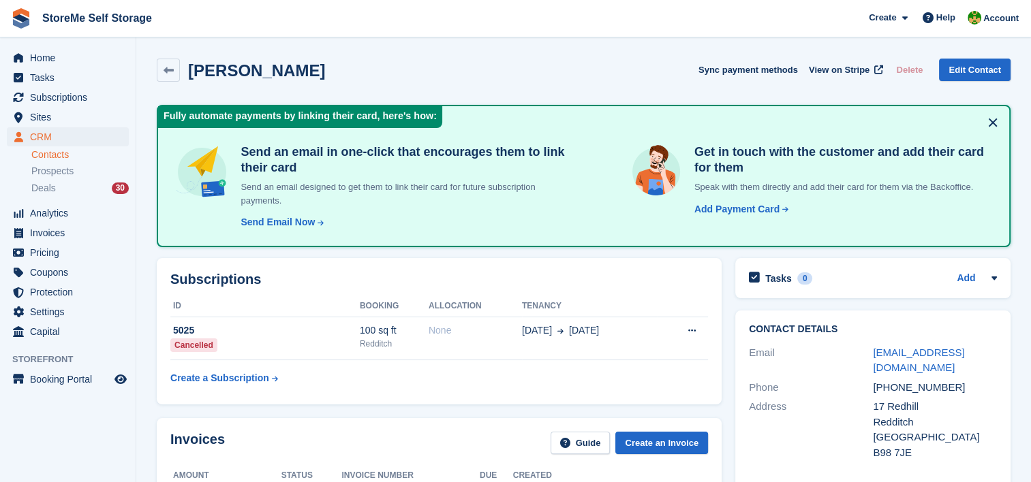
click at [993, 120] on button at bounding box center [993, 123] width 22 height 22
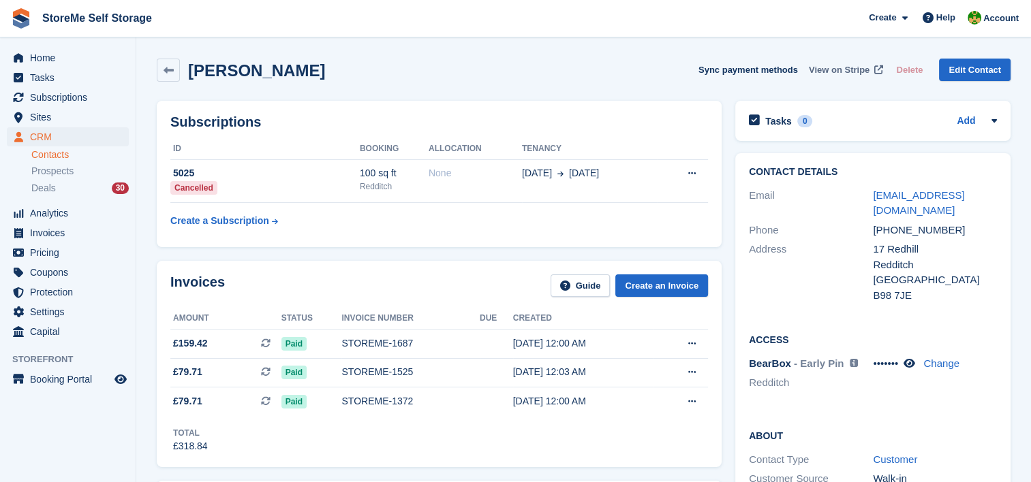
click at [862, 74] on span "View on Stripe" at bounding box center [839, 70] width 61 height 14
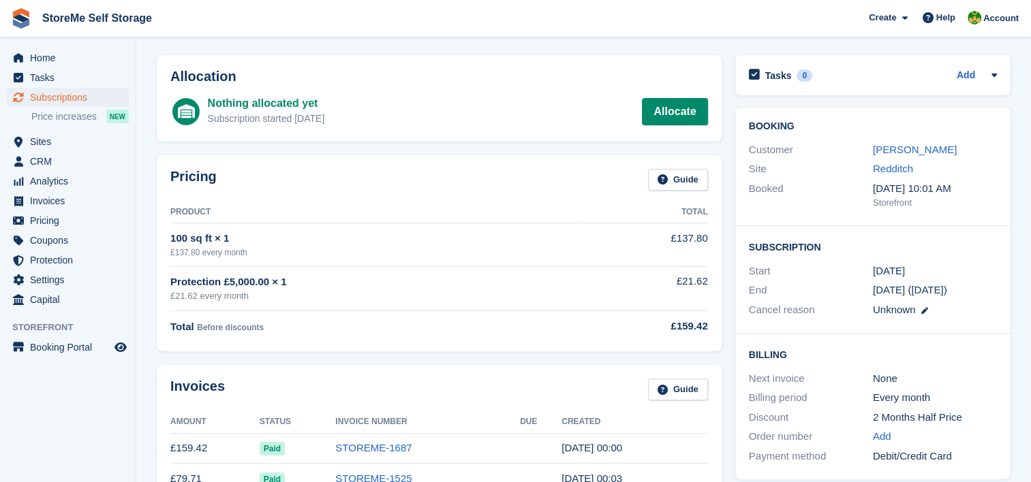
scroll to position [68, 0]
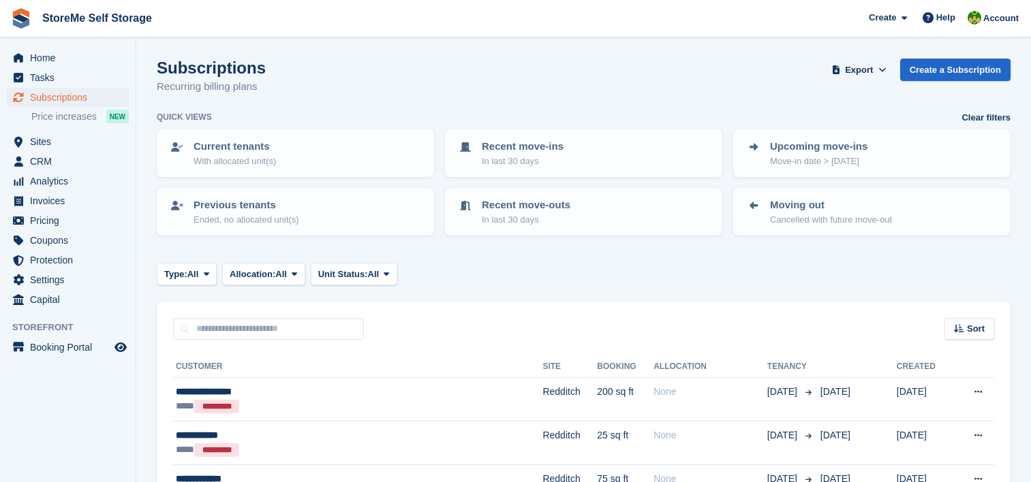
scroll to position [1976, 0]
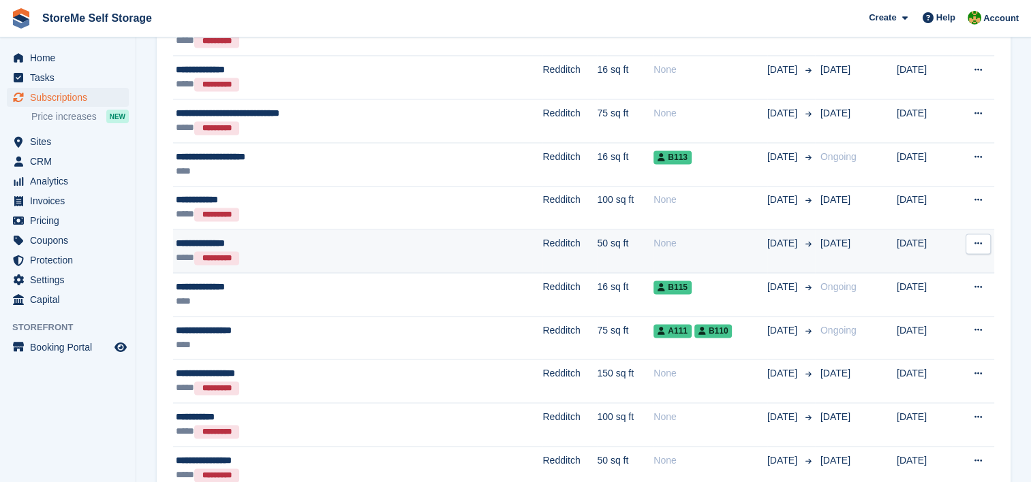
click at [410, 251] on div "**** *********" at bounding box center [302, 258] width 253 height 14
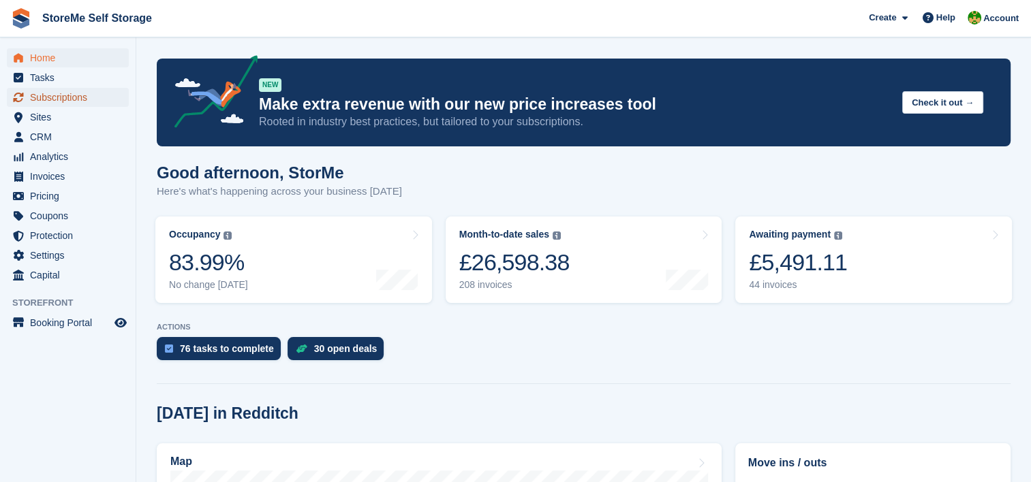
click at [60, 94] on span "Subscriptions" at bounding box center [71, 97] width 82 height 19
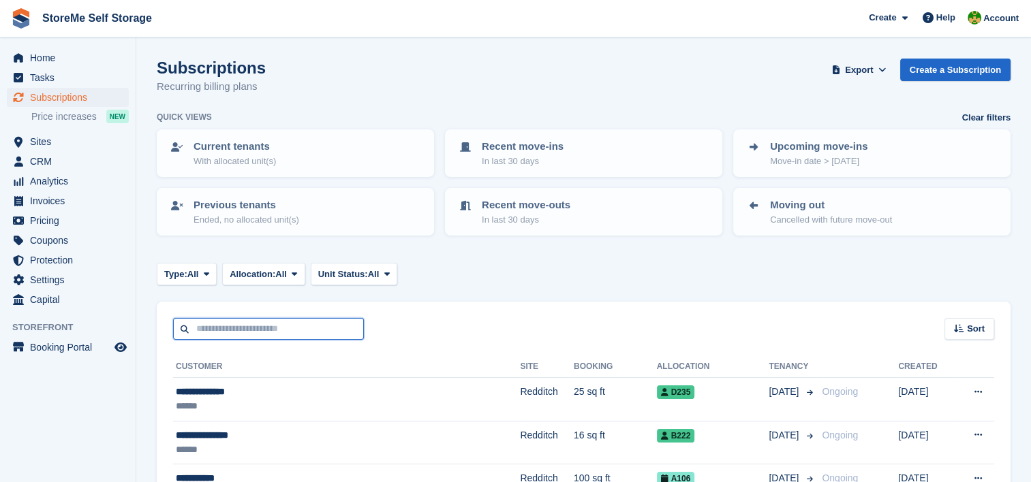
click at [259, 332] on input "text" at bounding box center [268, 329] width 191 height 22
type input "******"
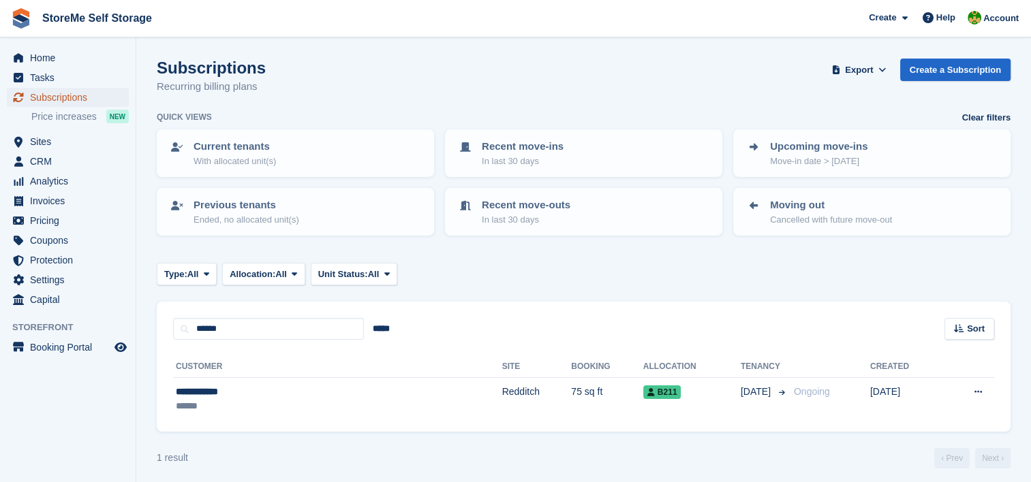
click at [95, 99] on span "Subscriptions" at bounding box center [71, 97] width 82 height 19
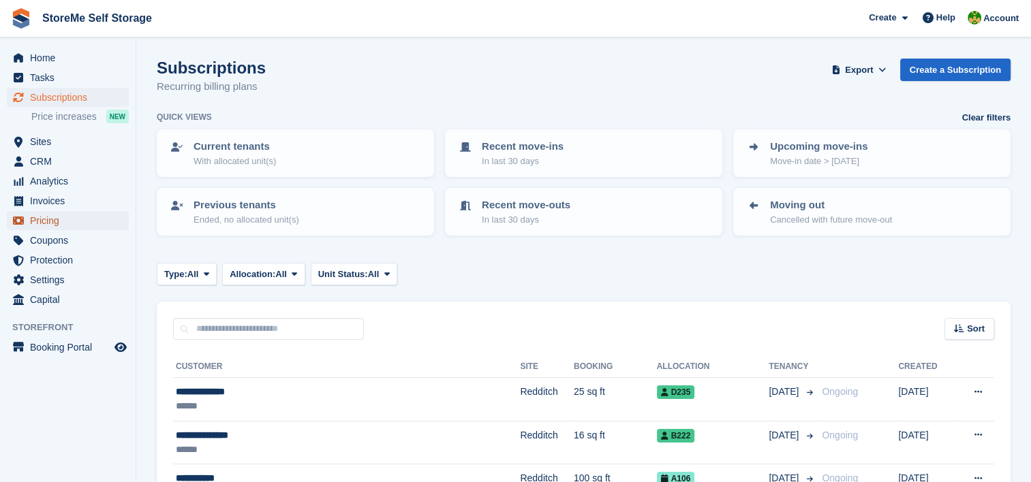
click at [49, 215] on span "Pricing" at bounding box center [71, 220] width 82 height 19
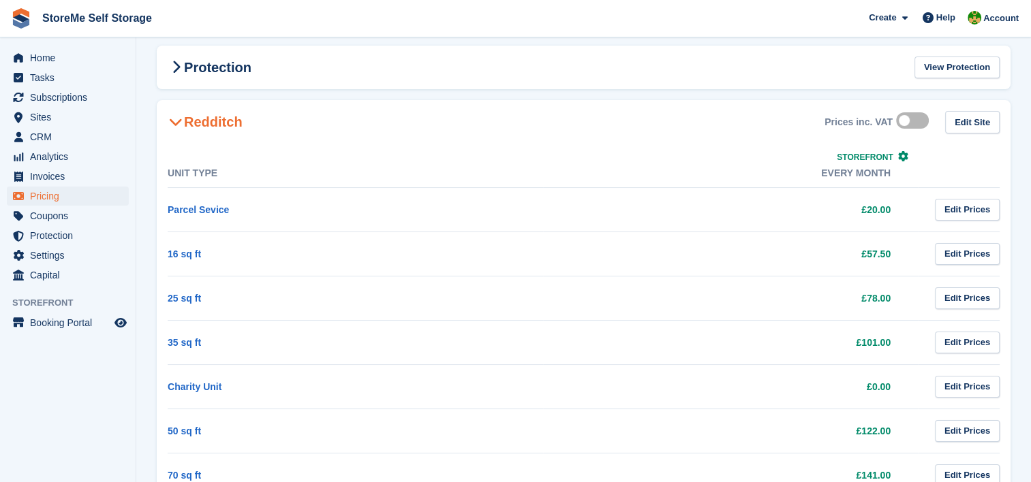
scroll to position [136, 0]
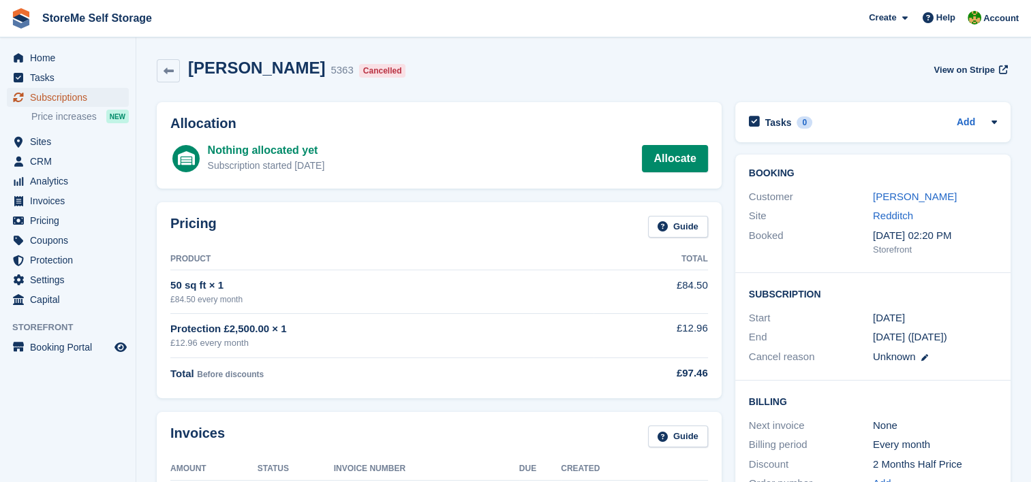
click at [67, 98] on span "Subscriptions" at bounding box center [71, 97] width 82 height 19
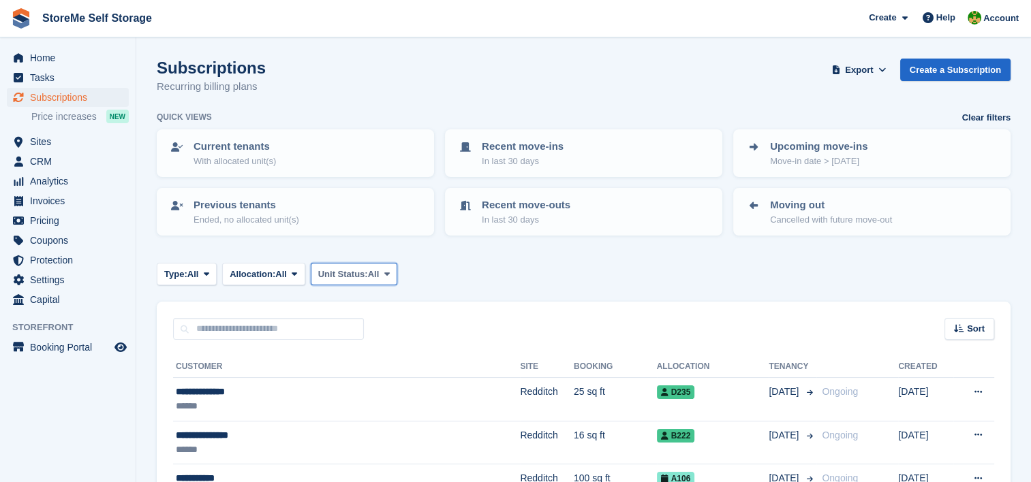
click at [346, 272] on span "Unit Status:" at bounding box center [343, 275] width 50 height 14
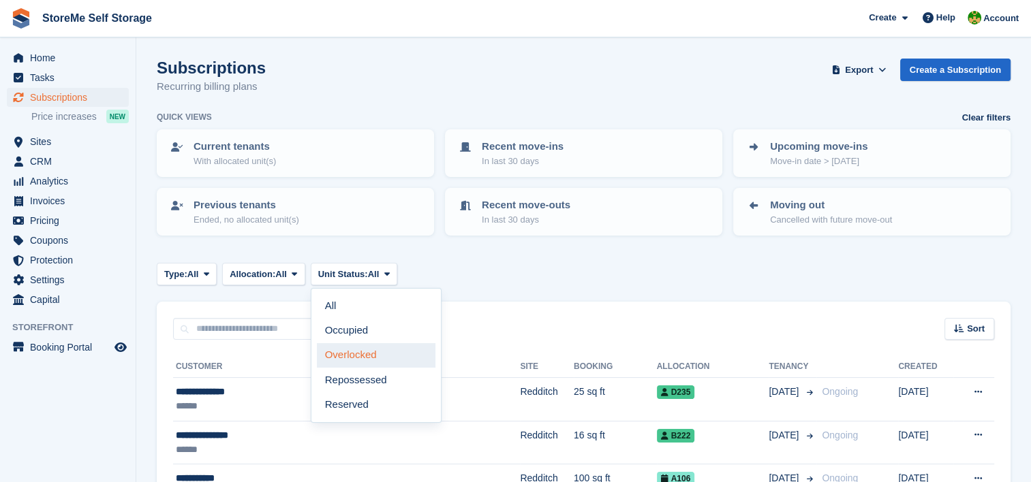
click at [365, 354] on link "Overlocked" at bounding box center [376, 355] width 119 height 25
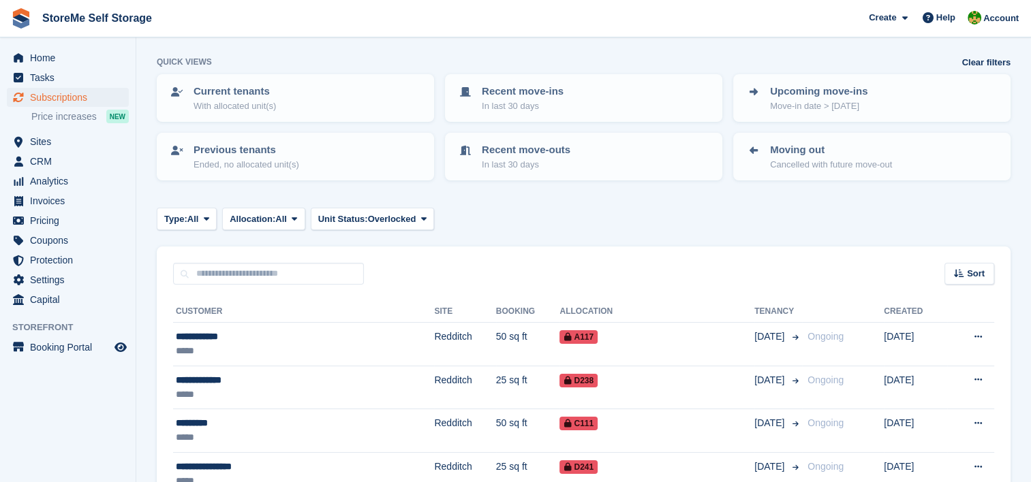
scroll to position [351, 0]
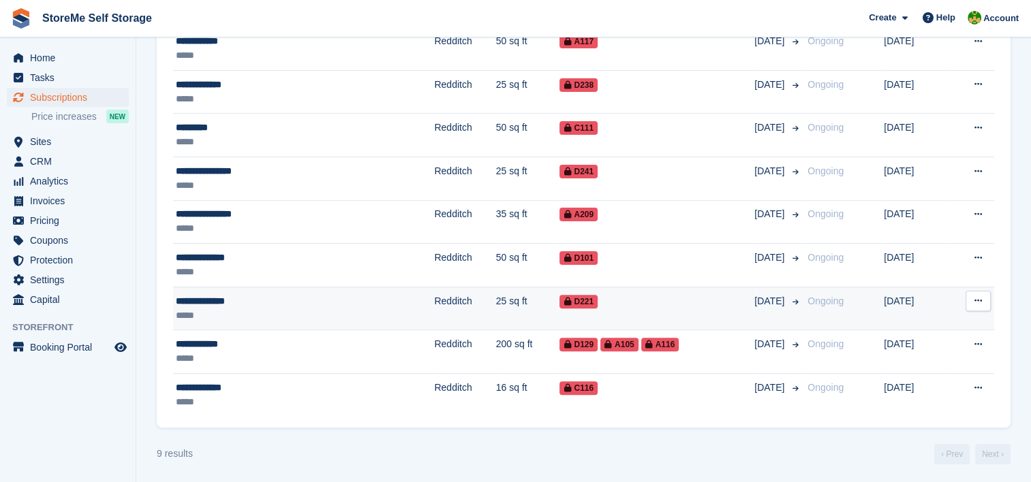
click at [496, 313] on td "25 sq ft" at bounding box center [528, 309] width 64 height 44
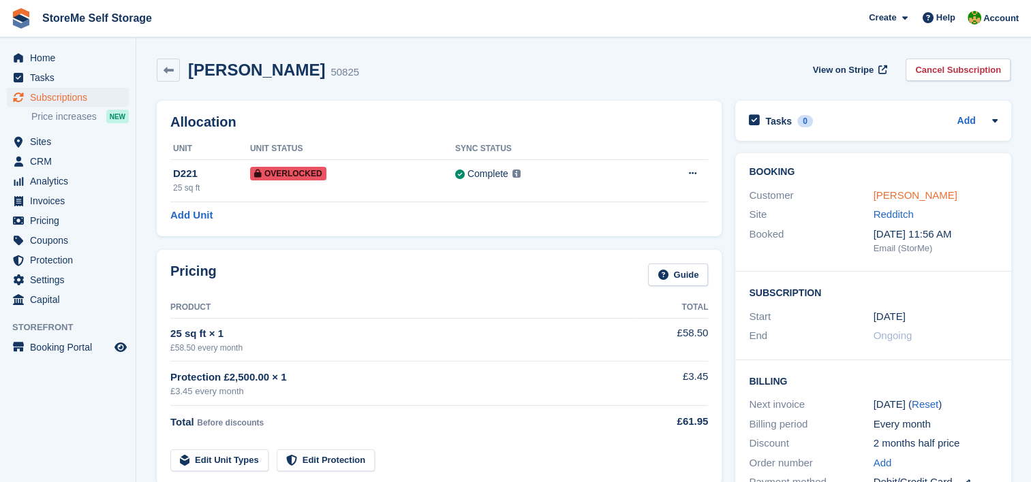
click at [927, 196] on link "[PERSON_NAME]" at bounding box center [915, 195] width 84 height 12
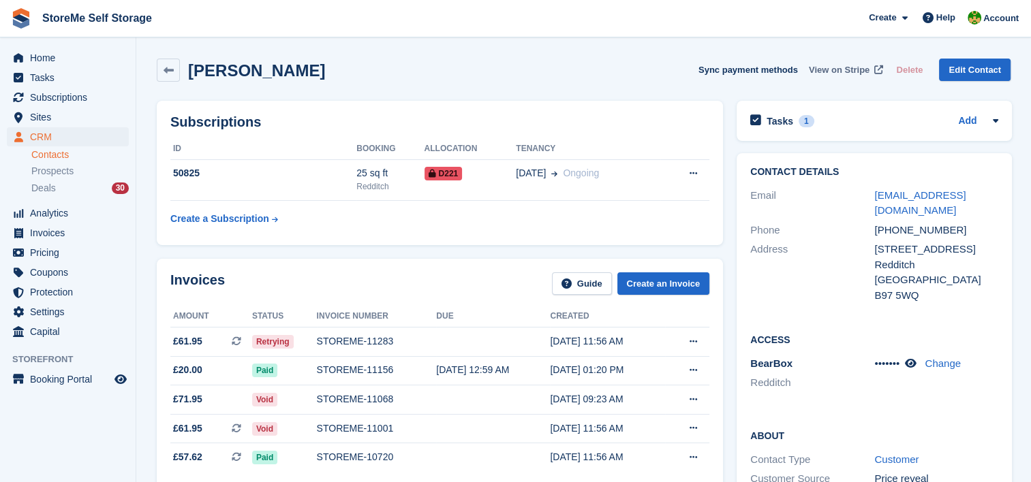
click at [849, 72] on span "View on Stripe" at bounding box center [839, 70] width 61 height 14
click at [79, 97] on span "Subscriptions" at bounding box center [71, 97] width 82 height 19
